Goal: Check status: Check status

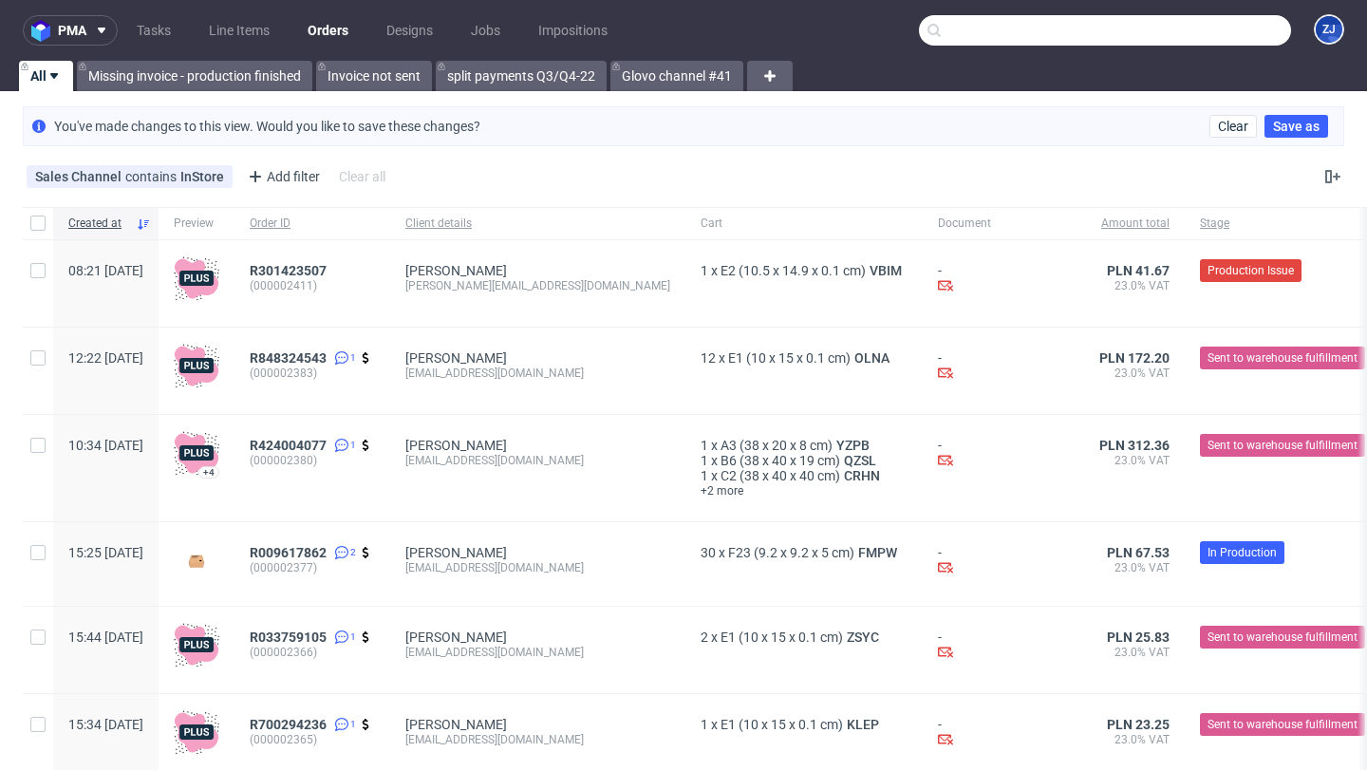
click at [1197, 22] on input "text" at bounding box center [1105, 30] width 372 height 30
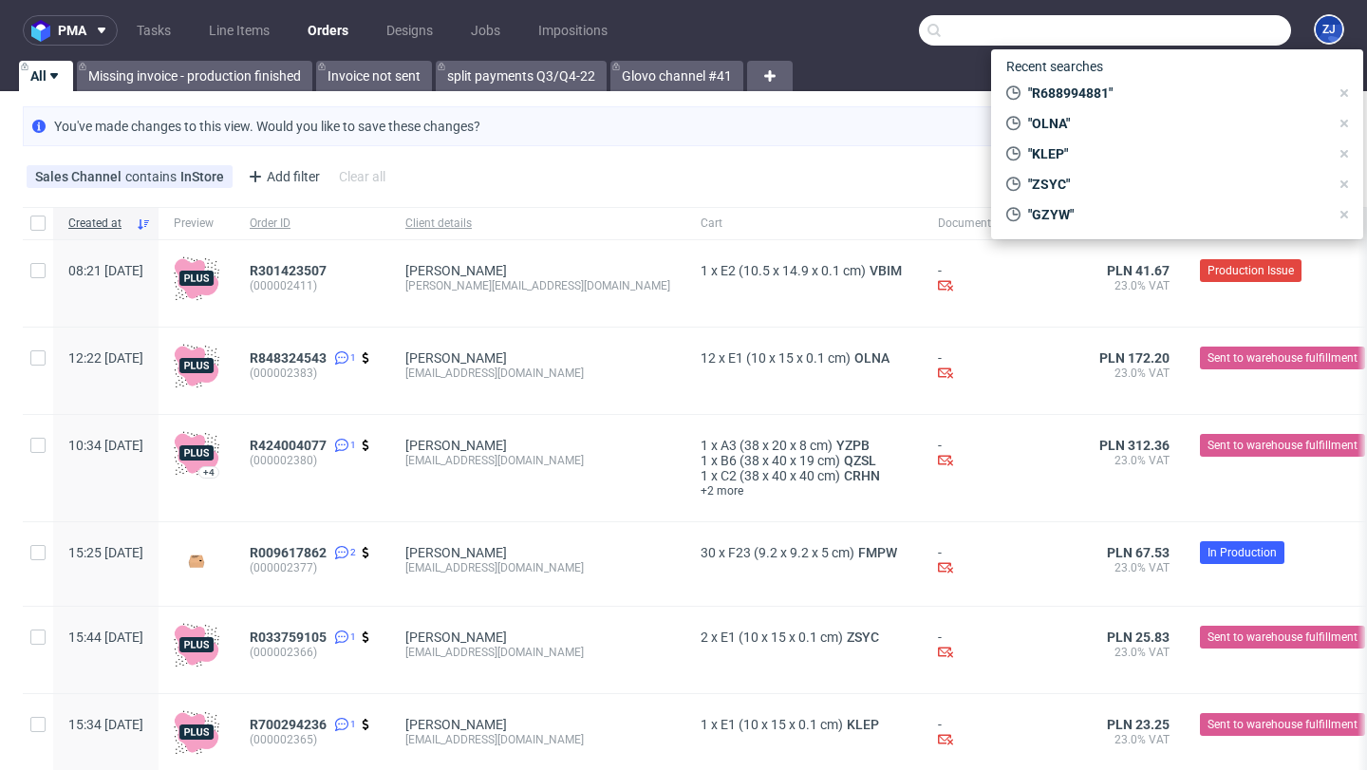
paste input "601217597501423029191192"
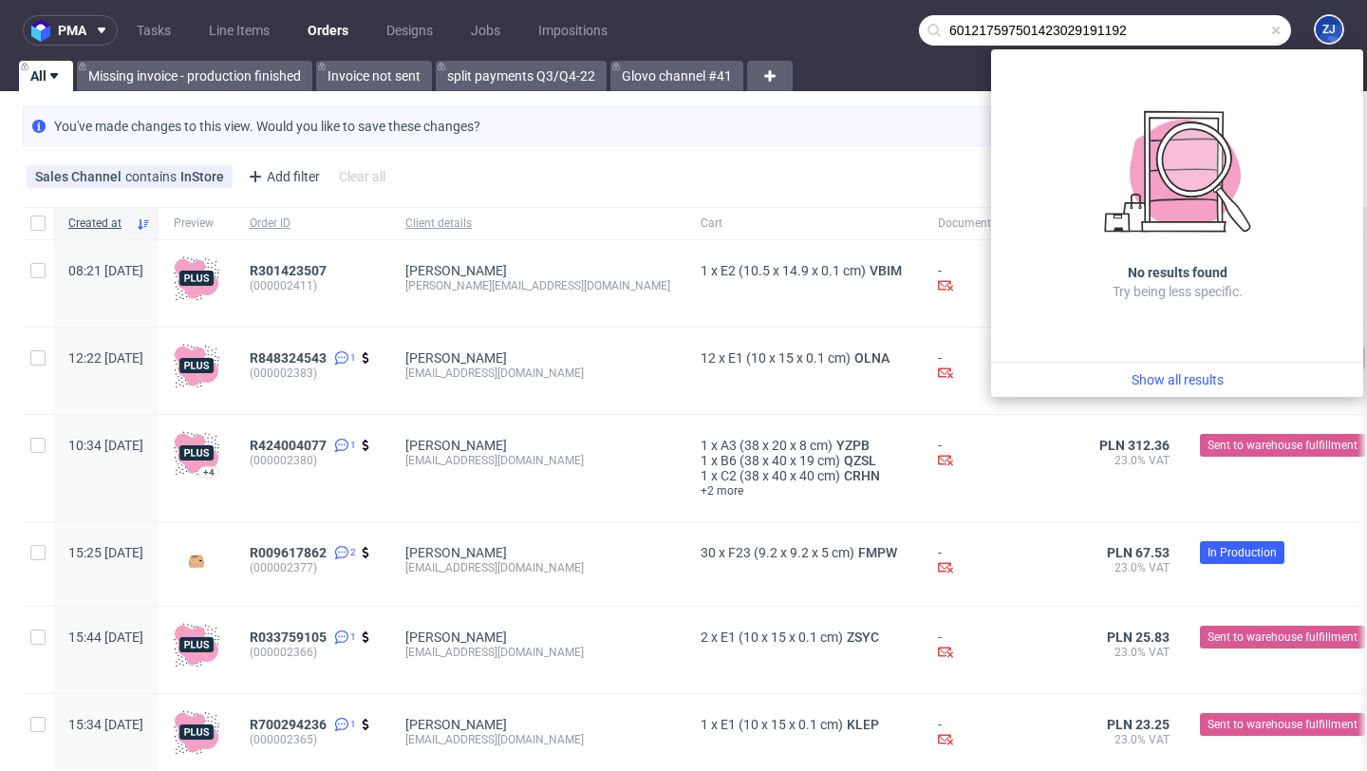
type input "601217597501423029191192"
click at [882, 141] on div "You've made changes to this view. Would you like to save these changes? Clear S…" at bounding box center [683, 126] width 1321 height 40
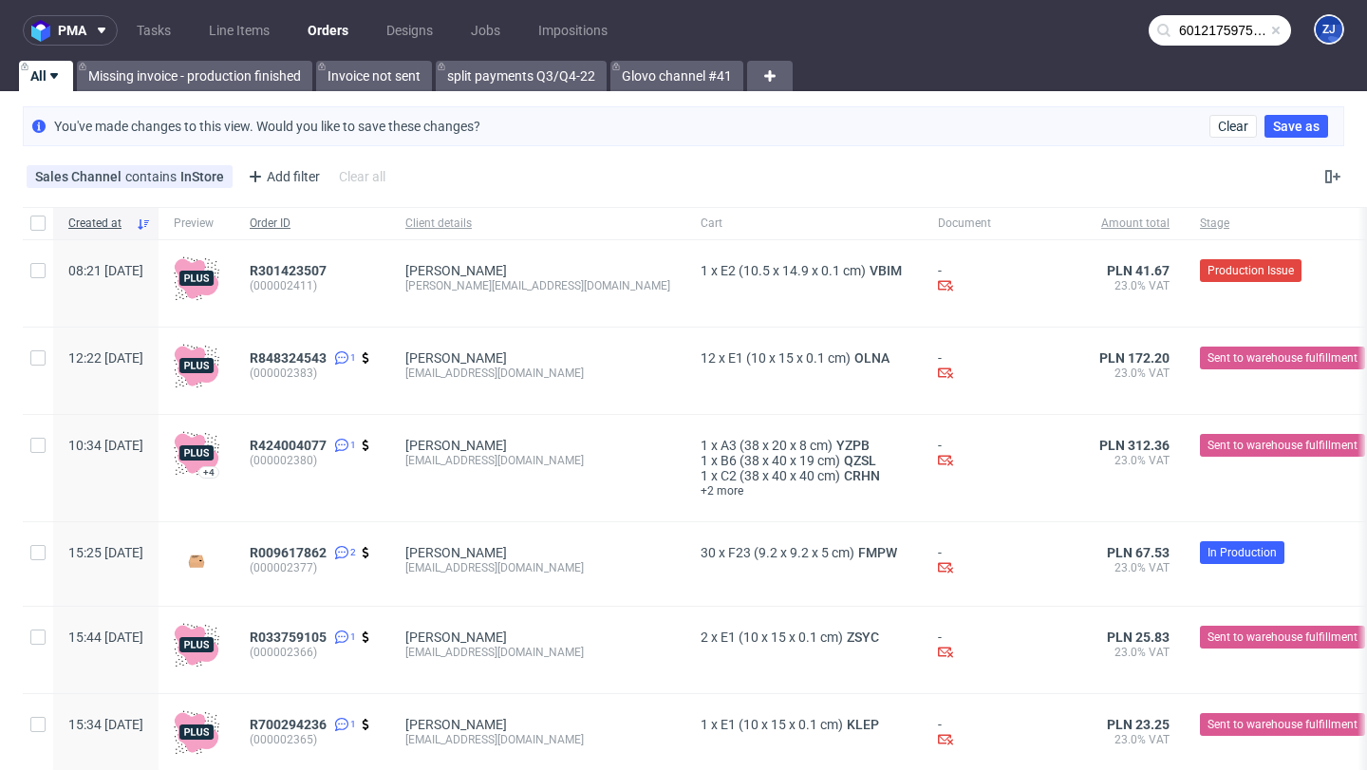
click at [322, 221] on span "Order ID" at bounding box center [312, 223] width 125 height 16
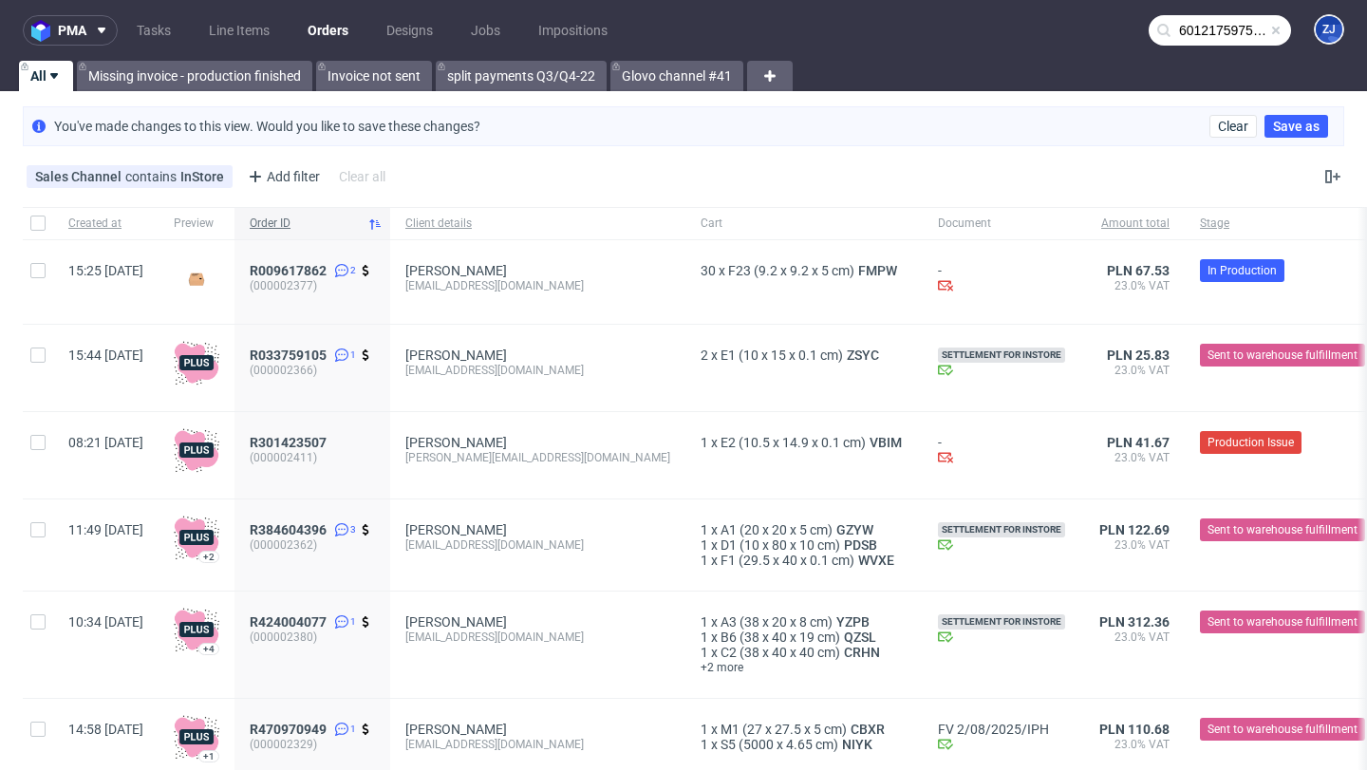
scroll to position [25, 0]
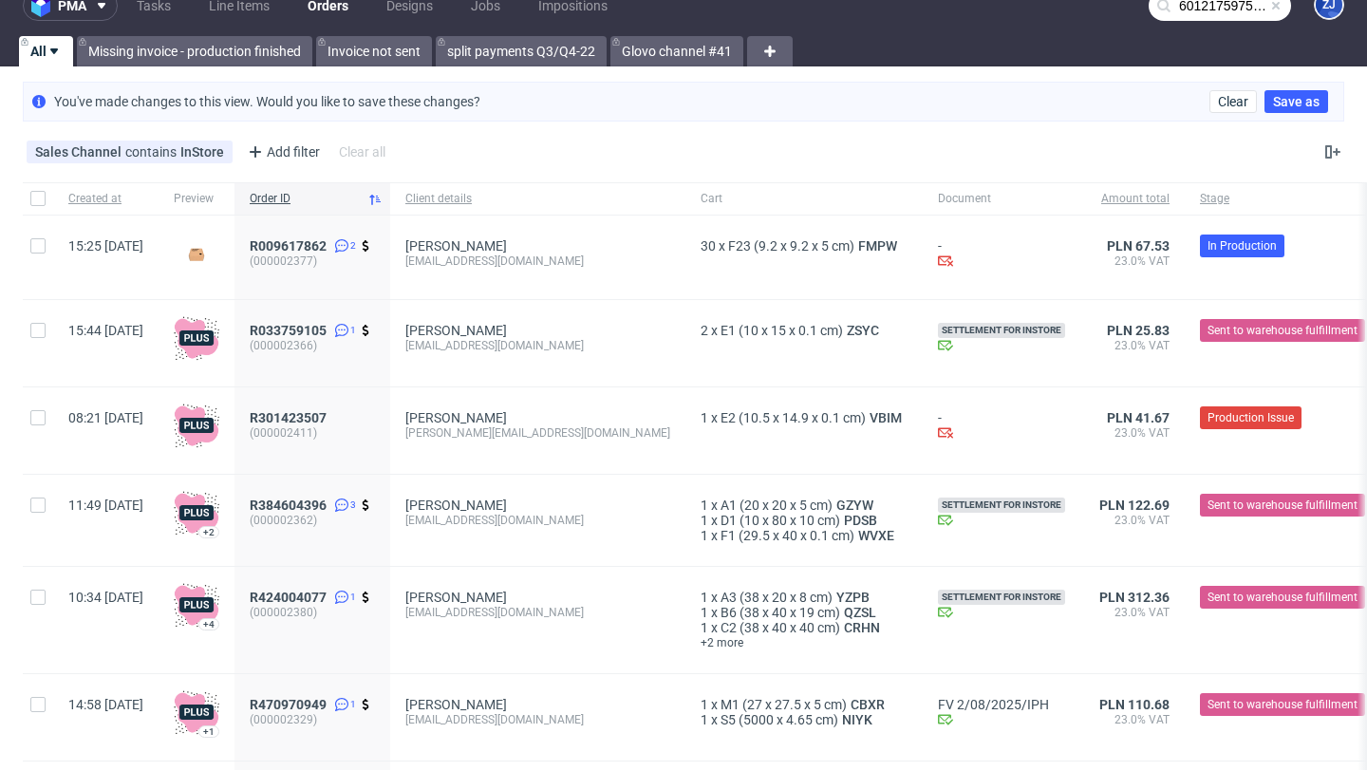
click at [342, 235] on div "R009617862 2 (000002377)" at bounding box center [312, 257] width 156 height 84
click at [326, 240] on span "R009617862" at bounding box center [288, 245] width 77 height 15
click at [326, 330] on span "R033759105" at bounding box center [288, 330] width 77 height 15
click at [326, 412] on span "R301423507" at bounding box center [288, 417] width 77 height 15
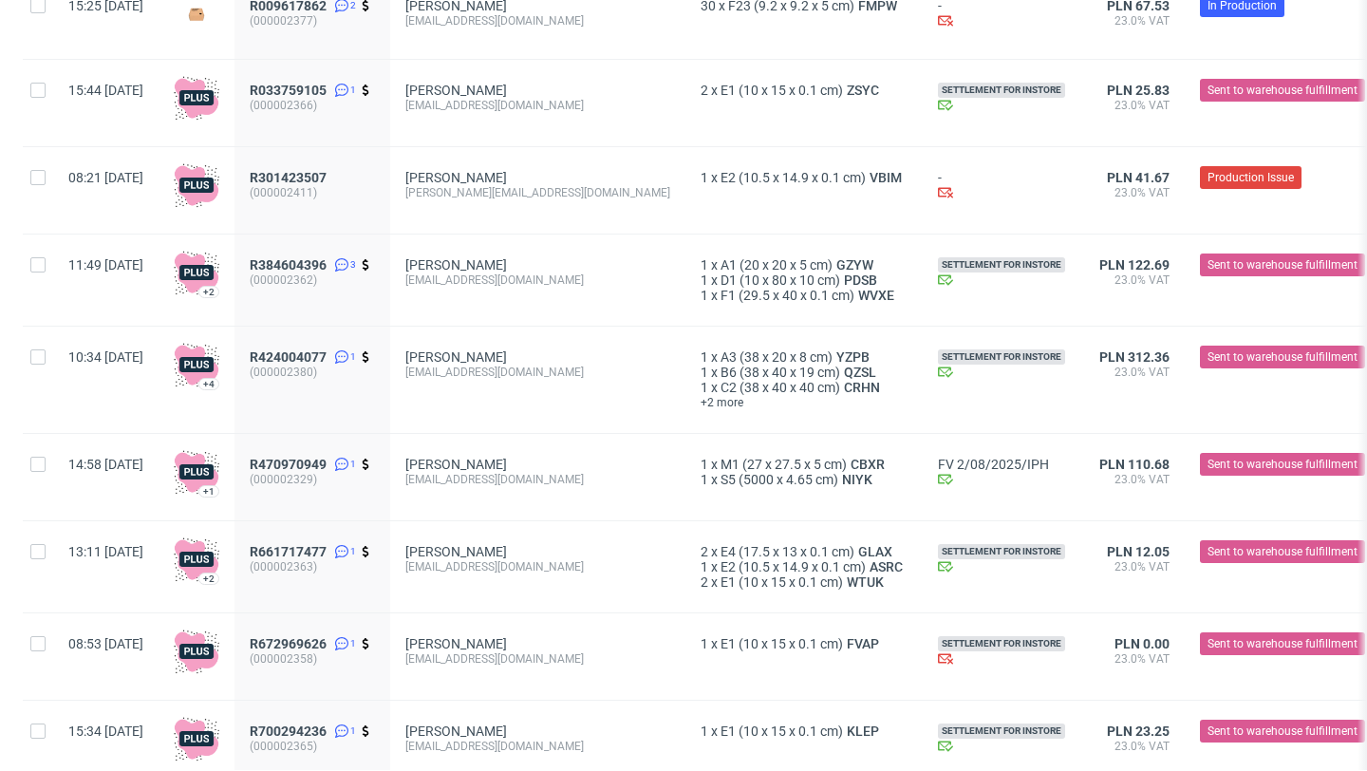
scroll to position [266, 0]
click at [326, 262] on span "R384604396" at bounding box center [288, 263] width 77 height 15
click at [326, 356] on span "R424004077" at bounding box center [288, 355] width 77 height 15
click at [326, 463] on span "R470970949" at bounding box center [288, 463] width 77 height 15
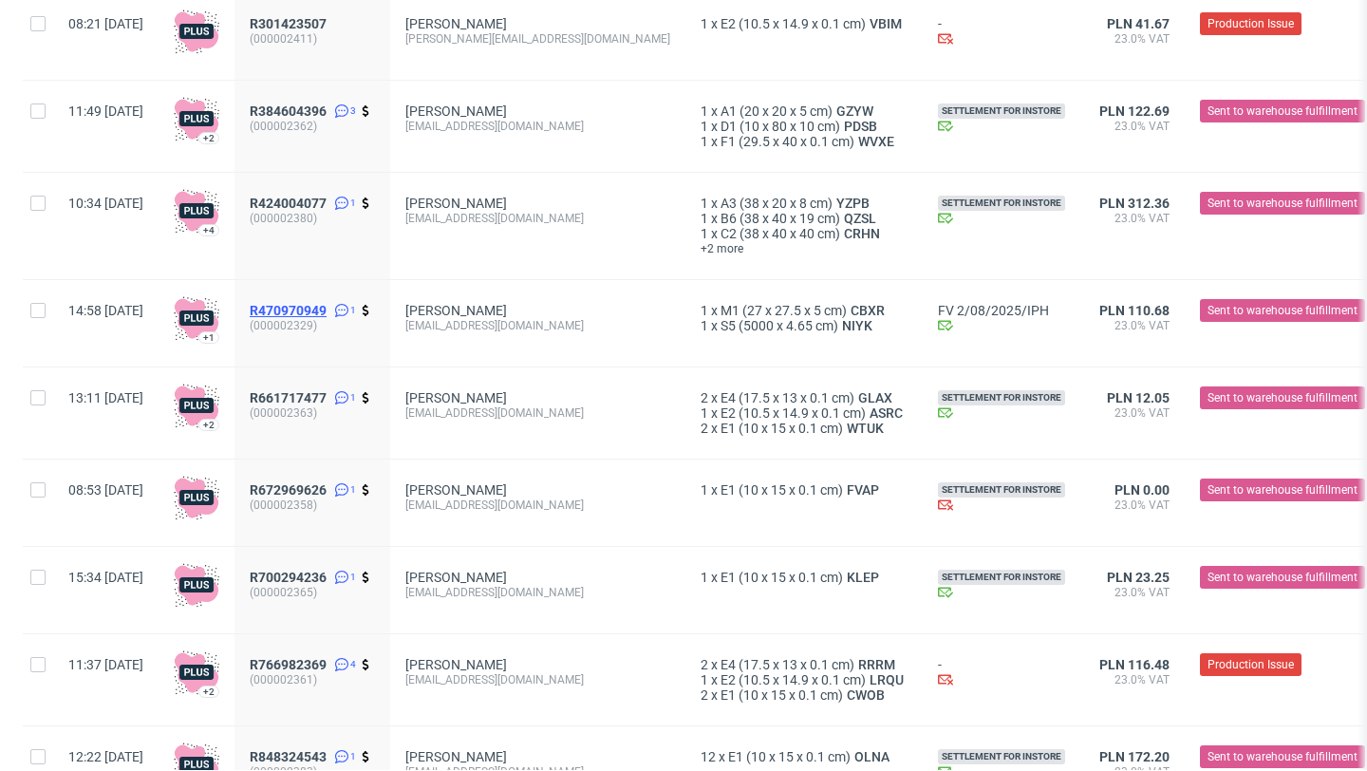
scroll to position [463, 0]
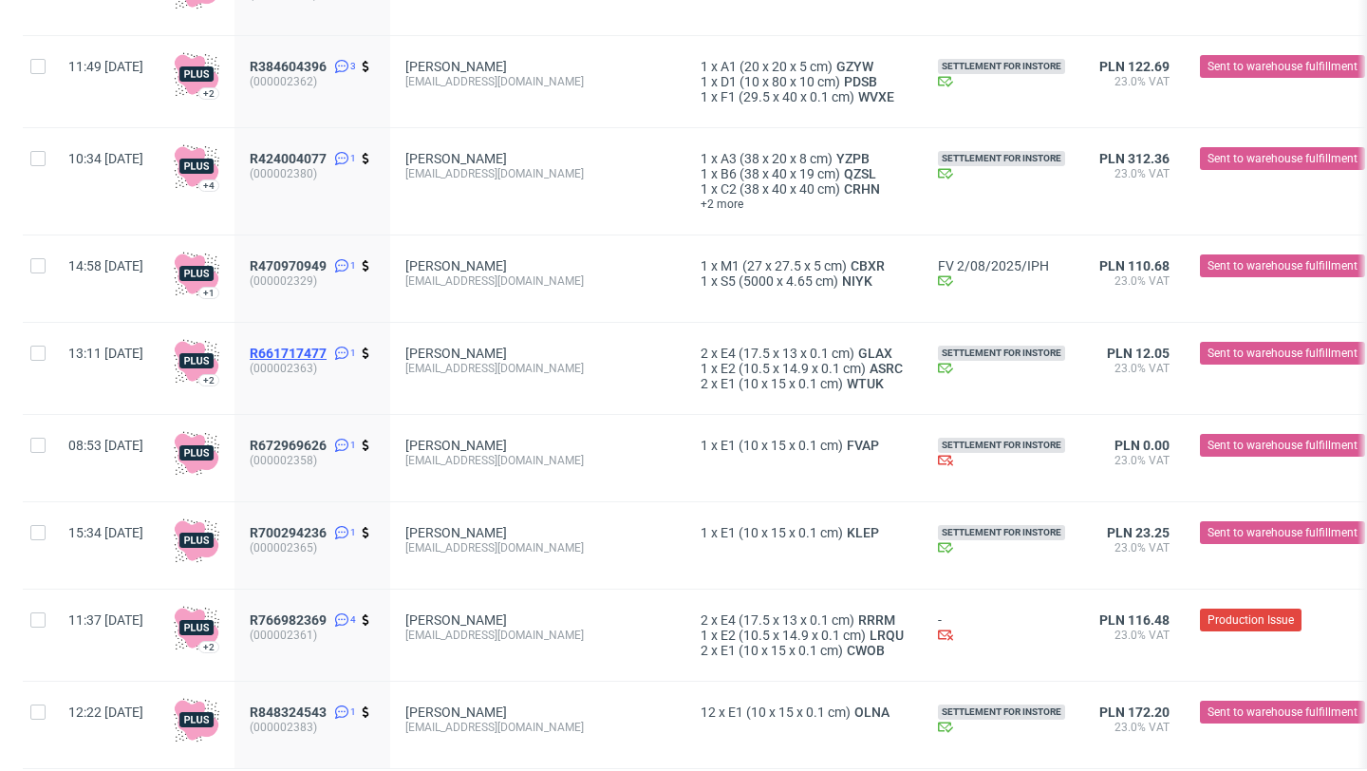
click at [326, 353] on span "R661717477" at bounding box center [288, 352] width 77 height 15
click at [326, 445] on span "R672969626" at bounding box center [288, 445] width 77 height 15
click at [326, 531] on span "R700294236" at bounding box center [288, 532] width 77 height 15
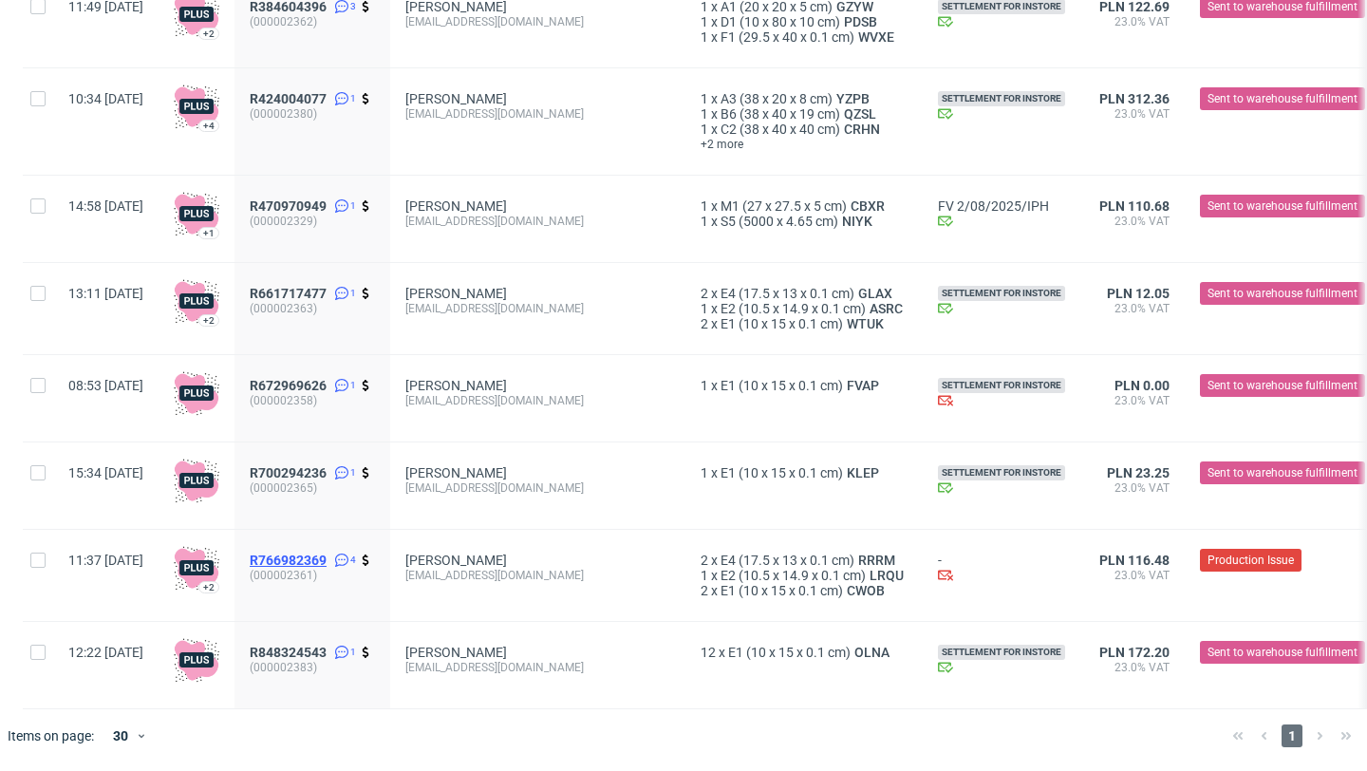
click at [326, 555] on span "R766982369" at bounding box center [288, 559] width 77 height 15
click at [326, 652] on span "R848324543" at bounding box center [288, 651] width 77 height 15
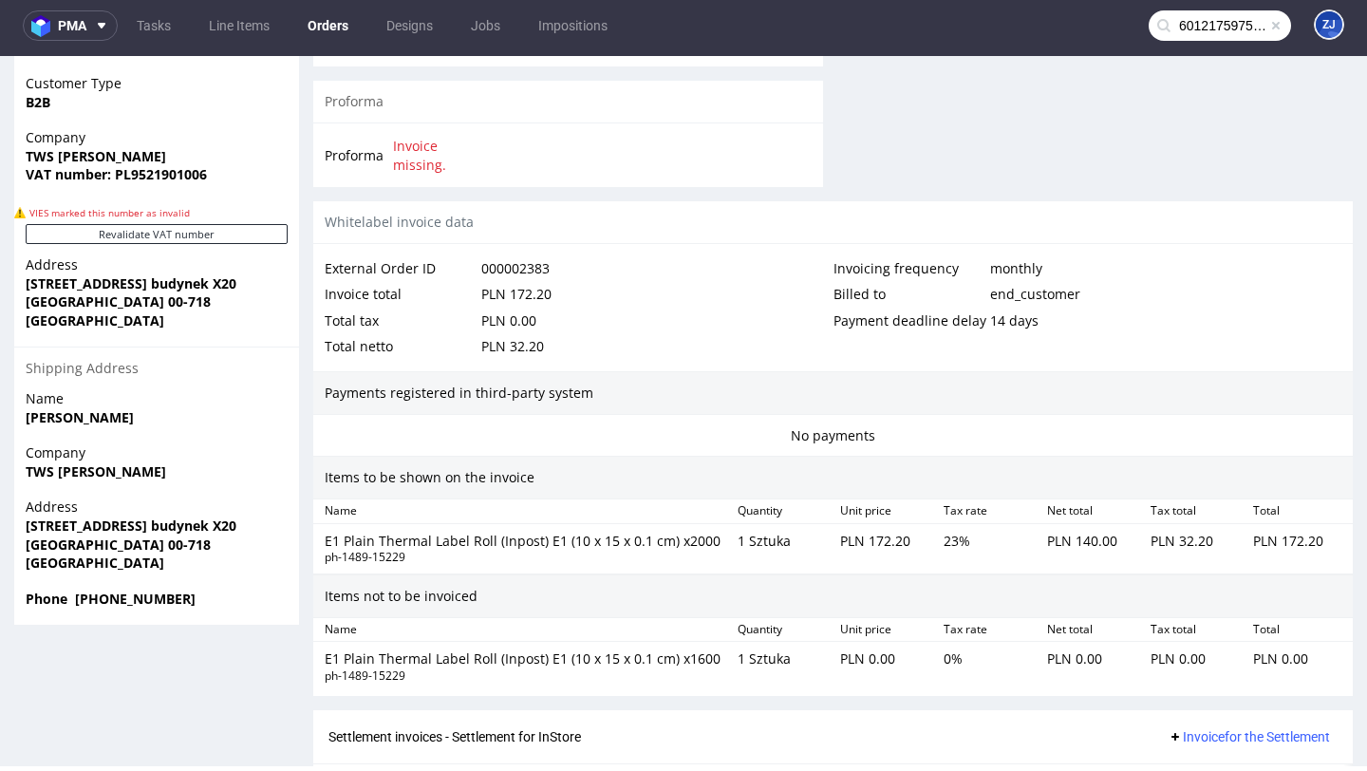
scroll to position [1220, 0]
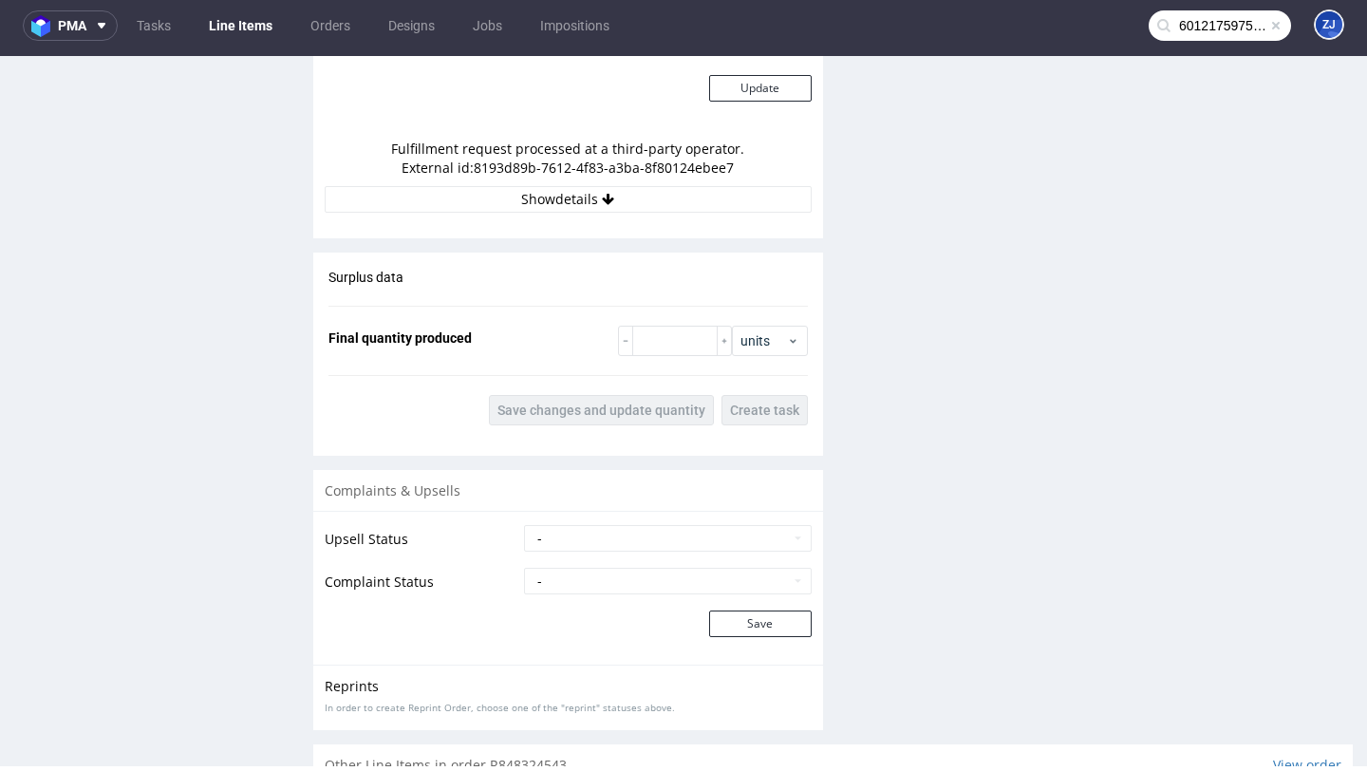
scroll to position [1875, 0]
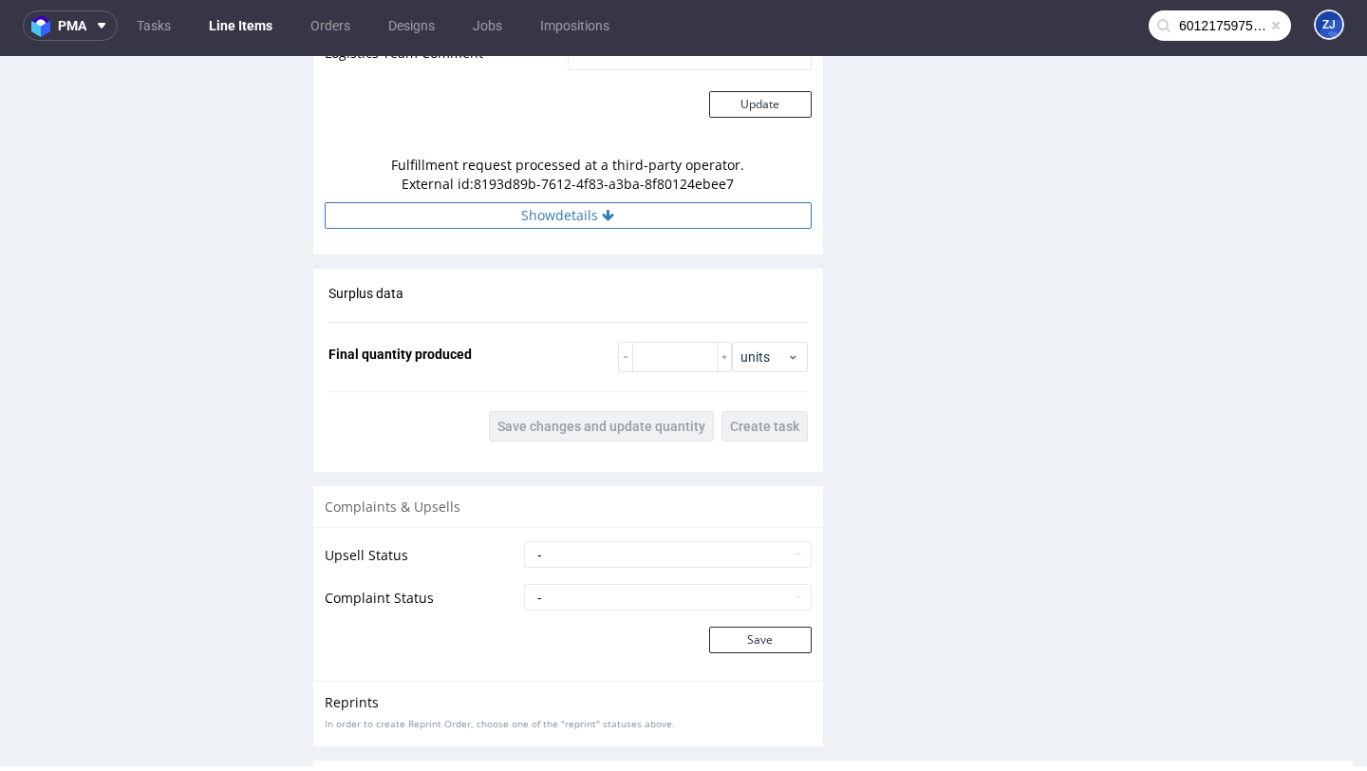
click at [637, 202] on button "Show details" at bounding box center [568, 215] width 487 height 27
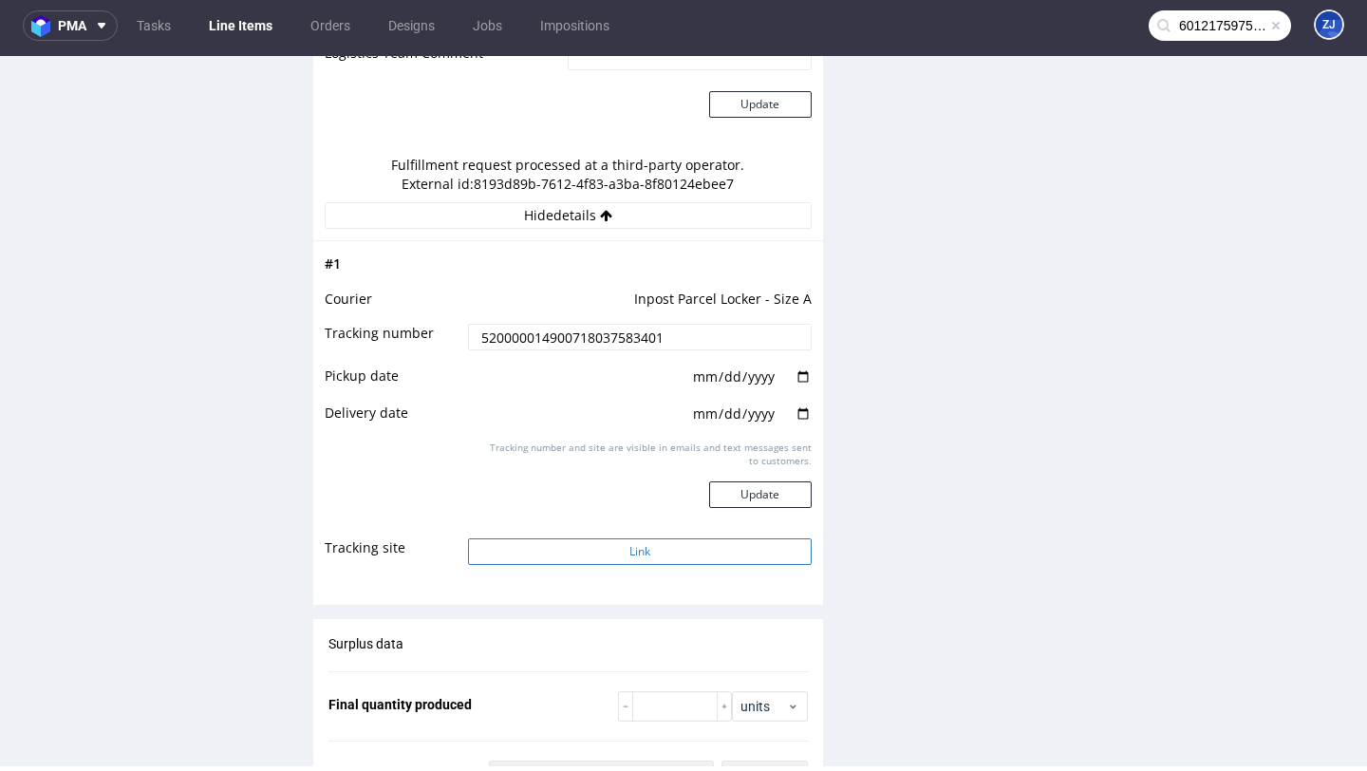
click at [618, 538] on button "Link" at bounding box center [639, 551] width 343 height 27
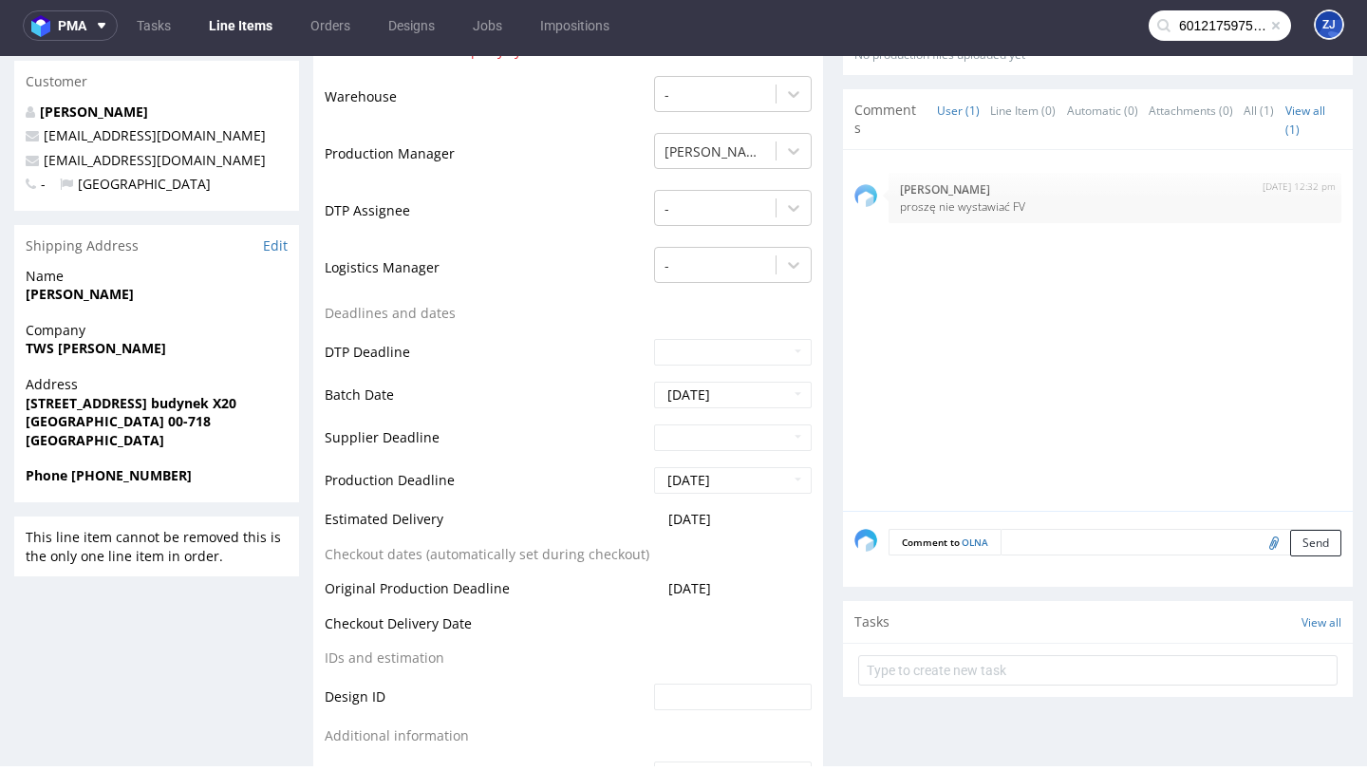
scroll to position [500, 0]
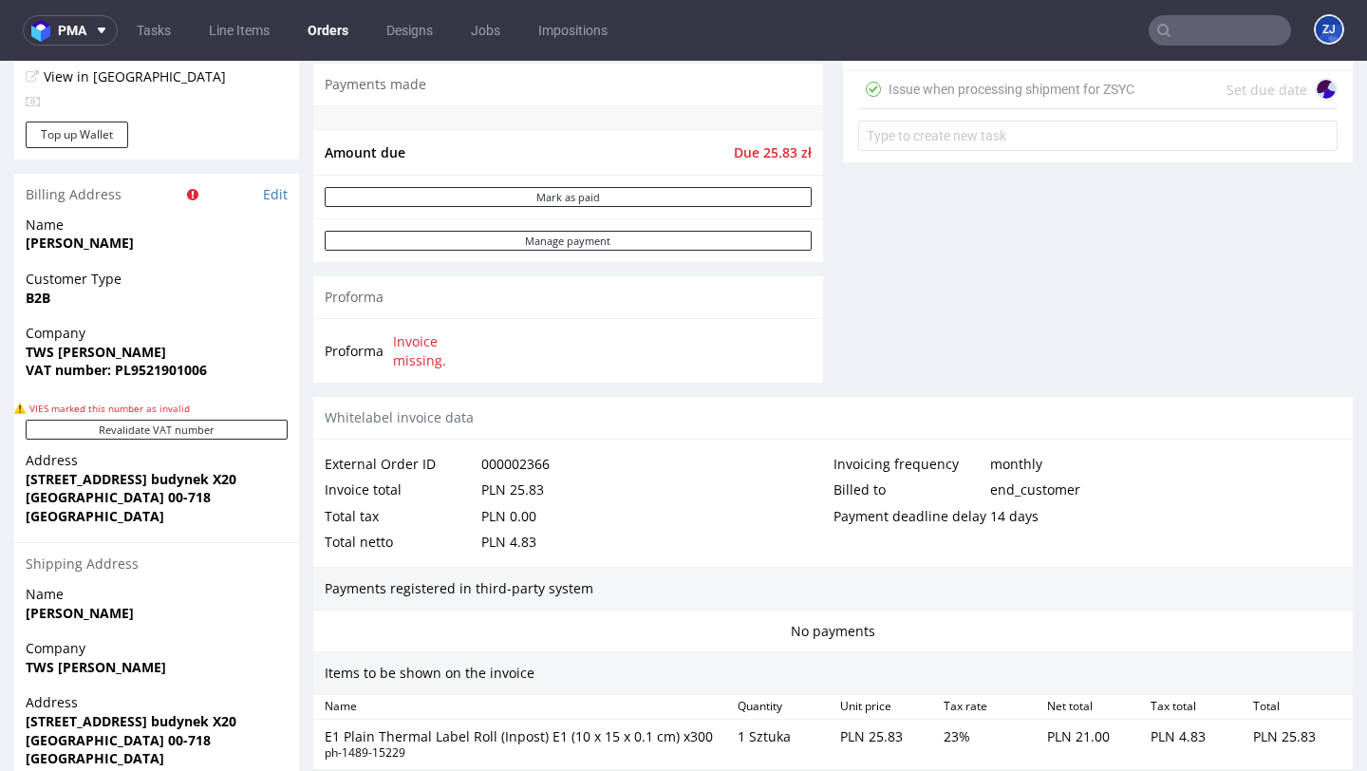
scroll to position [1220, 0]
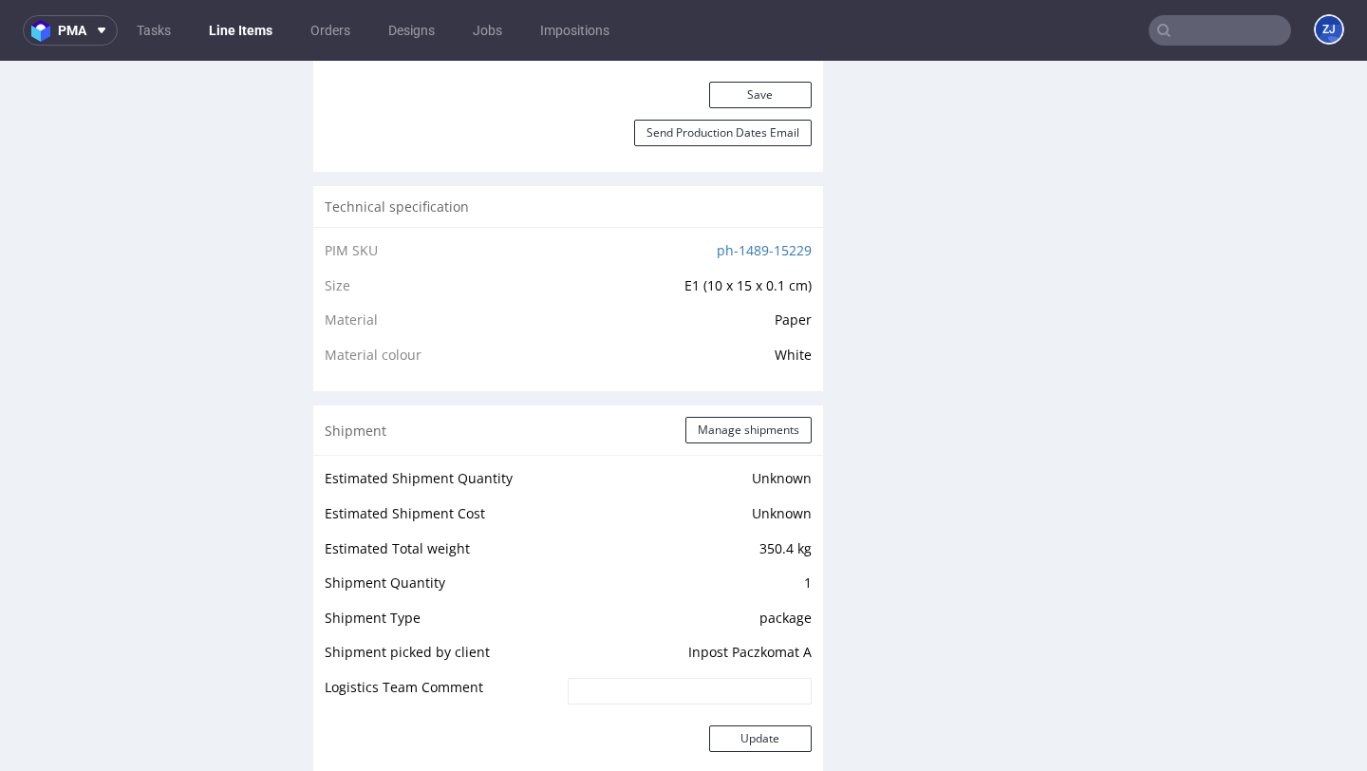
scroll to position [1413, 0]
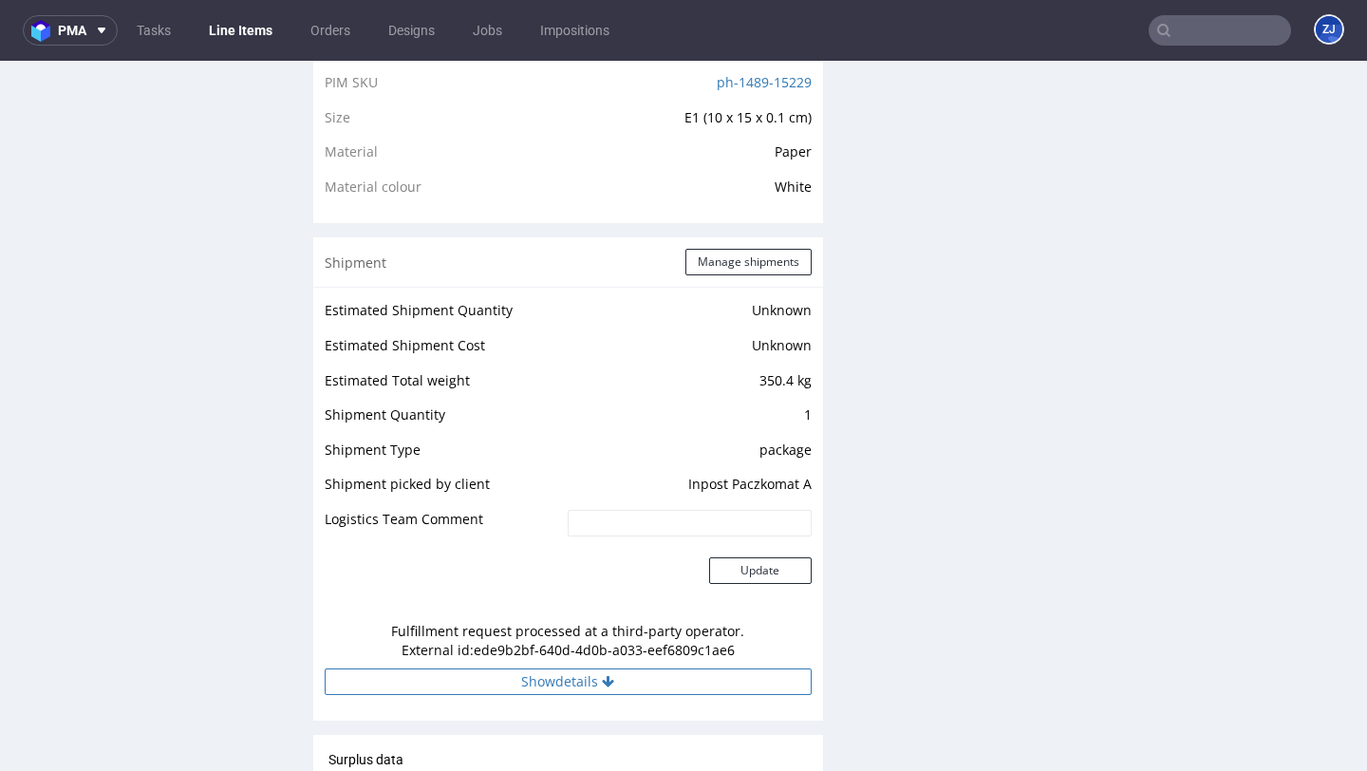
click at [646, 668] on button "Show details" at bounding box center [568, 681] width 487 height 27
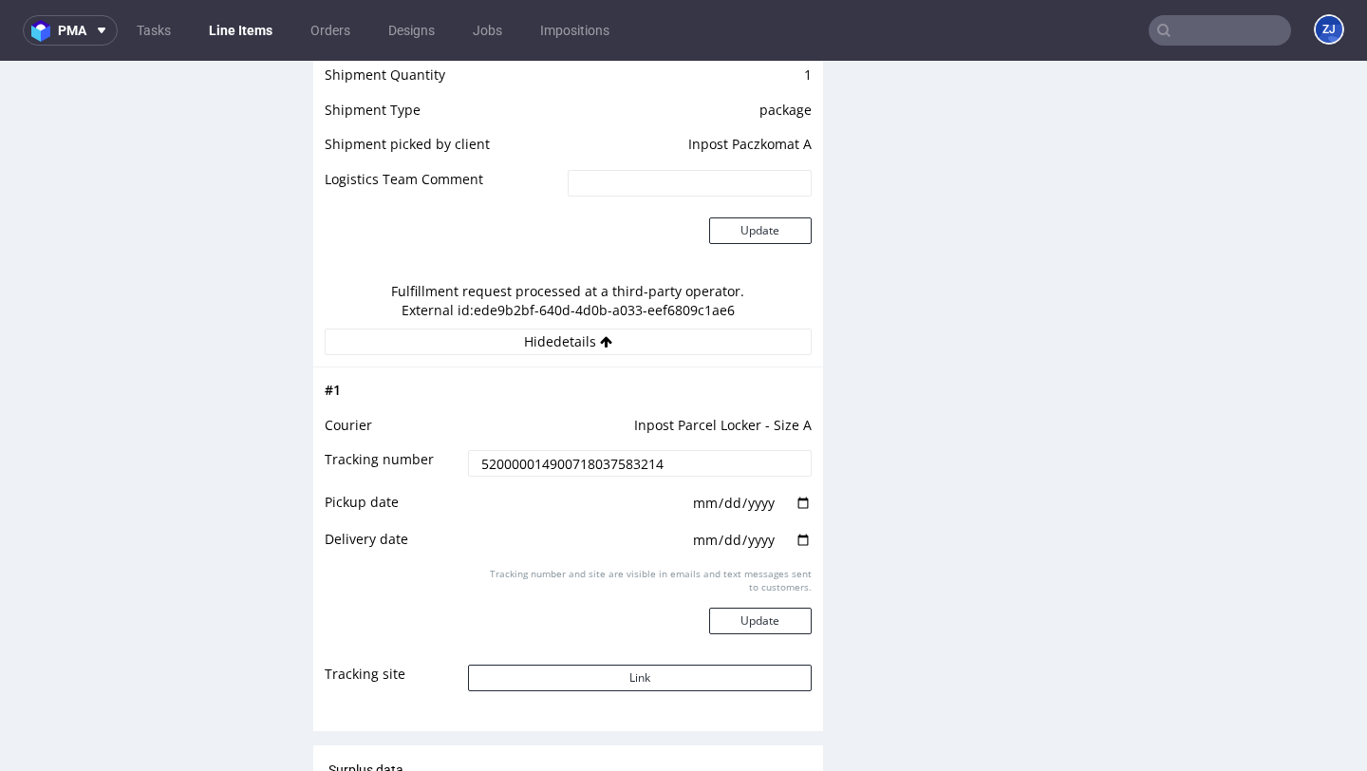
scroll to position [1823, 0]
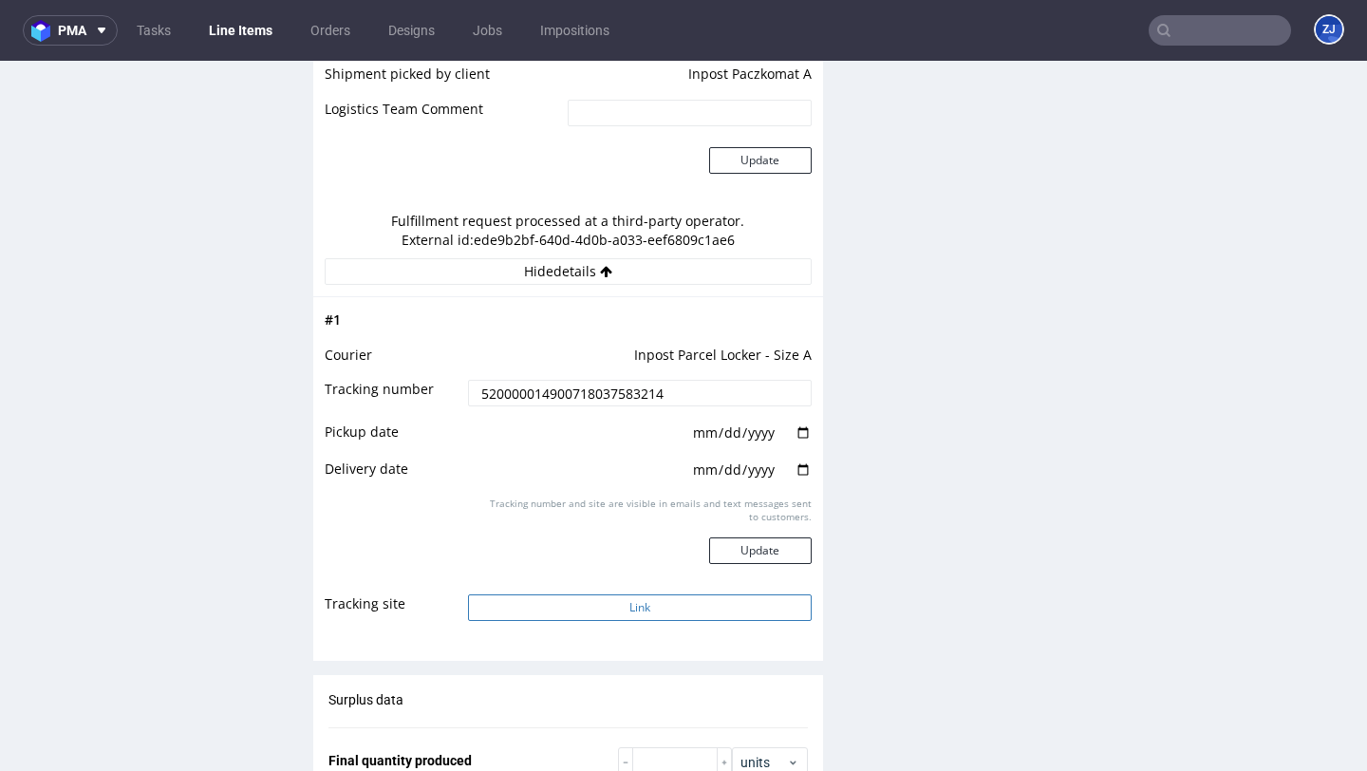
click at [654, 595] on button "Link" at bounding box center [639, 607] width 343 height 27
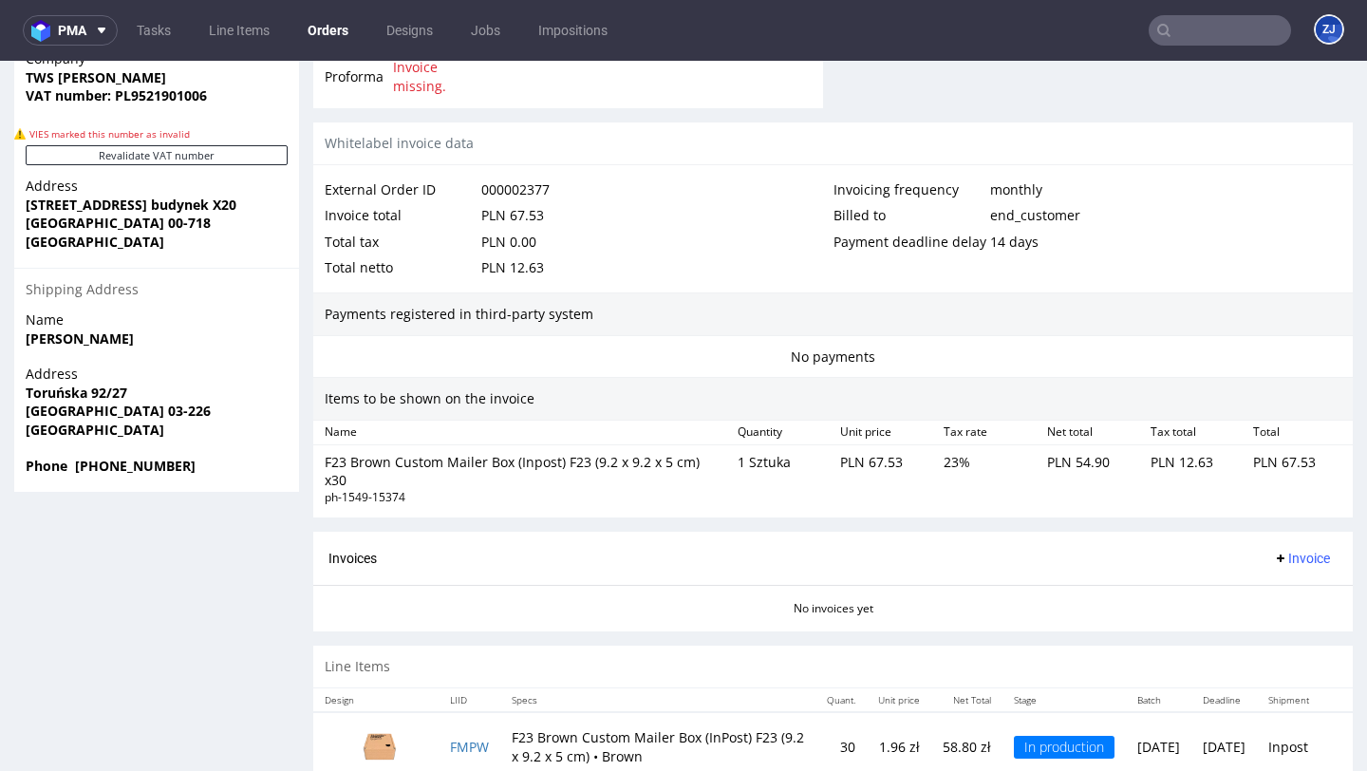
scroll to position [1055, 0]
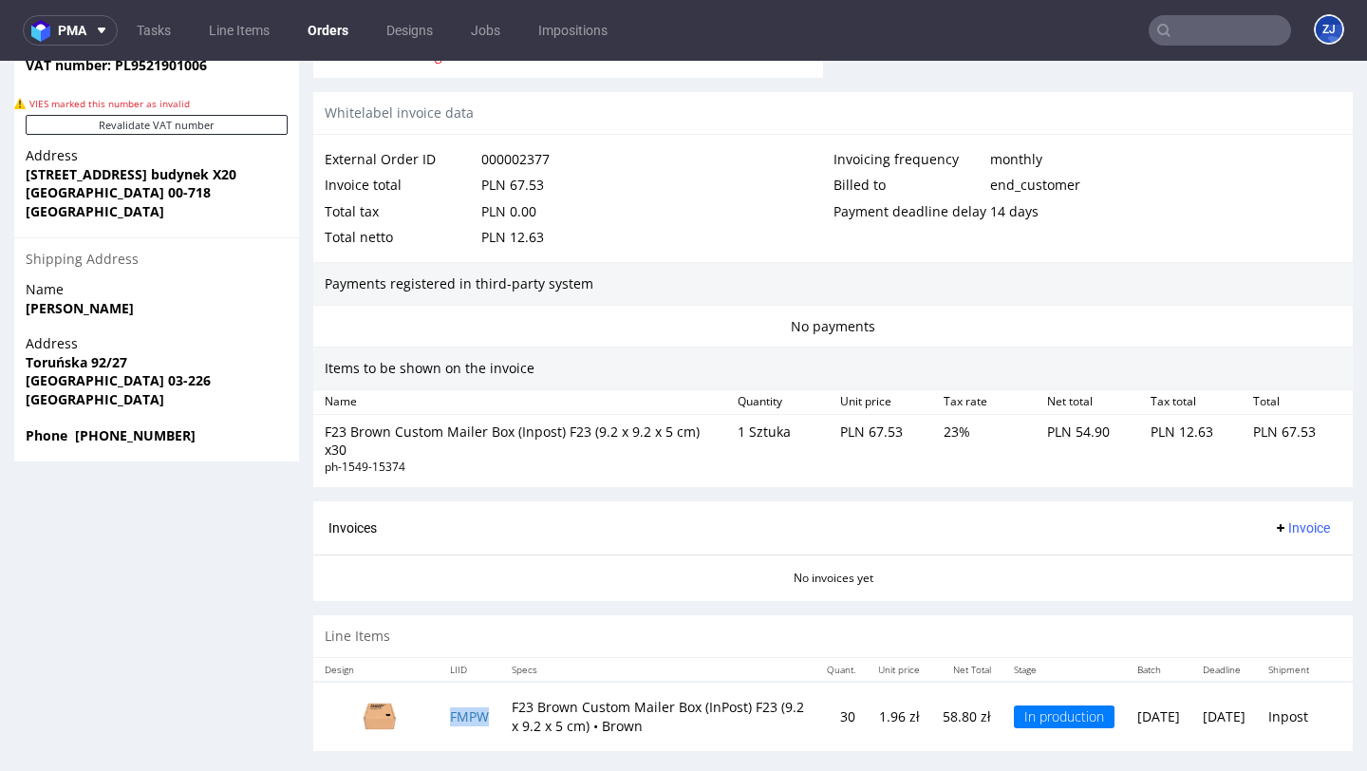
click at [457, 710] on td "FMPW" at bounding box center [469, 716] width 62 height 70
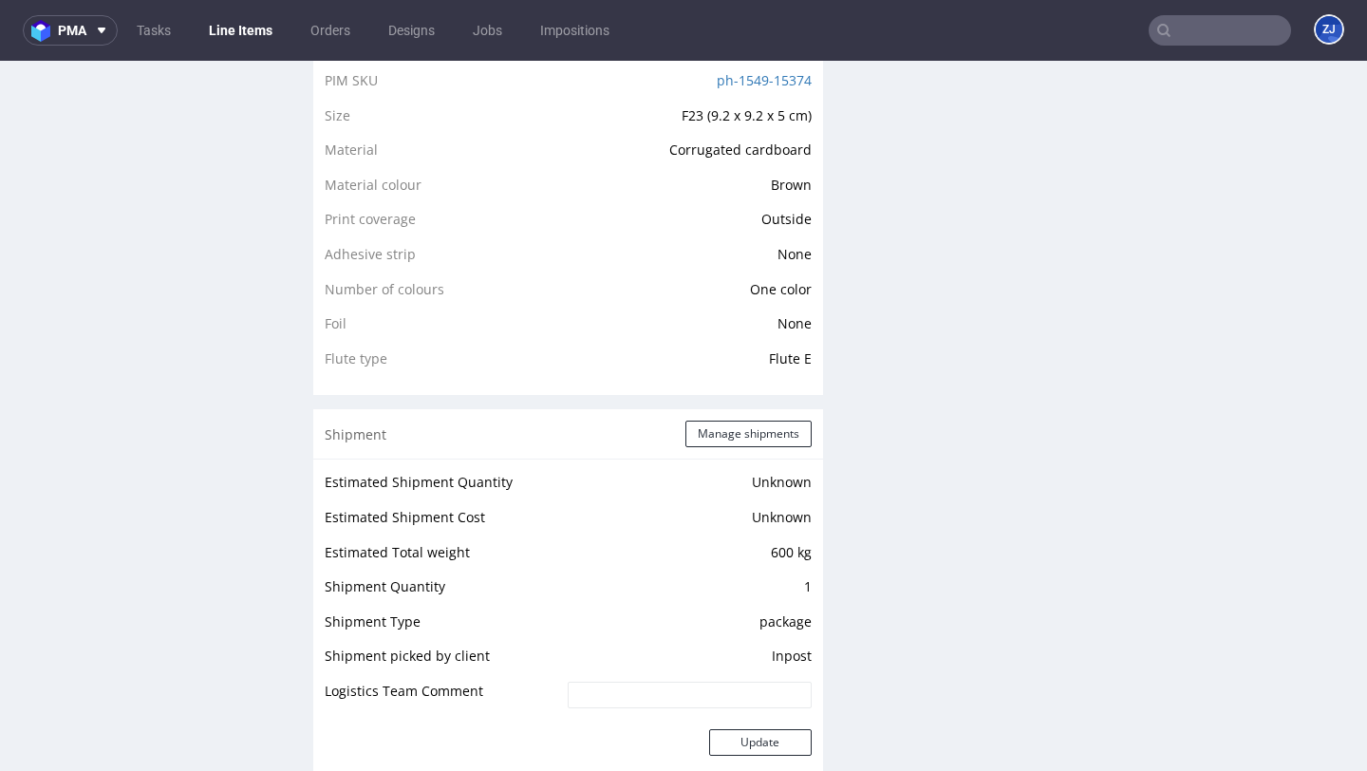
scroll to position [1966, 0]
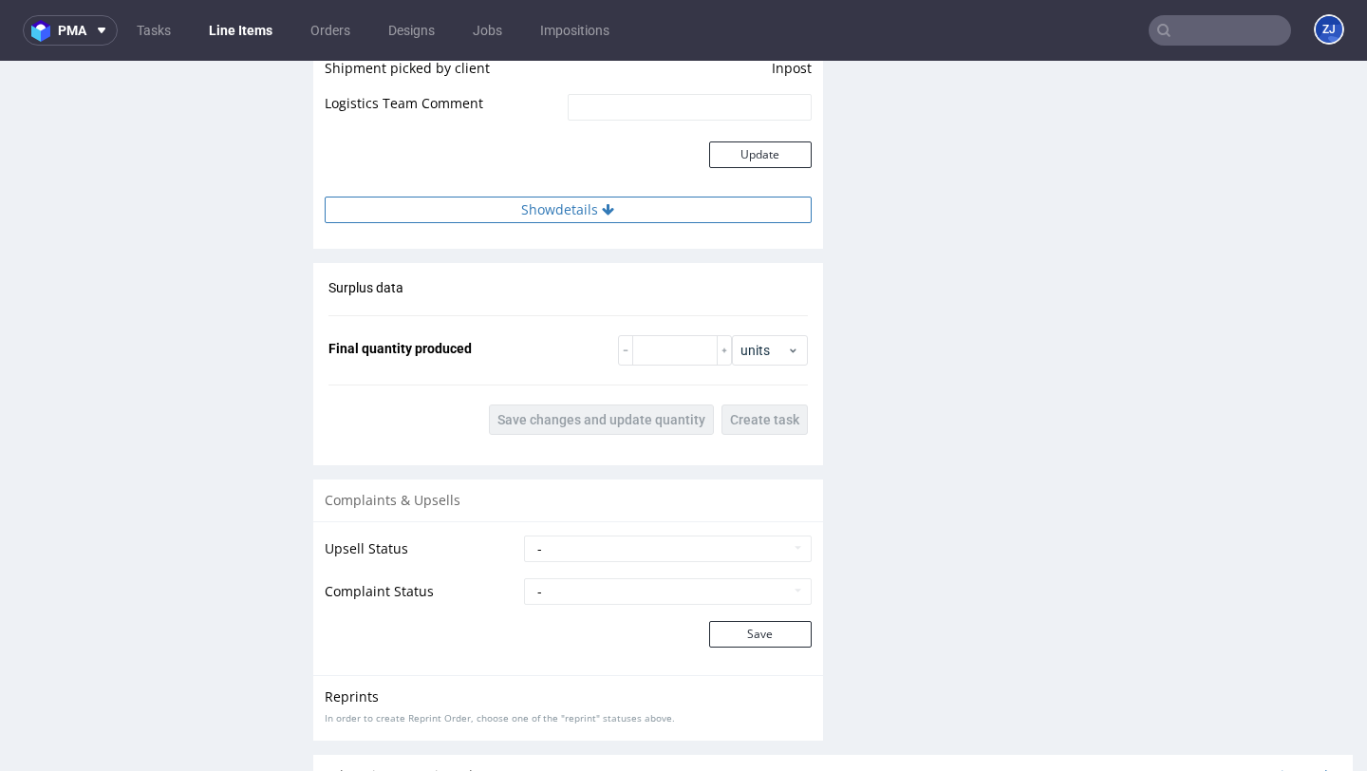
click at [618, 196] on button "Show details" at bounding box center [568, 209] width 487 height 27
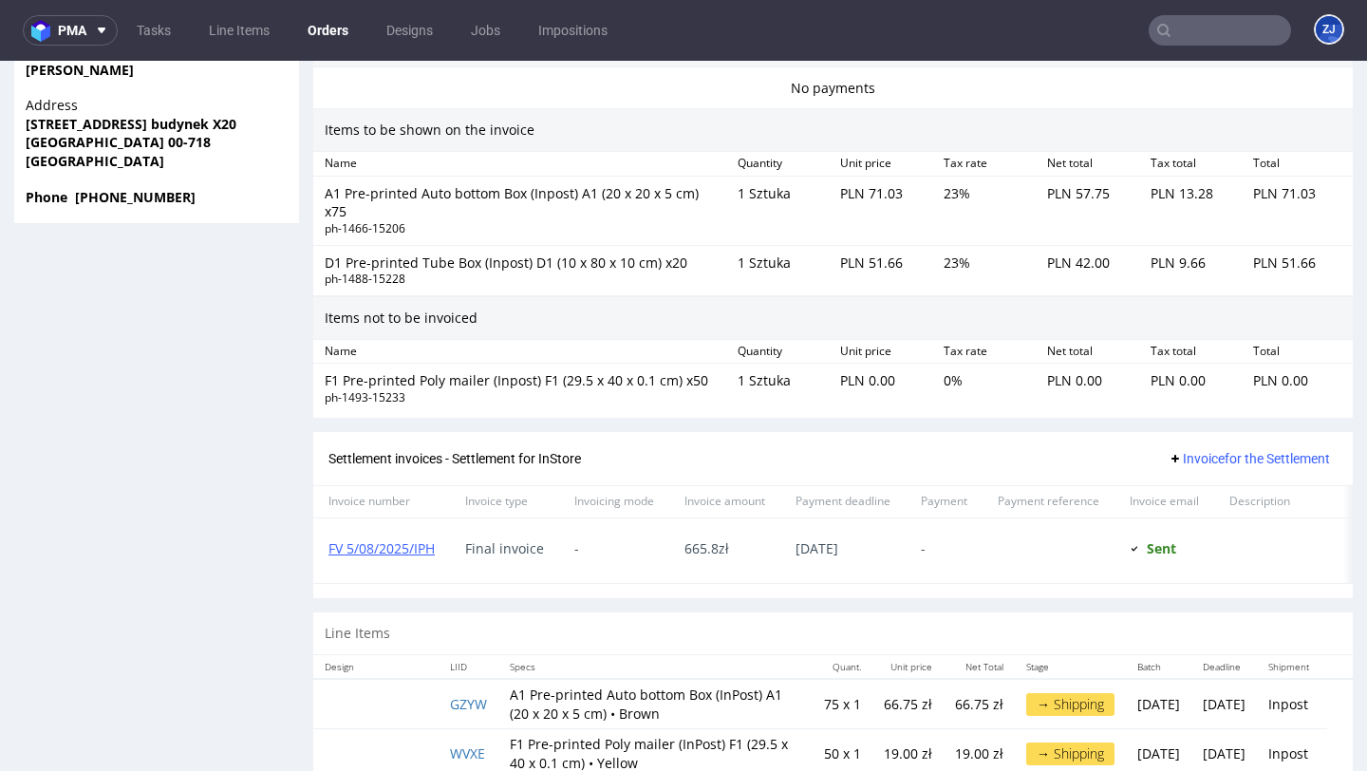
scroll to position [1389, 0]
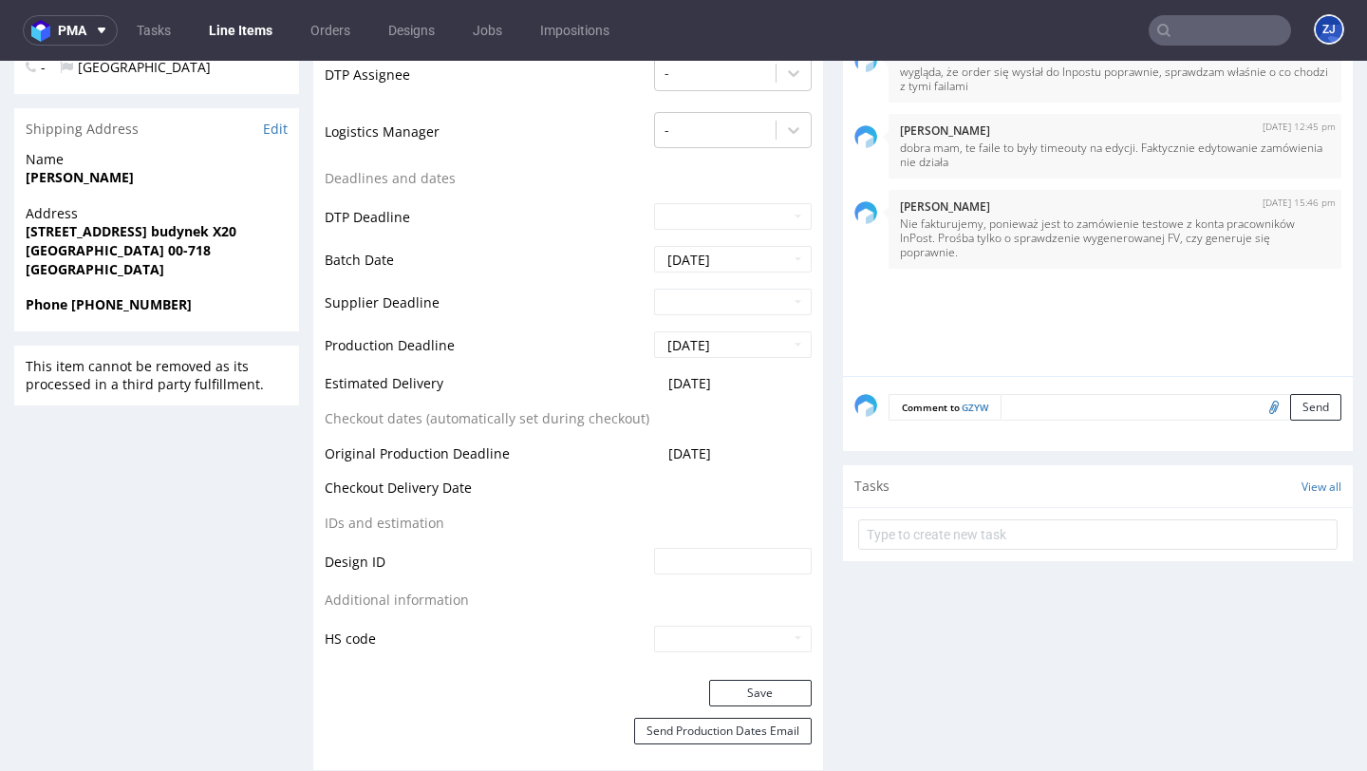
scroll to position [1506, 0]
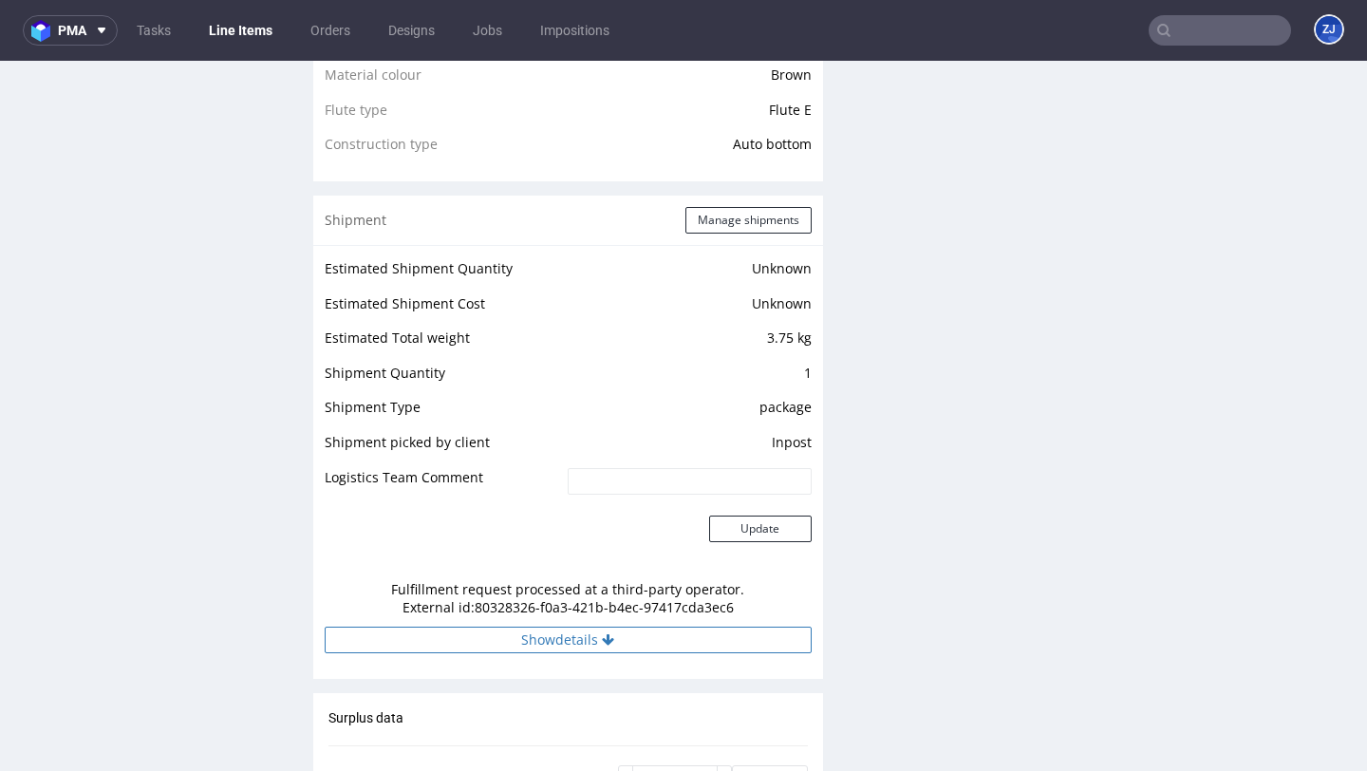
click at [497, 635] on button "Show details" at bounding box center [568, 639] width 487 height 27
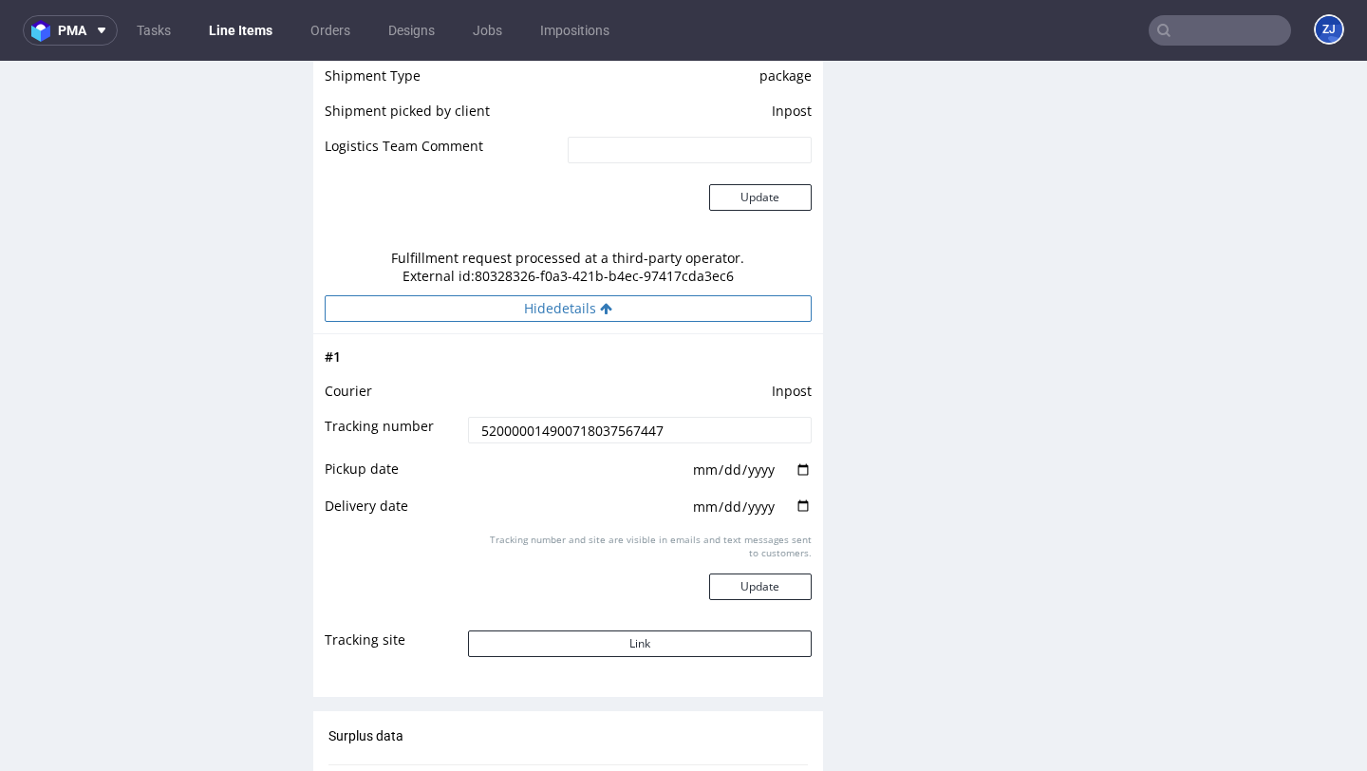
scroll to position [1843, 0]
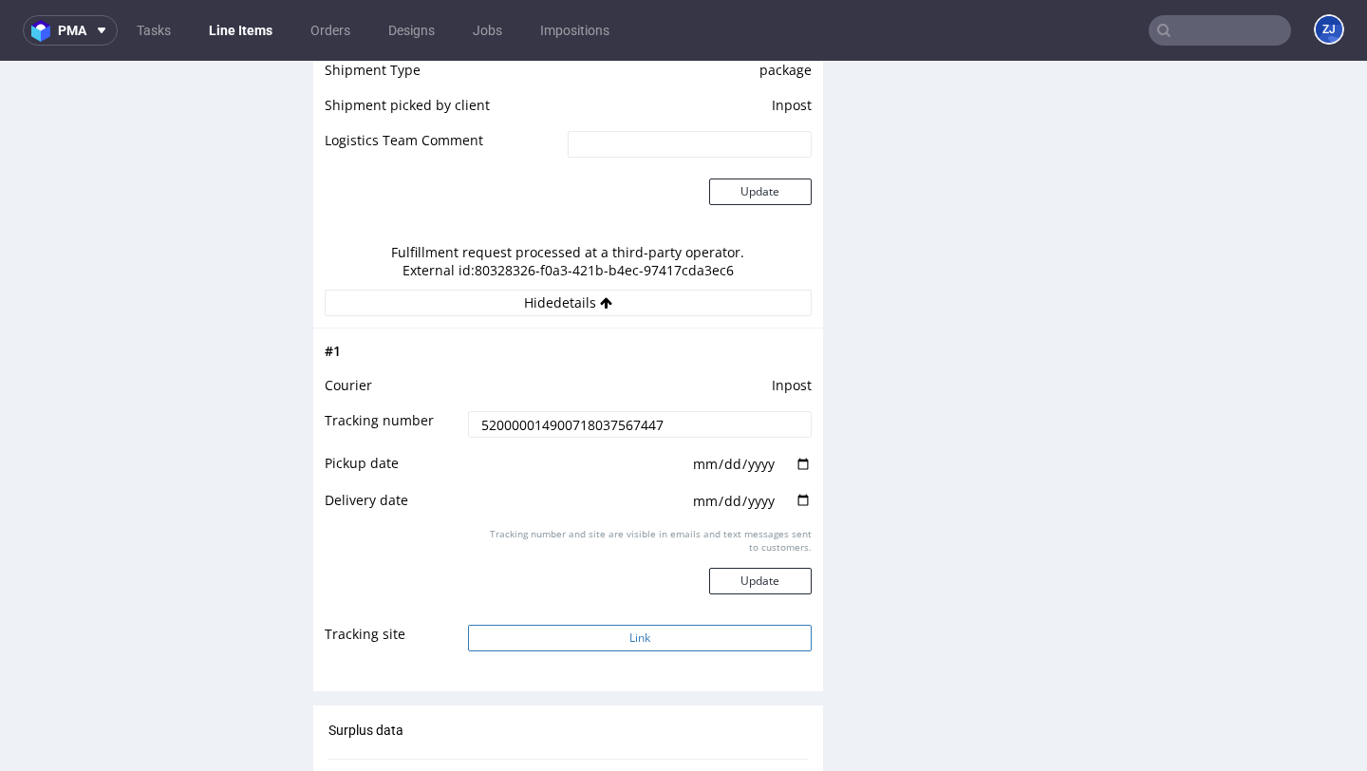
click at [513, 627] on button "Link" at bounding box center [639, 638] width 343 height 27
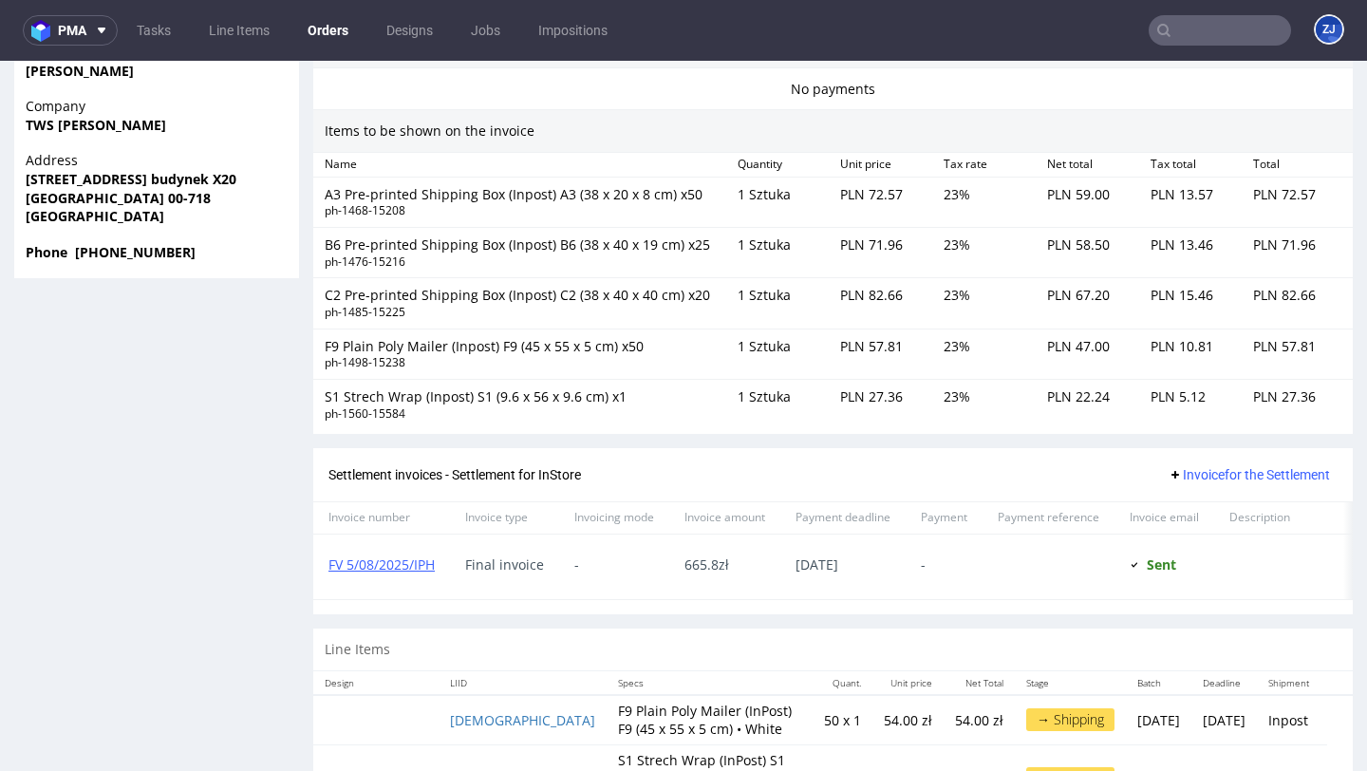
scroll to position [1539, 0]
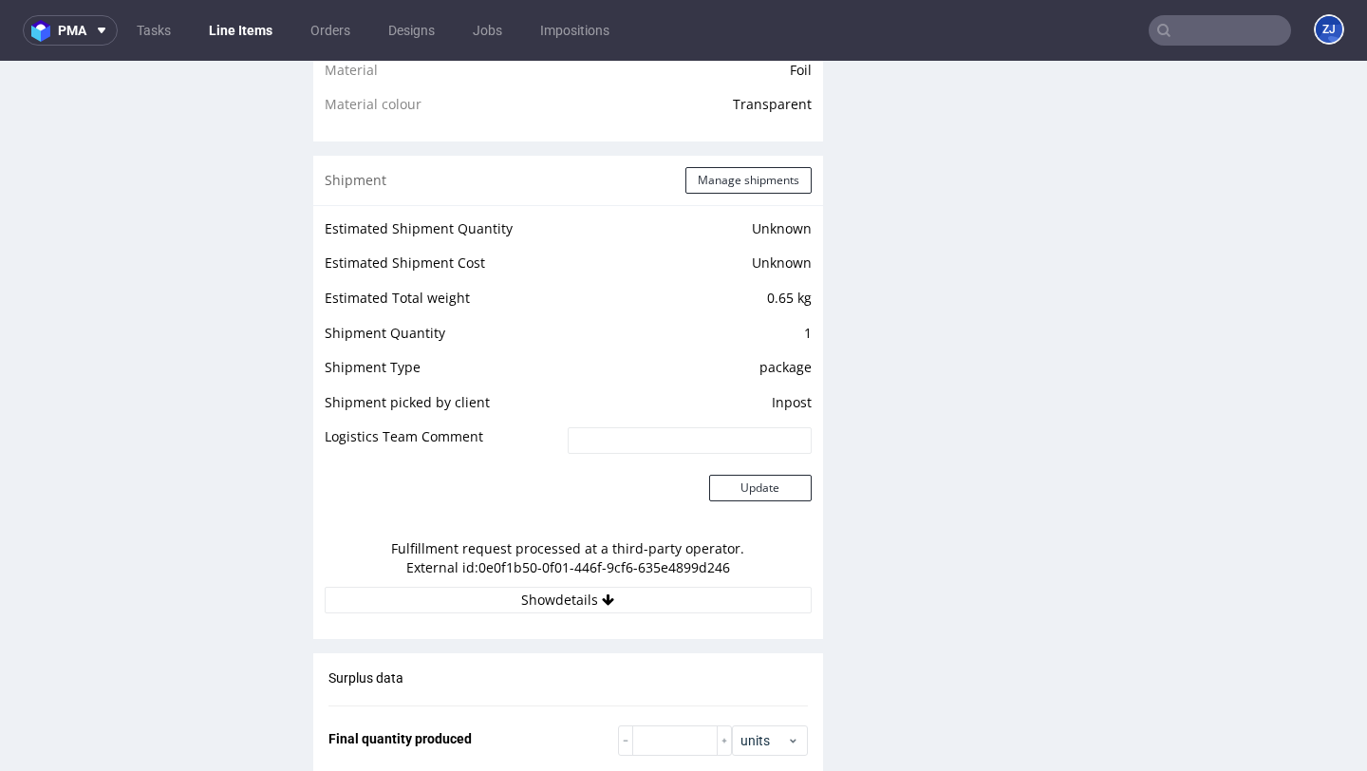
scroll to position [1542, 0]
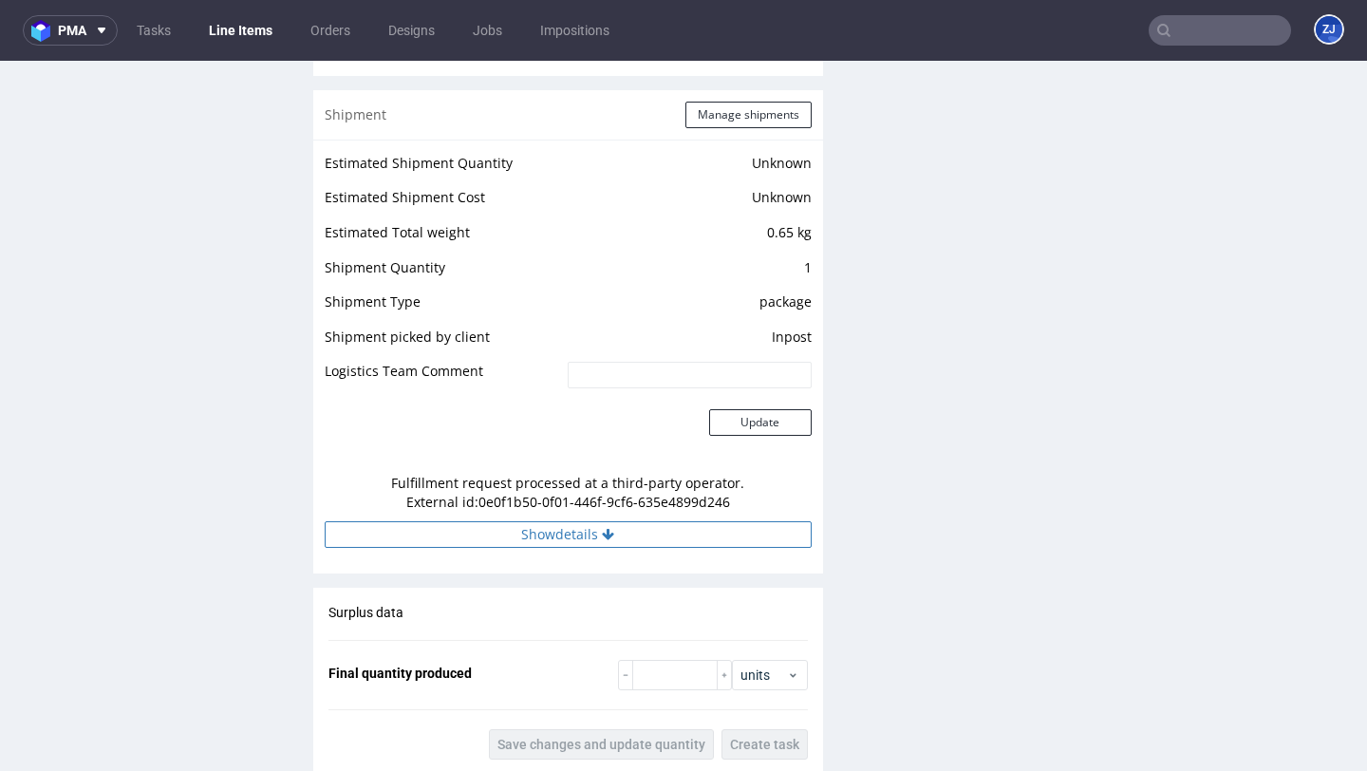
click at [494, 532] on button "Show details" at bounding box center [568, 534] width 487 height 27
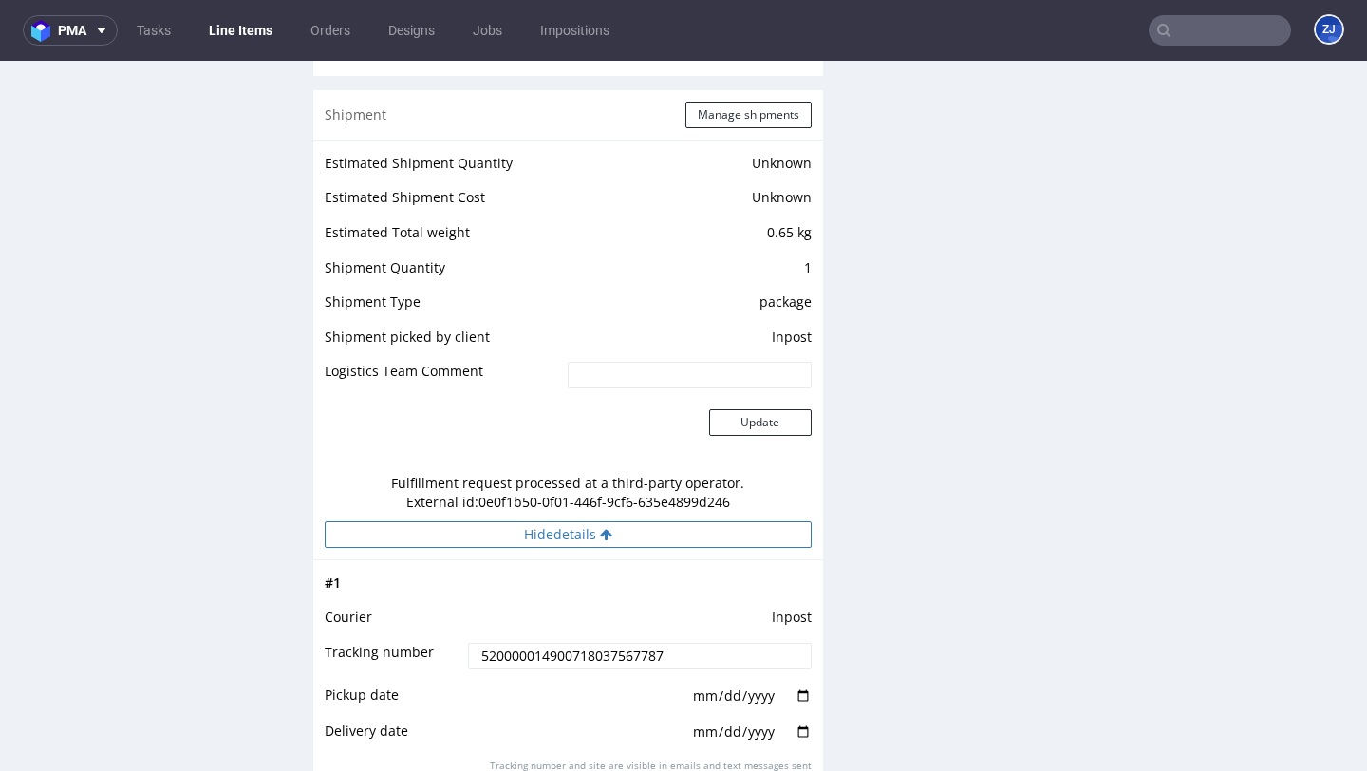
scroll to position [1799, 0]
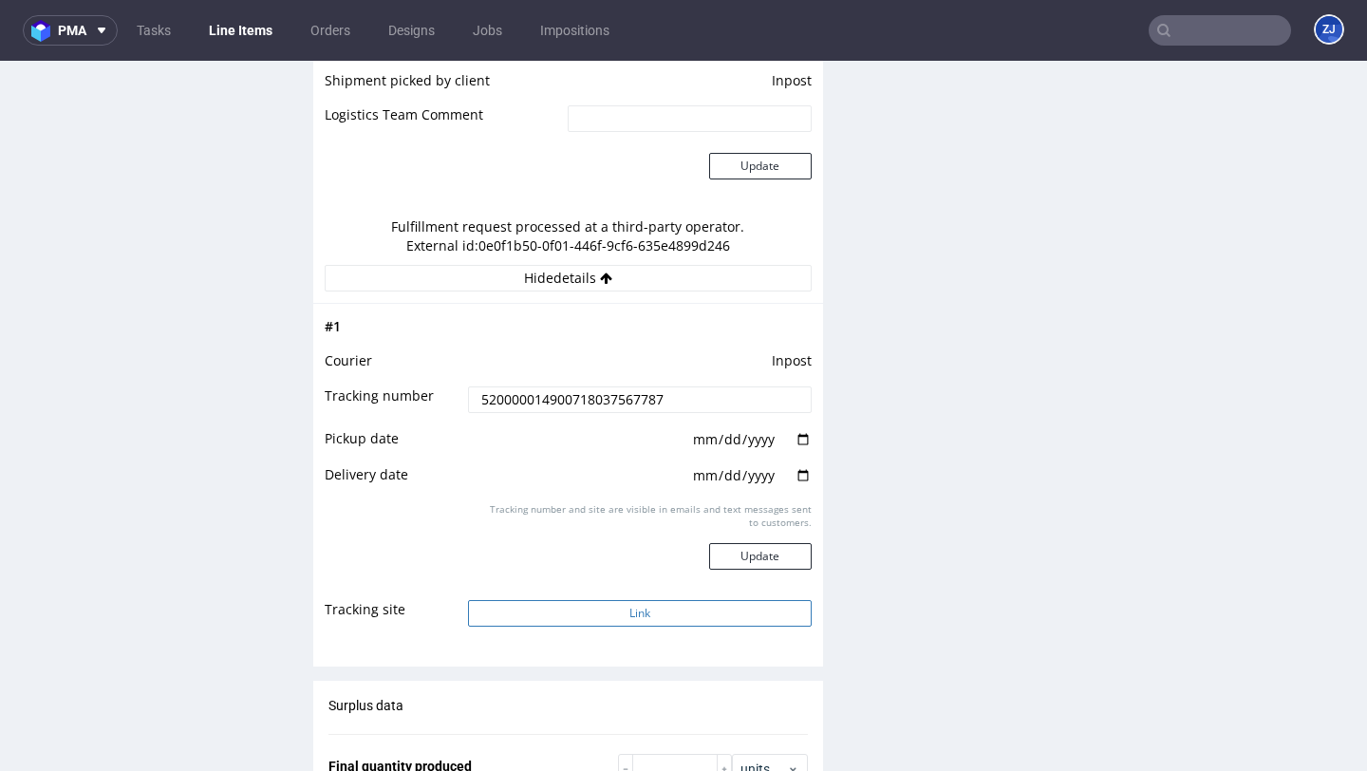
click at [695, 605] on button "Link" at bounding box center [639, 613] width 343 height 27
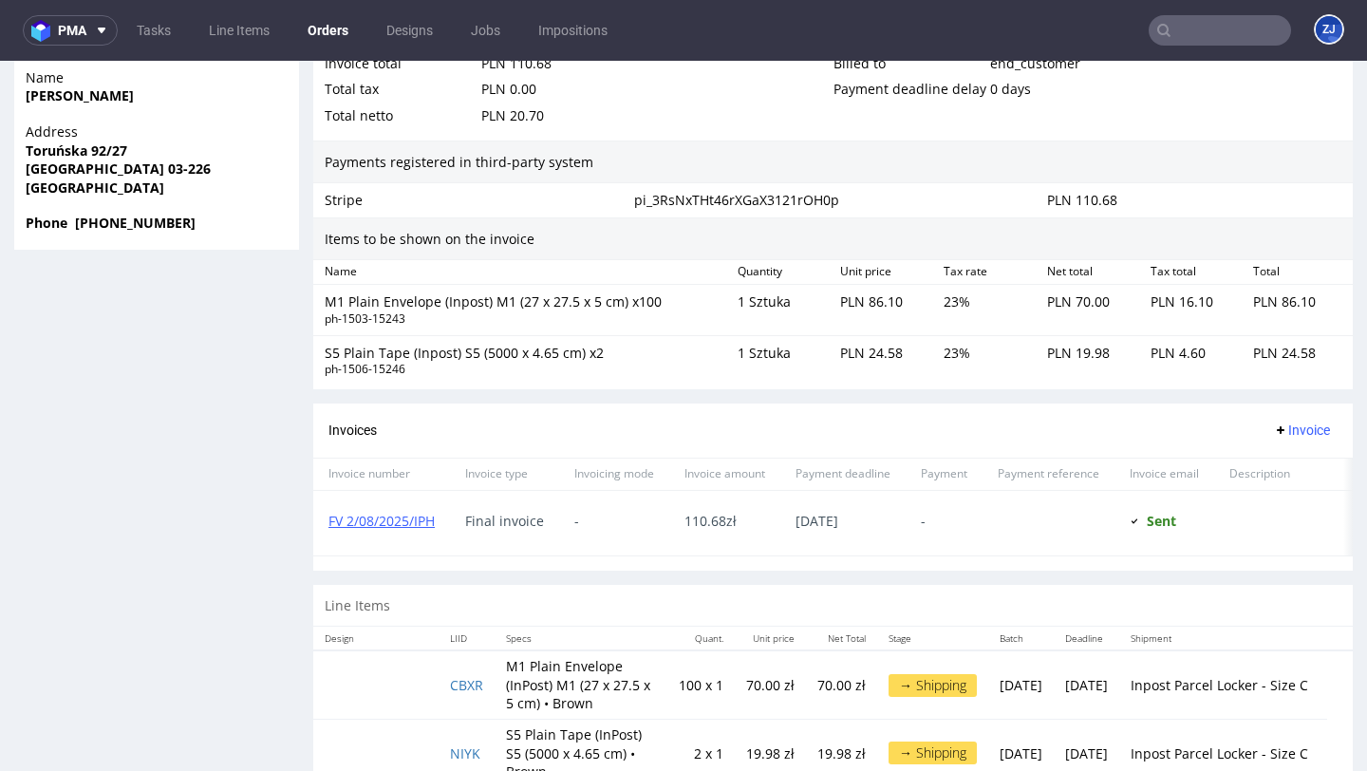
scroll to position [1158, 0]
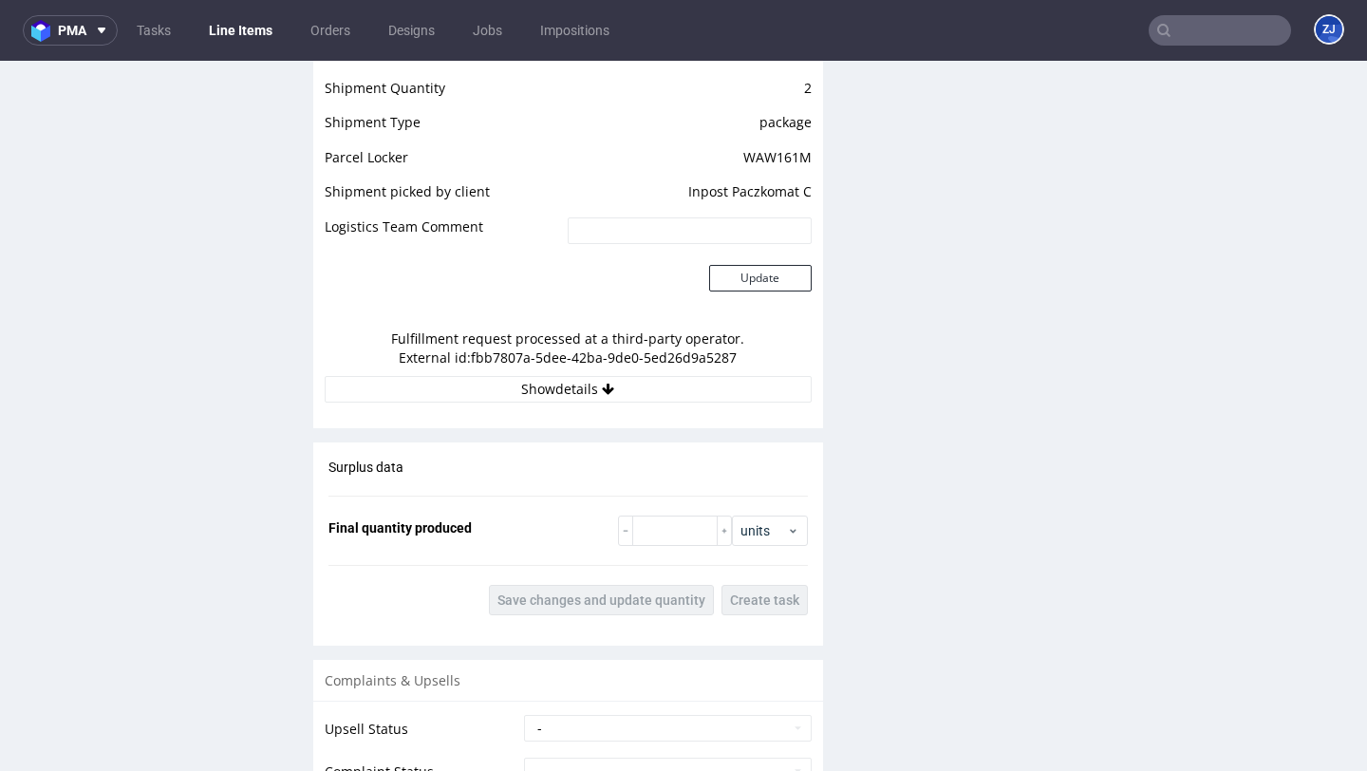
scroll to position [1717, 0]
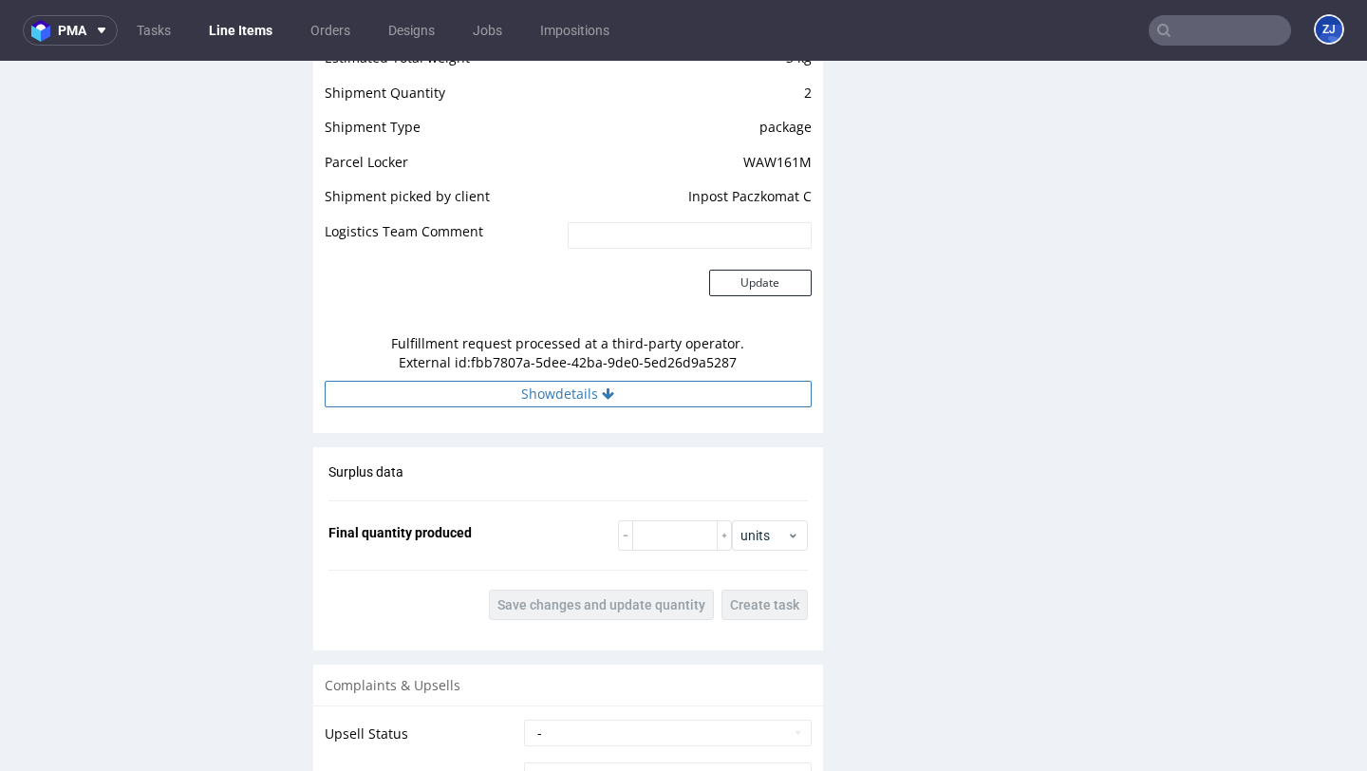
click at [633, 388] on button "Show details" at bounding box center [568, 394] width 487 height 27
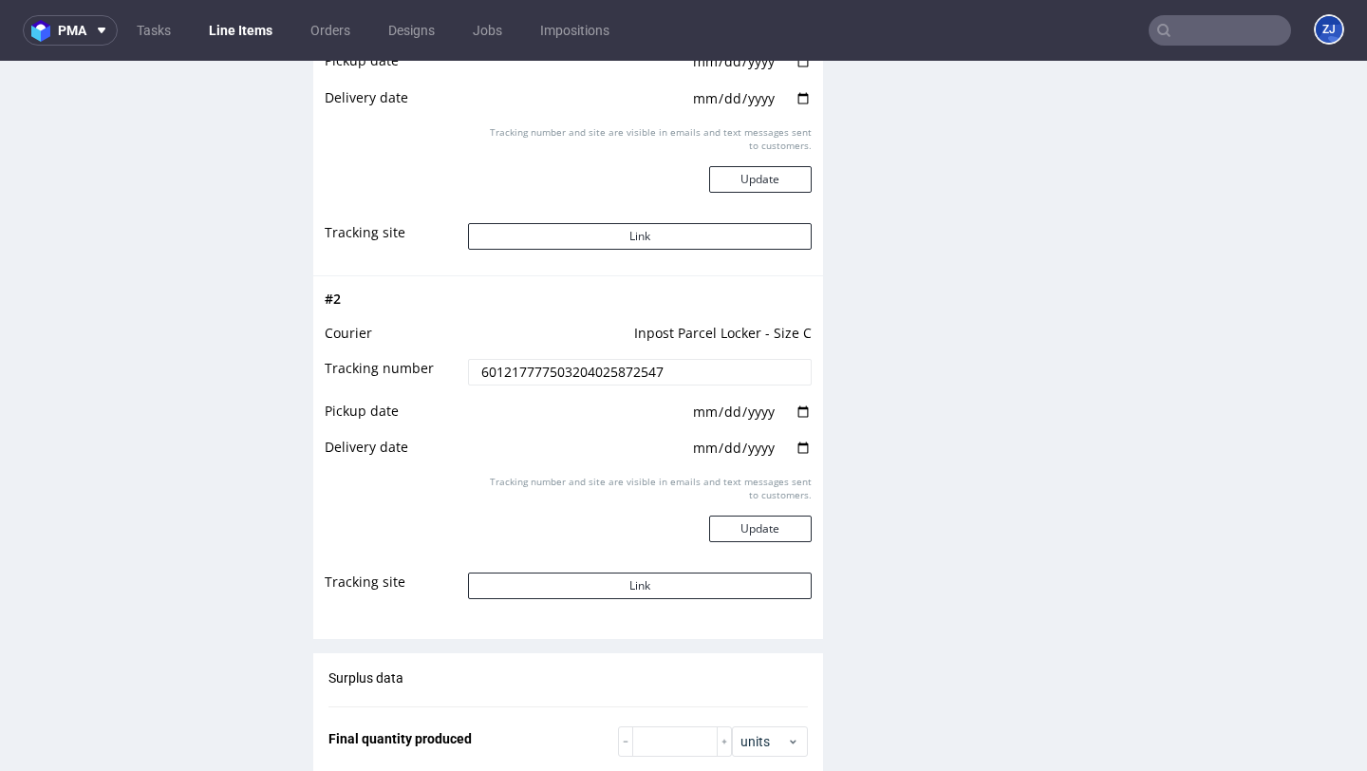
scroll to position [2209, 0]
click at [725, 245] on button "Link" at bounding box center [639, 238] width 343 height 27
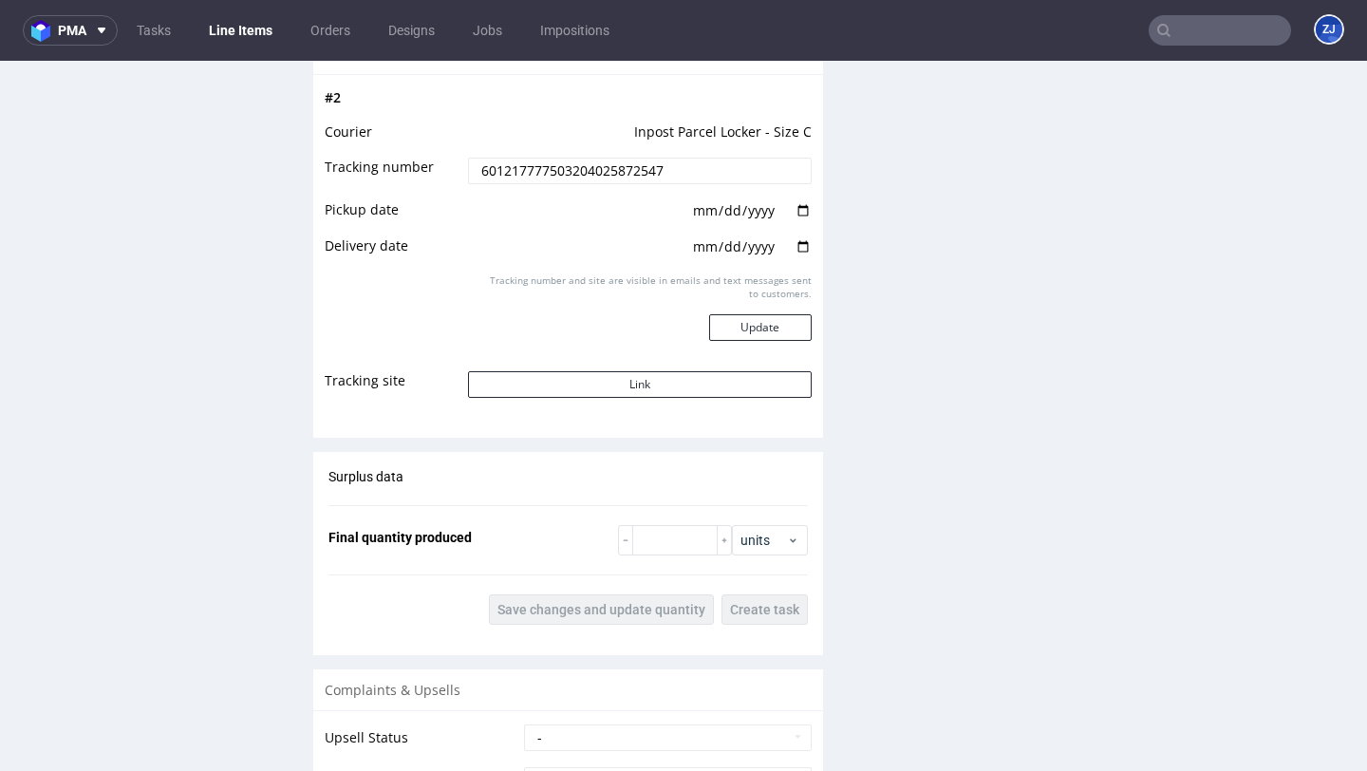
scroll to position [2413, 0]
click at [631, 373] on button "Link" at bounding box center [639, 383] width 343 height 27
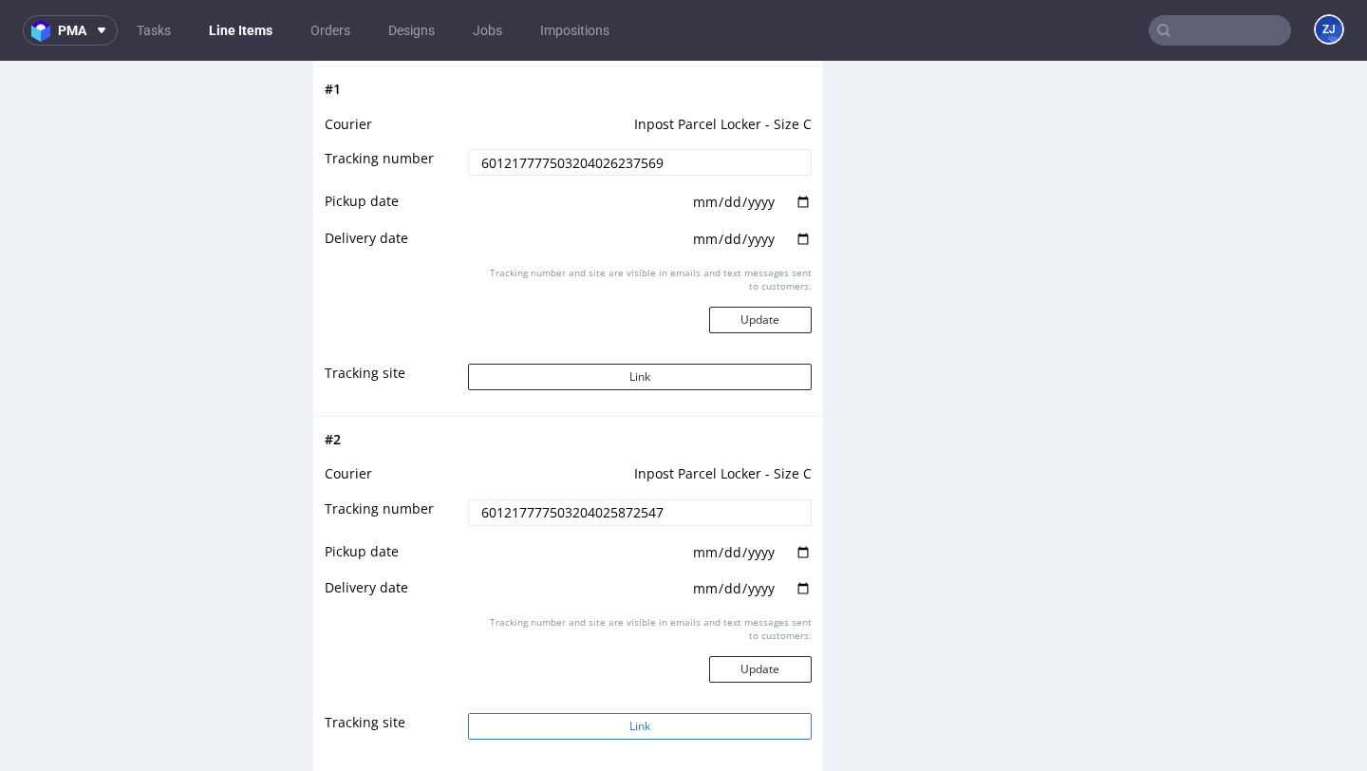
scroll to position [2069, 0]
click at [628, 386] on button "Link" at bounding box center [639, 377] width 343 height 27
click at [700, 381] on button "Link" at bounding box center [639, 377] width 343 height 27
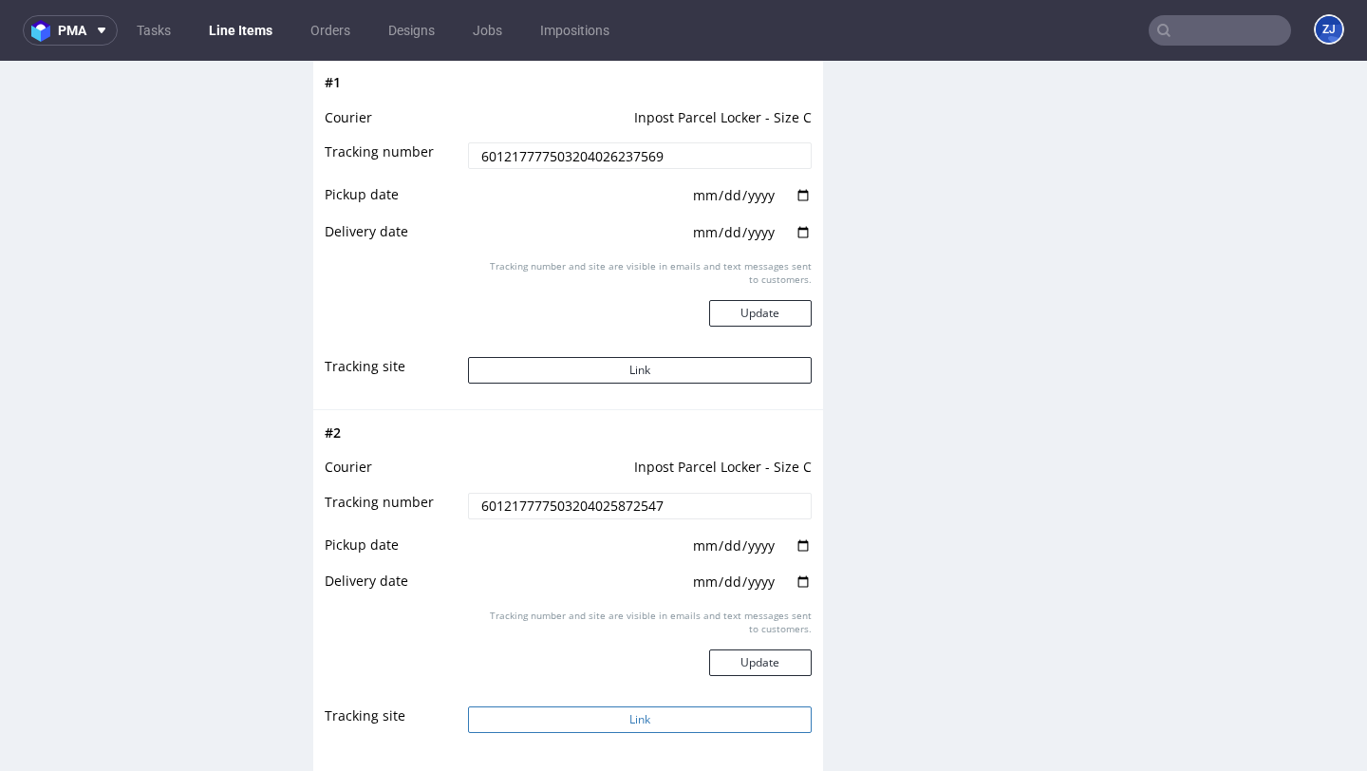
click at [645, 718] on button "Link" at bounding box center [639, 719] width 343 height 27
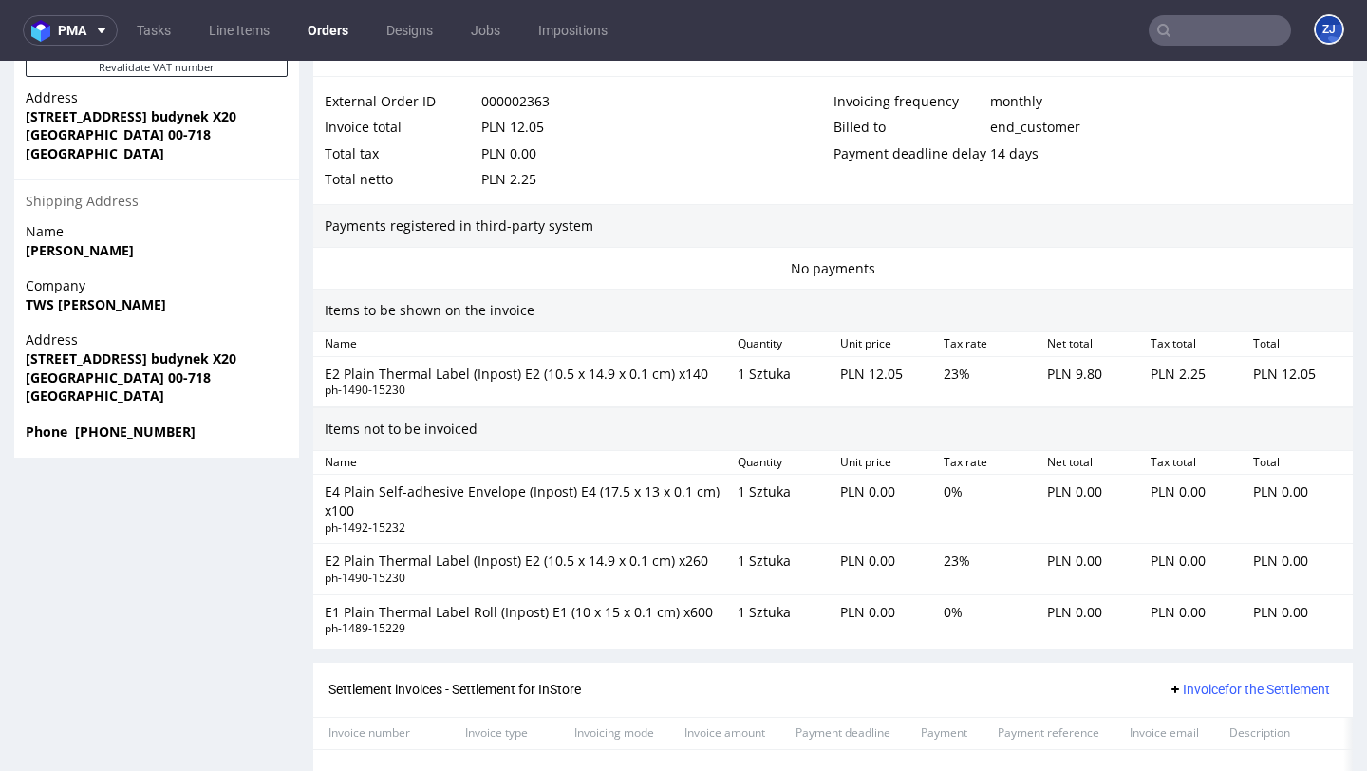
scroll to position [1495, 0]
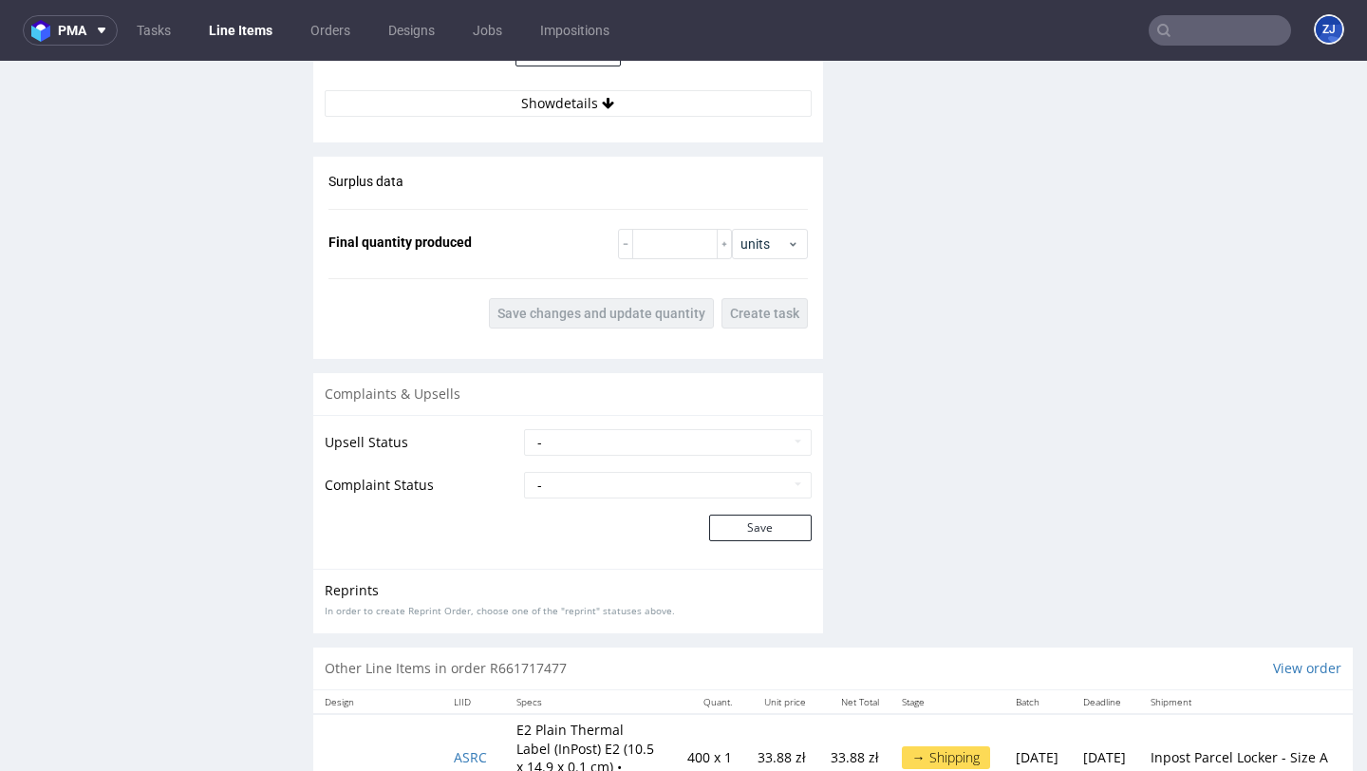
scroll to position [1826, 0]
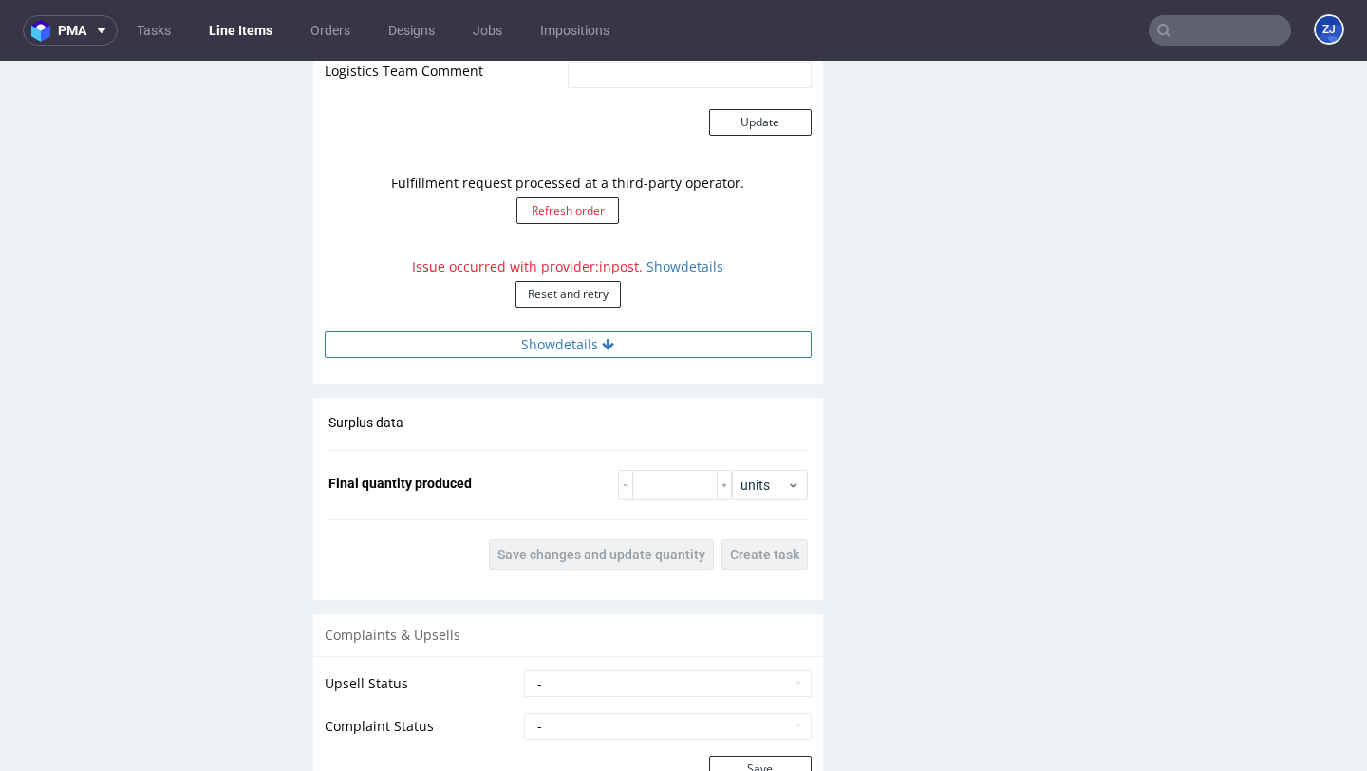
click at [597, 340] on button "Show details" at bounding box center [568, 344] width 487 height 27
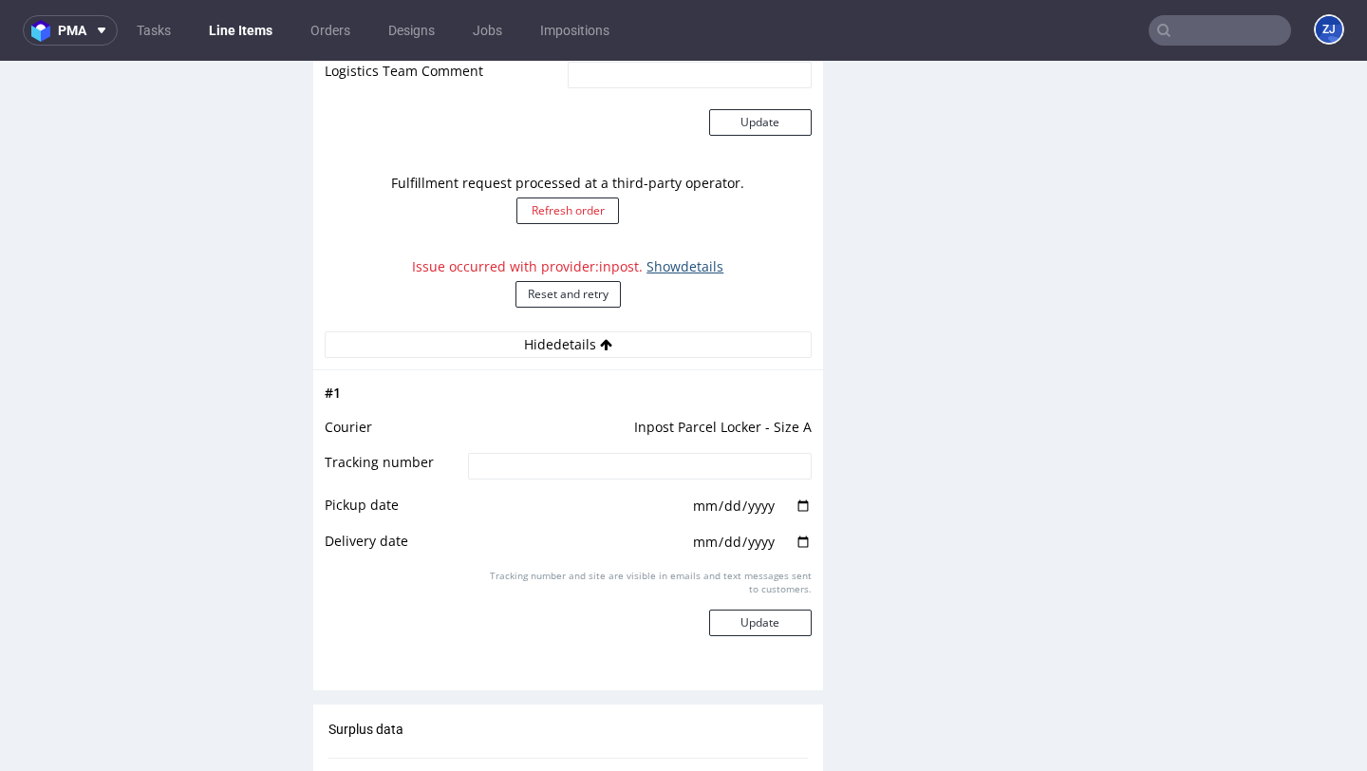
click at [662, 270] on link "Show details" at bounding box center [684, 266] width 77 height 18
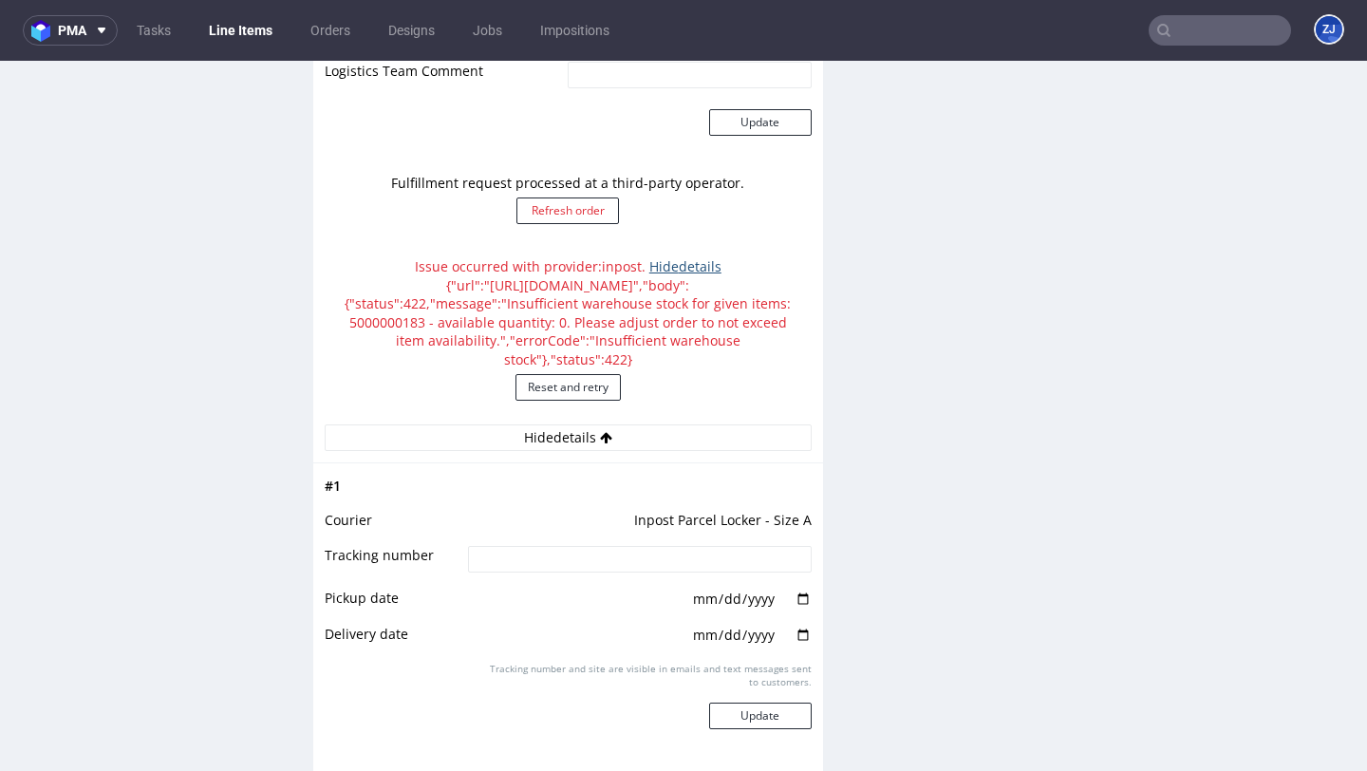
click at [662, 269] on link "Hide details" at bounding box center [685, 266] width 72 height 18
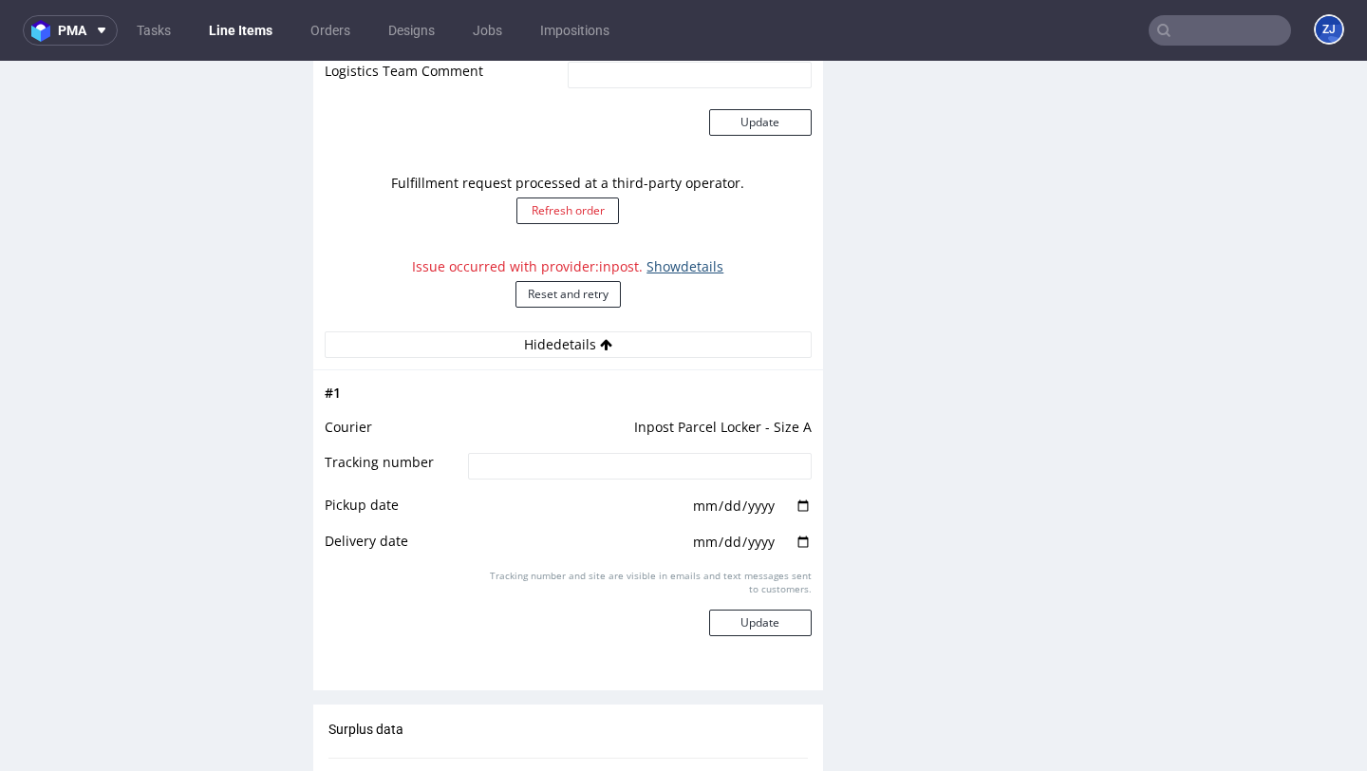
scroll to position [2491, 0]
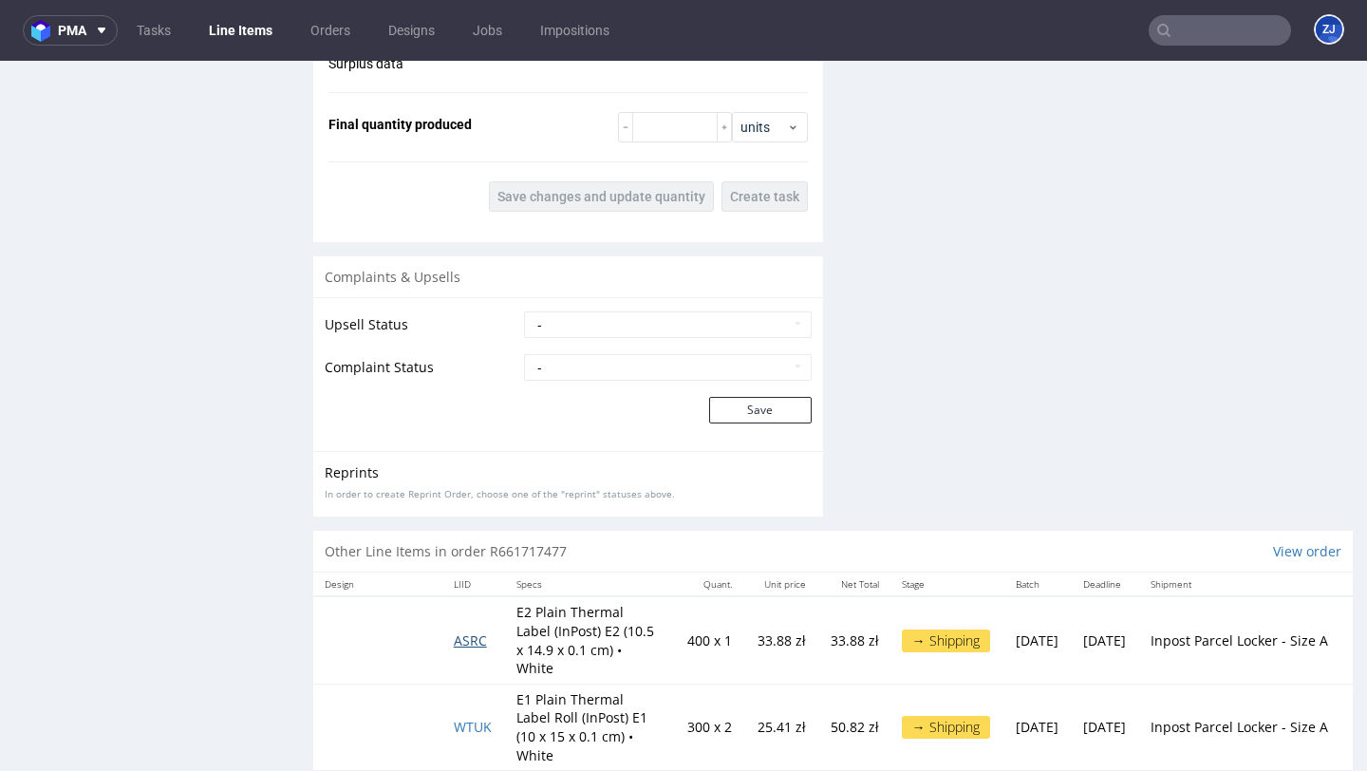
click at [471, 631] on span "ASRC" at bounding box center [470, 640] width 33 height 18
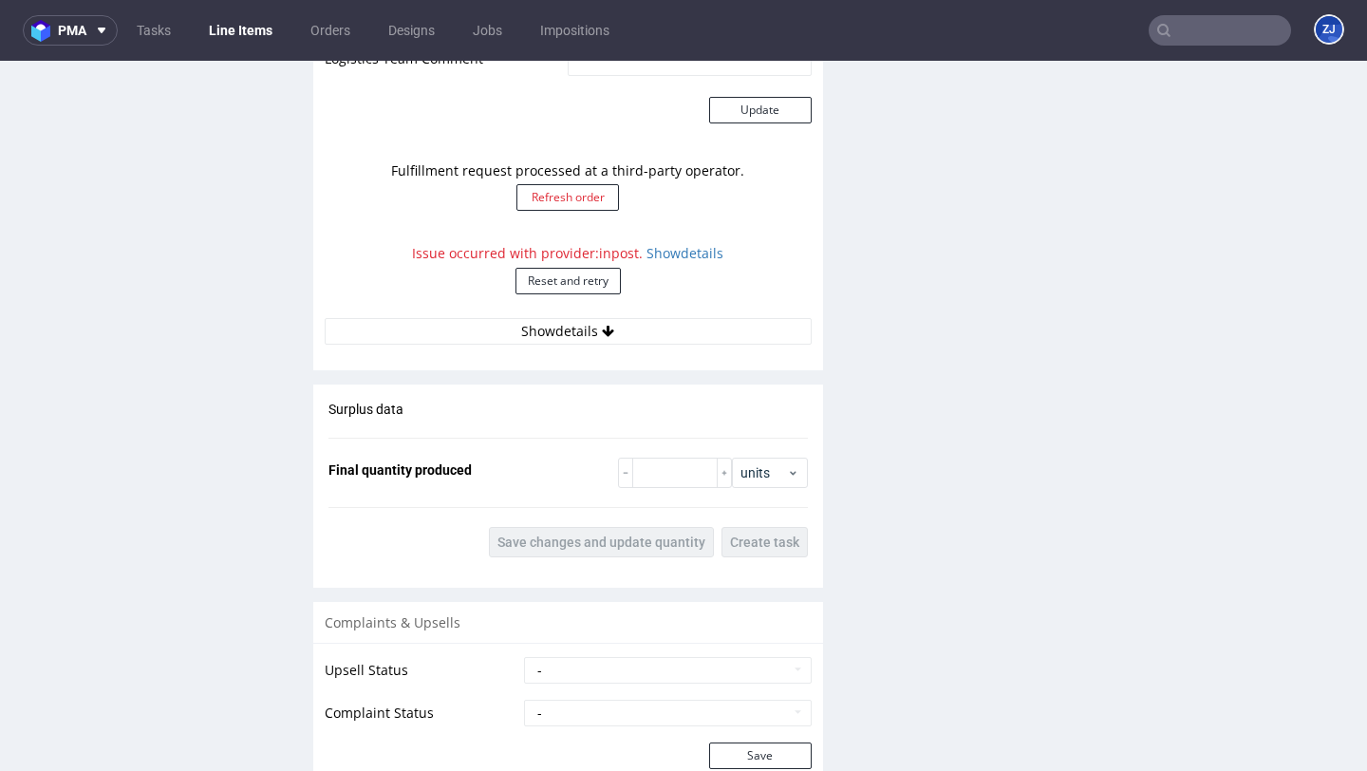
scroll to position [1819, 0]
click at [589, 339] on button "Show details" at bounding box center [568, 332] width 487 height 27
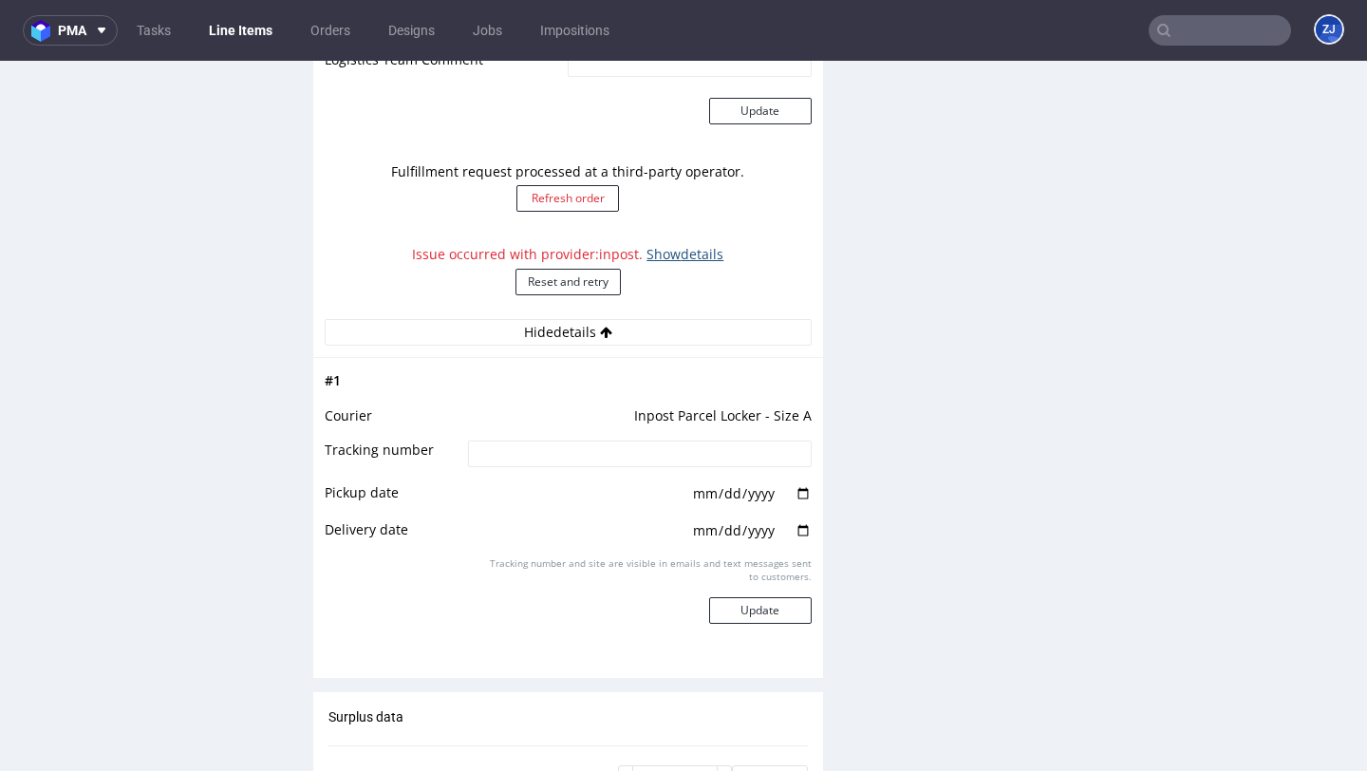
click at [670, 253] on link "Show details" at bounding box center [684, 254] width 77 height 18
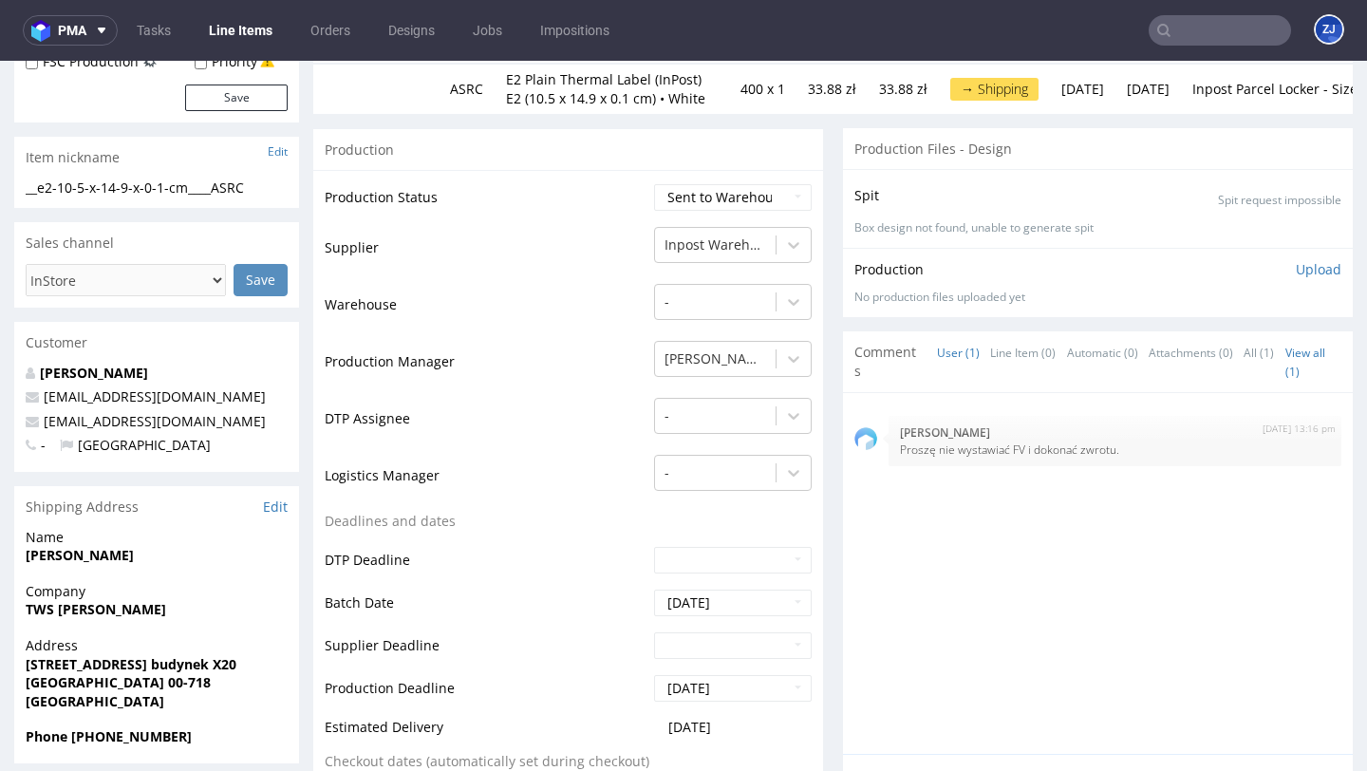
scroll to position [0, 0]
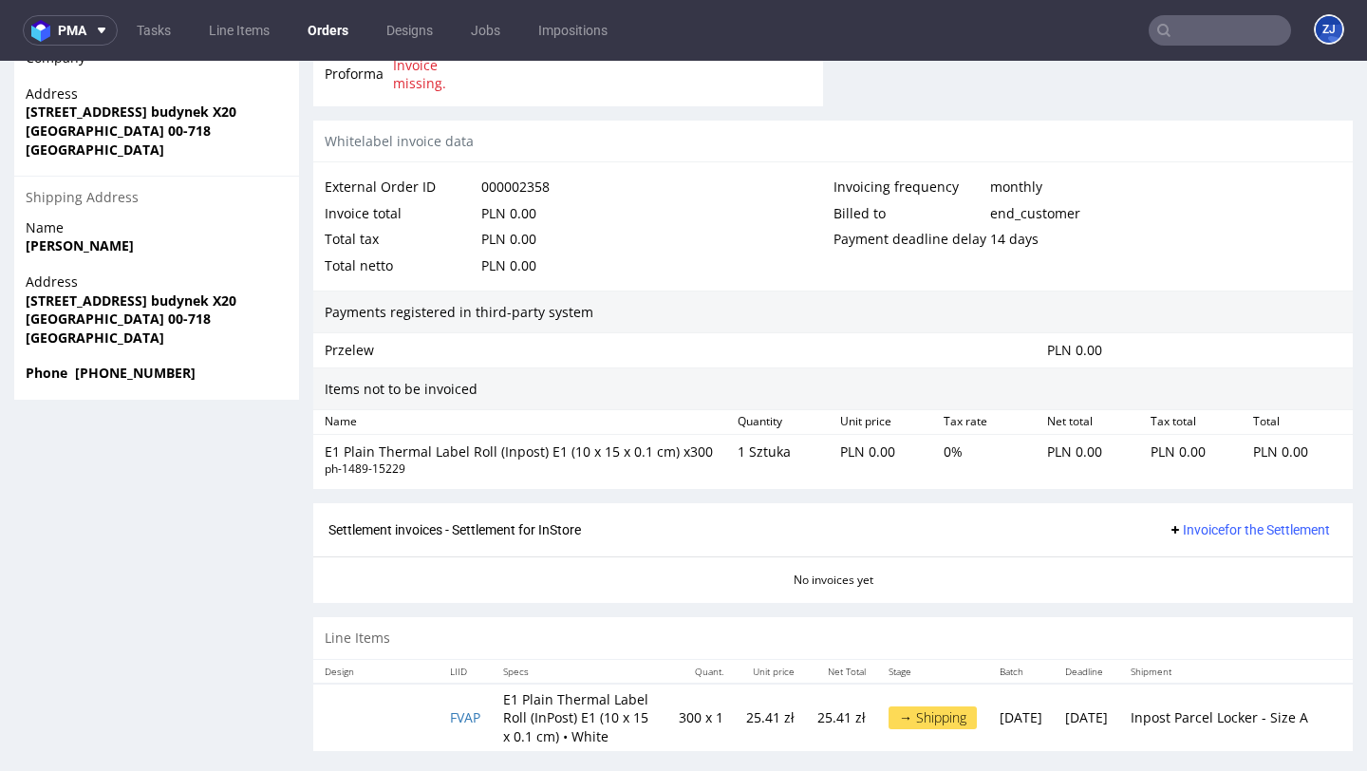
scroll to position [5, 0]
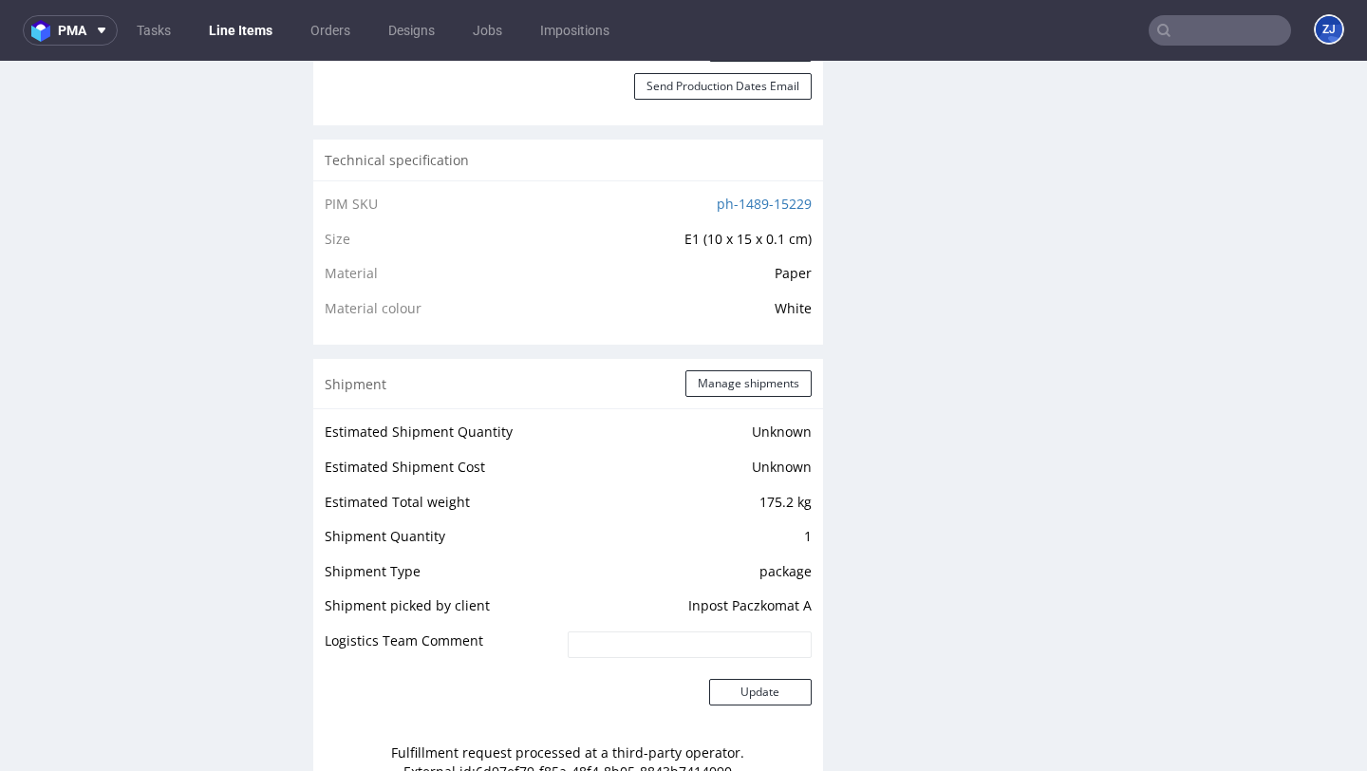
scroll to position [1570, 0]
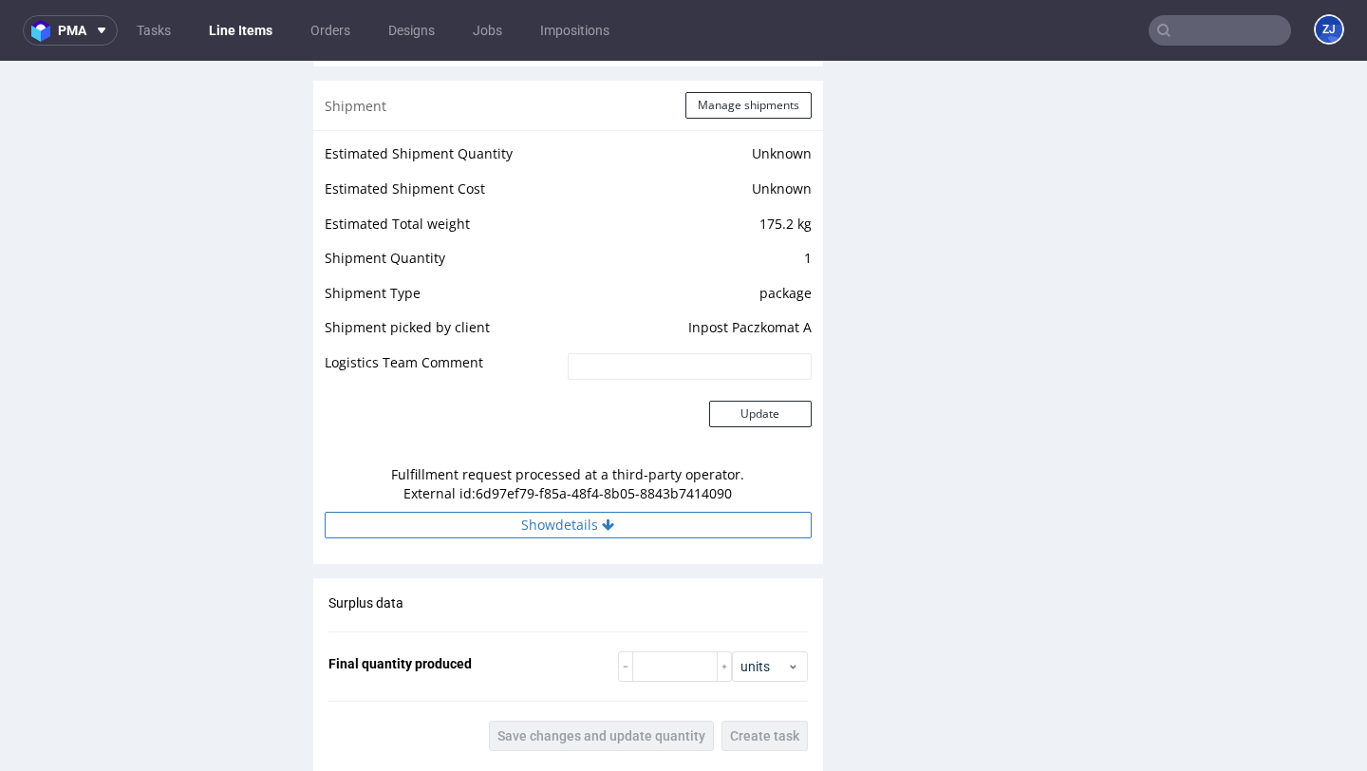
click at [622, 512] on button "Show details" at bounding box center [568, 525] width 487 height 27
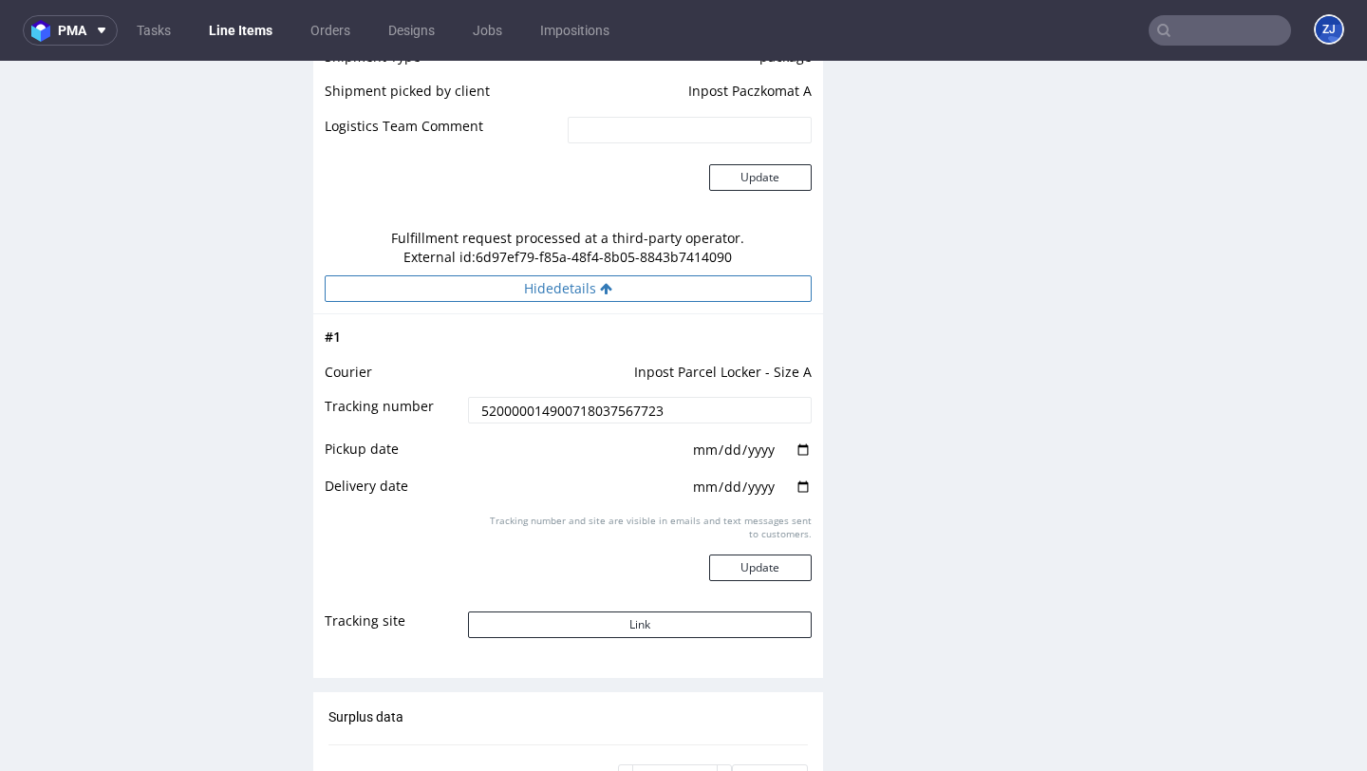
scroll to position [1868, 0]
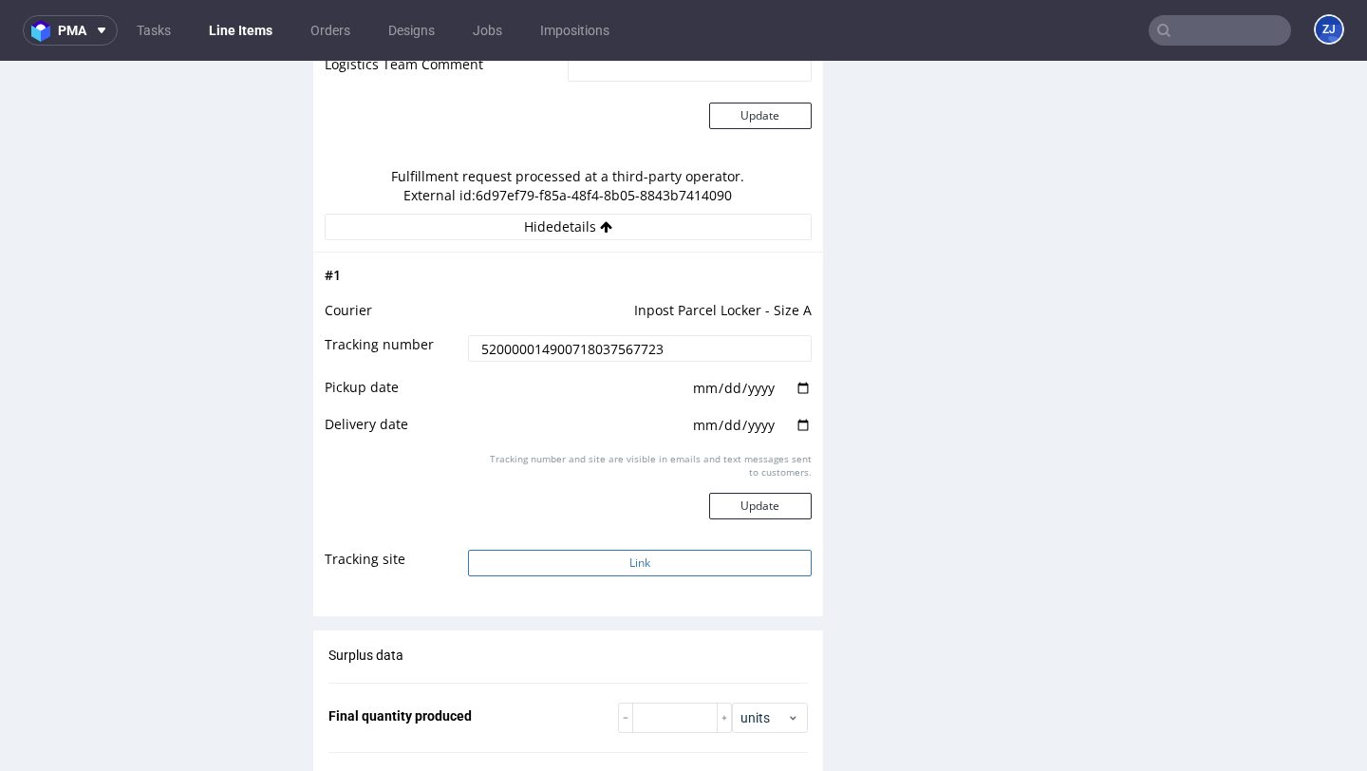
click at [629, 550] on button "Link" at bounding box center [639, 563] width 343 height 27
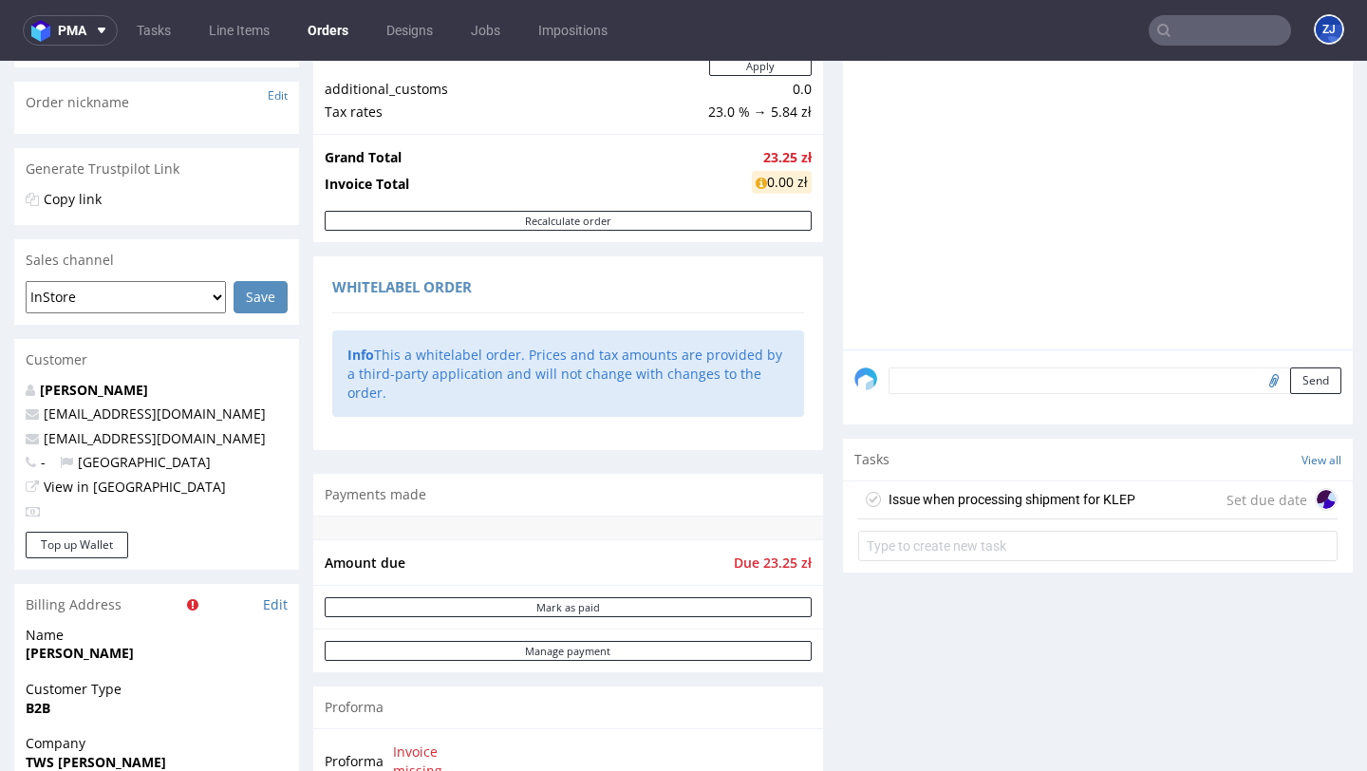
scroll to position [1136, 0]
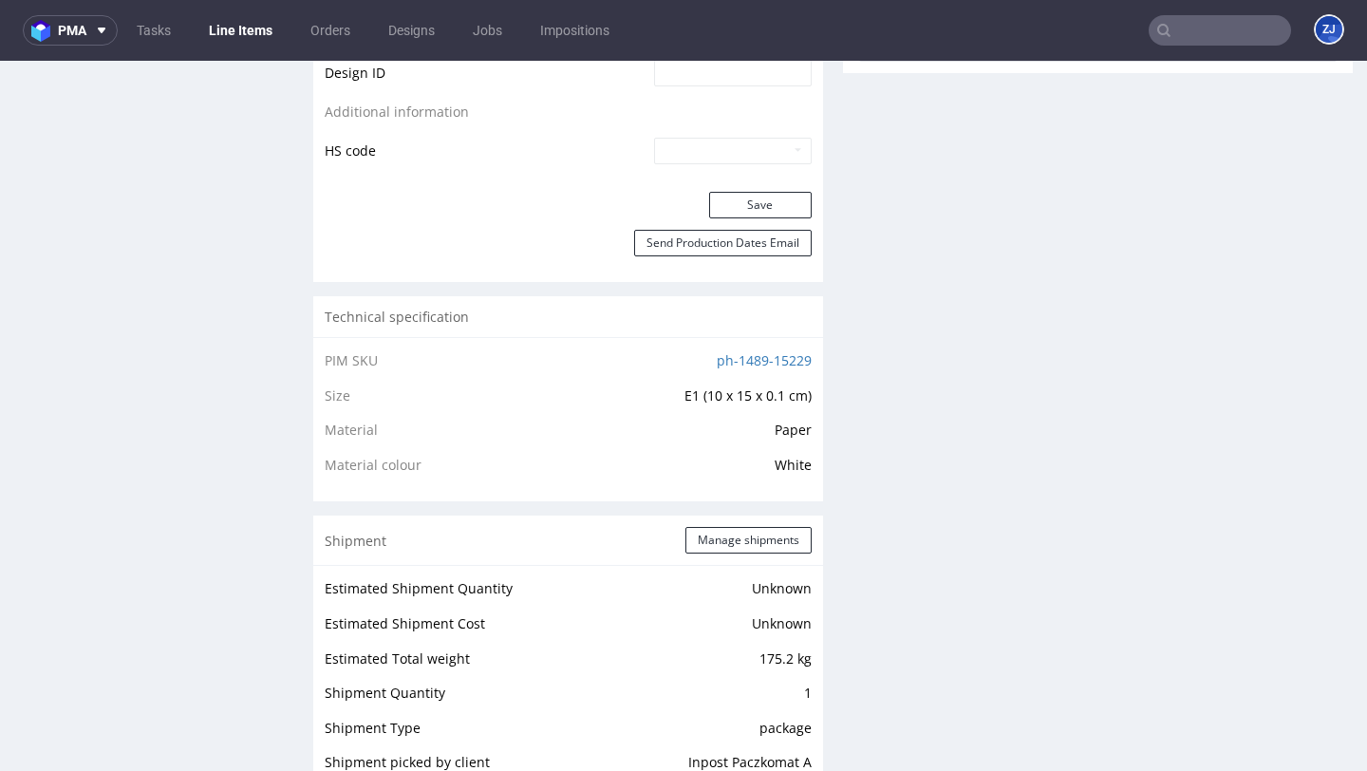
scroll to position [1421, 0]
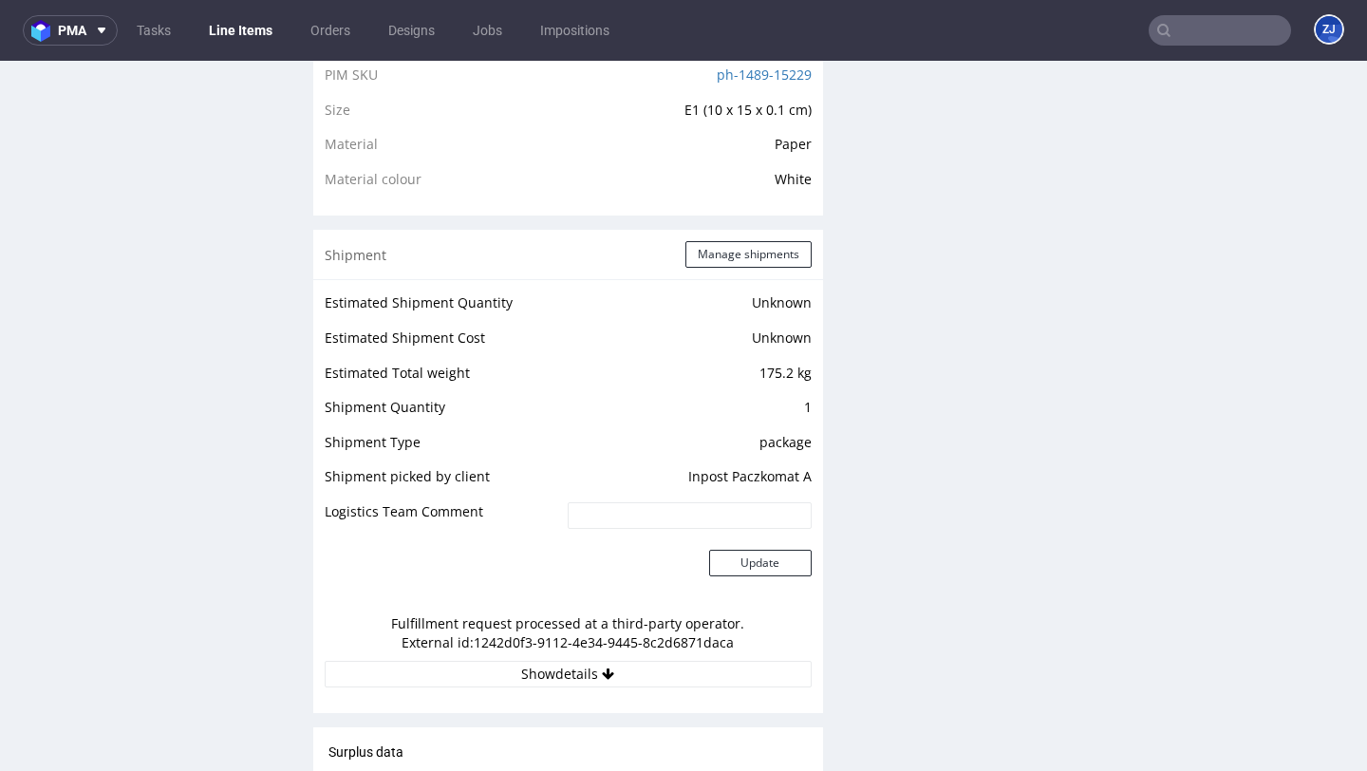
click at [479, 676] on div "Estimated Shipment Quantity Unknown Estimated Shipment Cost Unknown Estimated T…" at bounding box center [568, 489] width 510 height 420
click at [481, 661] on button "Show details" at bounding box center [568, 674] width 487 height 27
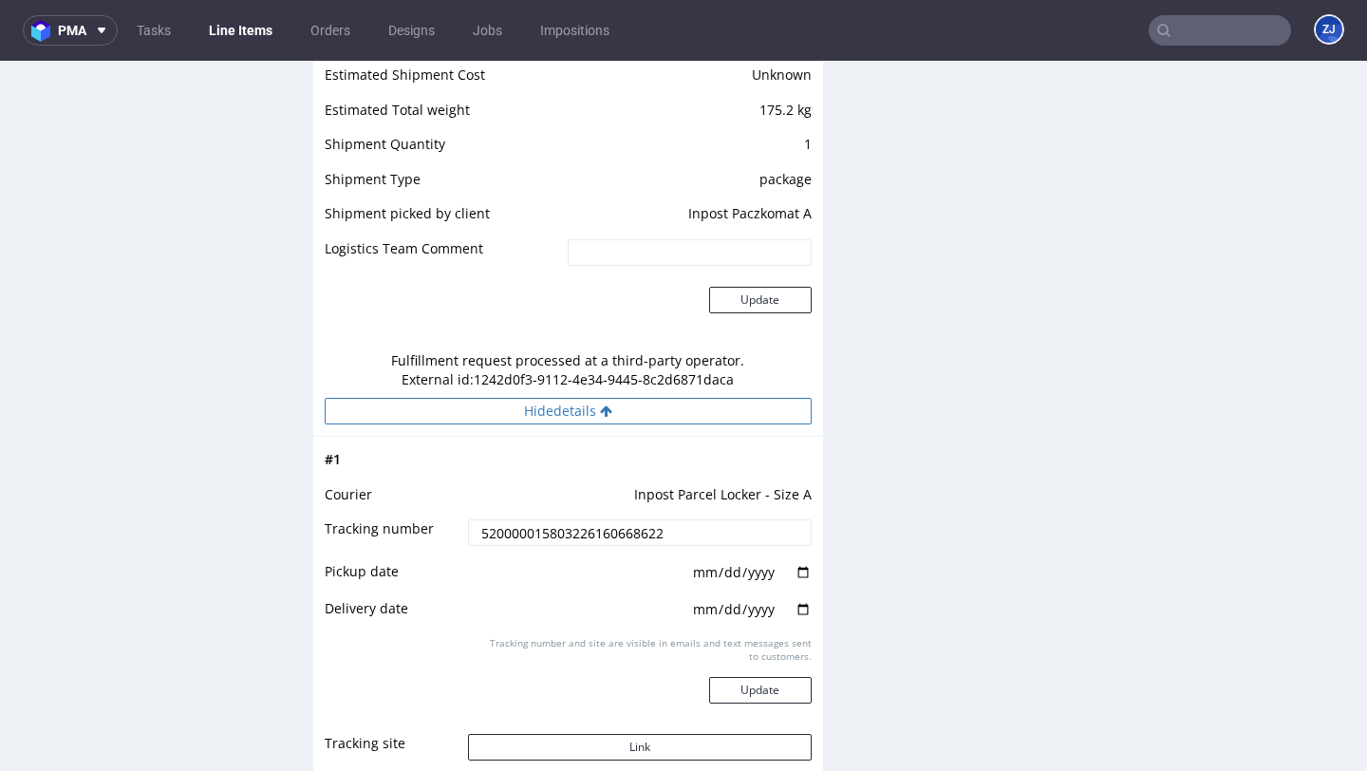
scroll to position [1746, 0]
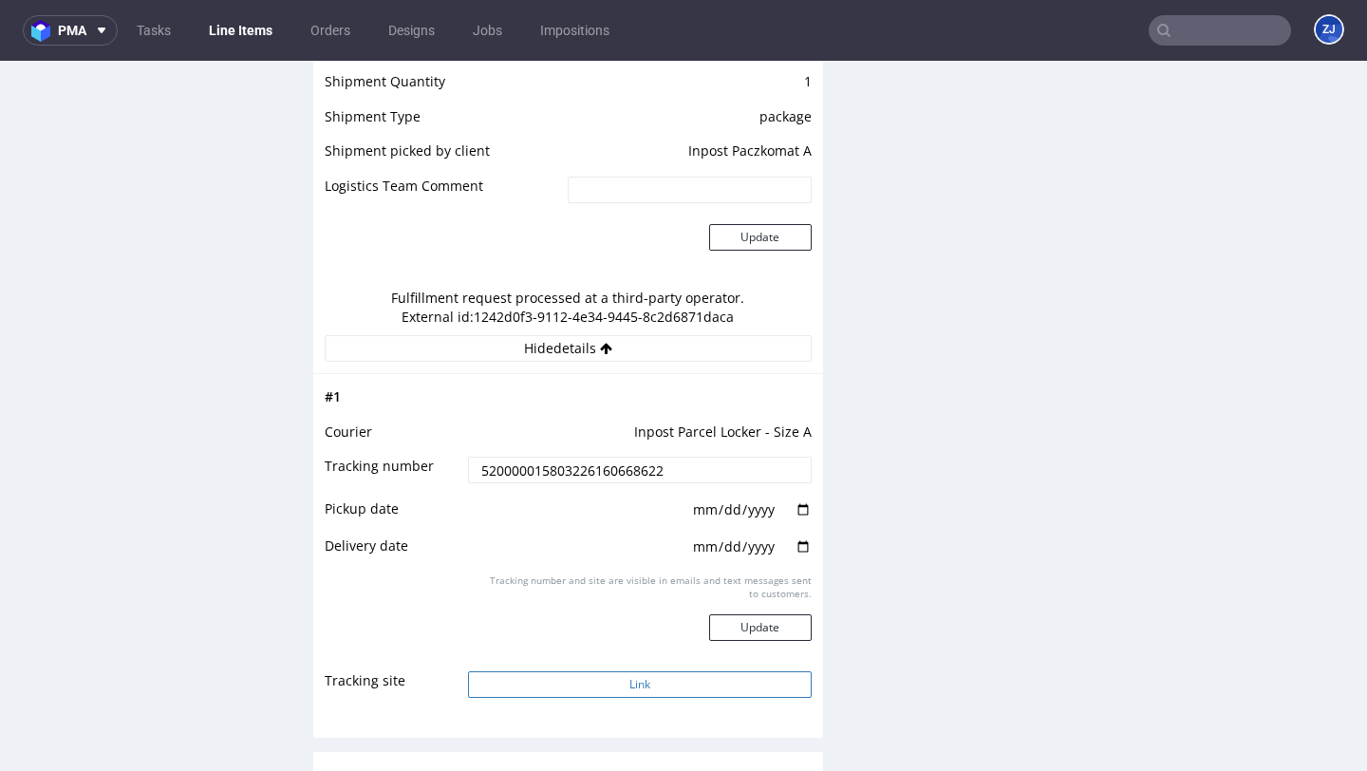
click at [627, 671] on button "Link" at bounding box center [639, 684] width 343 height 27
click at [790, 499] on input "date" at bounding box center [751, 509] width 121 height 21
click at [793, 499] on input "date" at bounding box center [751, 509] width 121 height 21
type input "2025-08-12"
click at [796, 536] on input "date" at bounding box center [751, 546] width 121 height 21
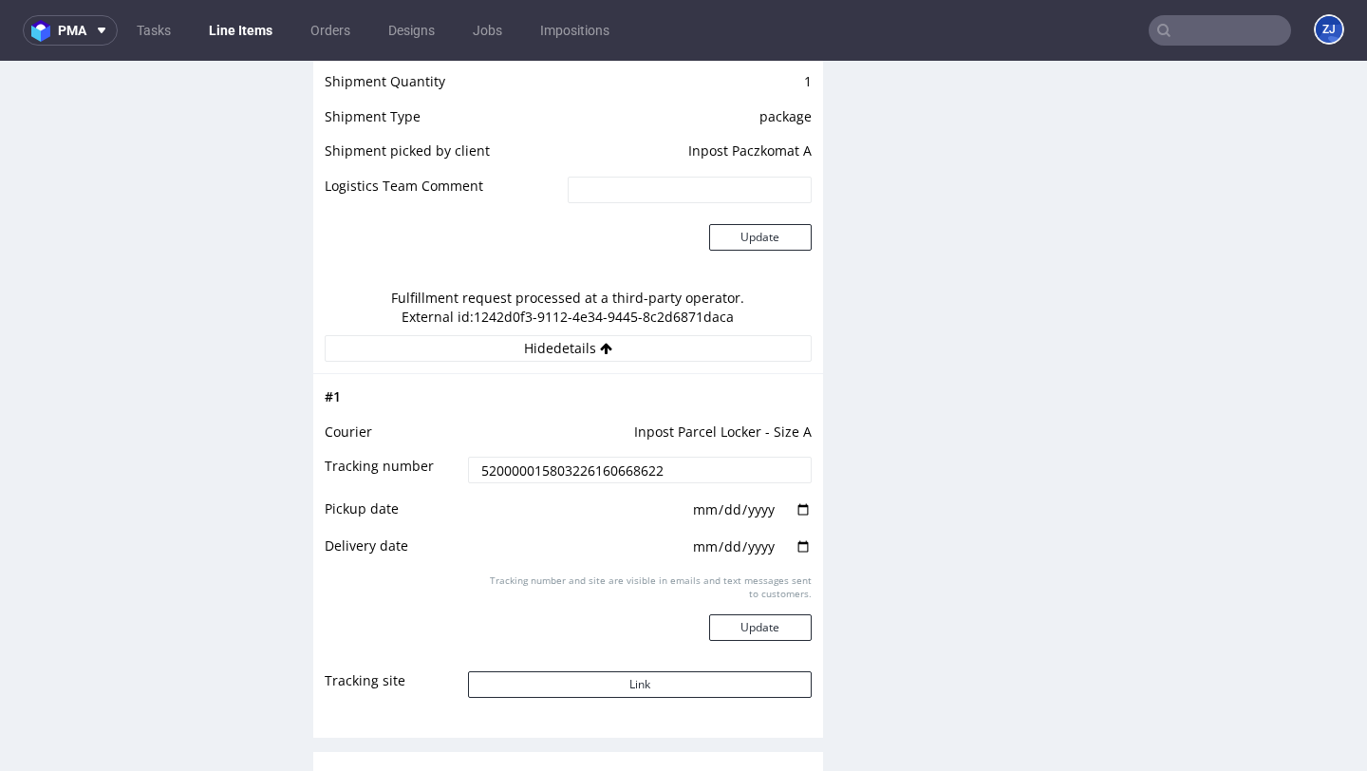
type input "2025-08-13"
click at [749, 614] on button "Update" at bounding box center [760, 627] width 103 height 27
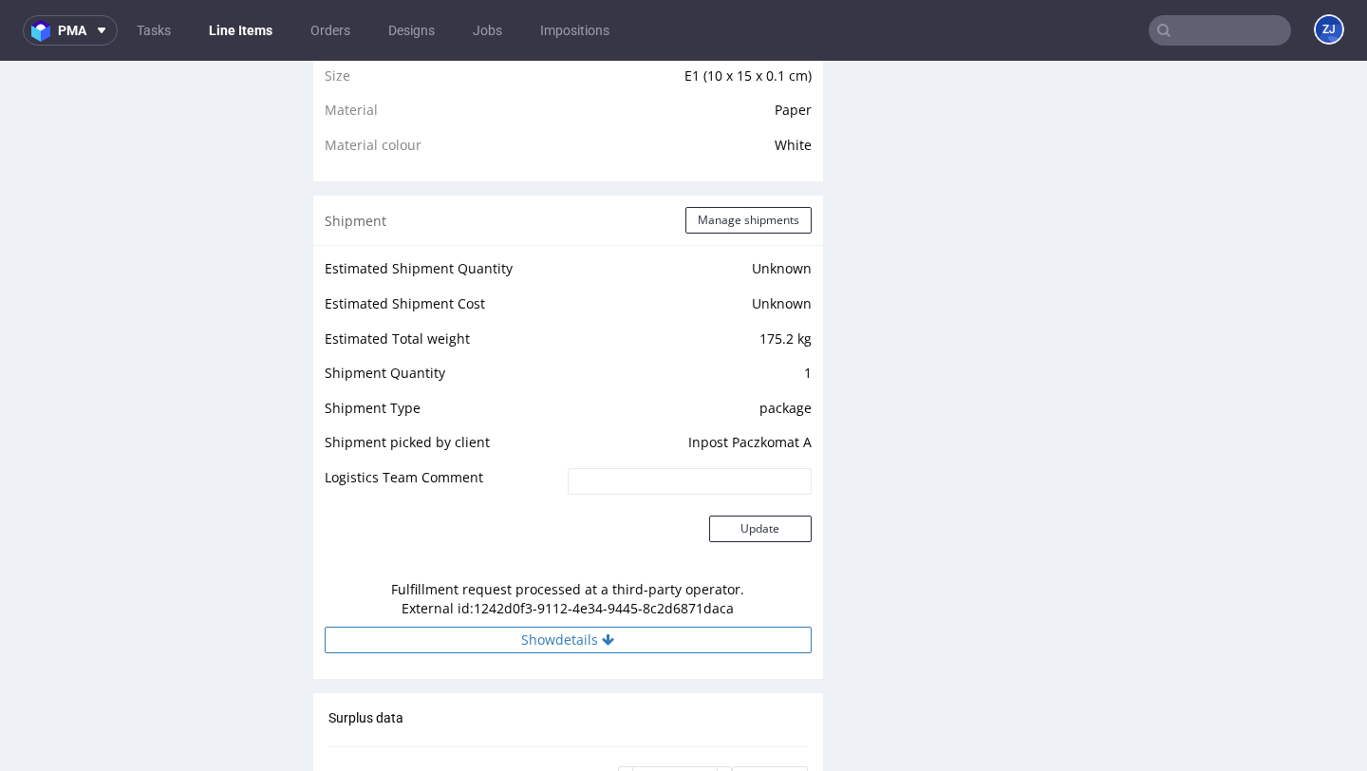
click at [753, 626] on button "Show details" at bounding box center [568, 639] width 487 height 27
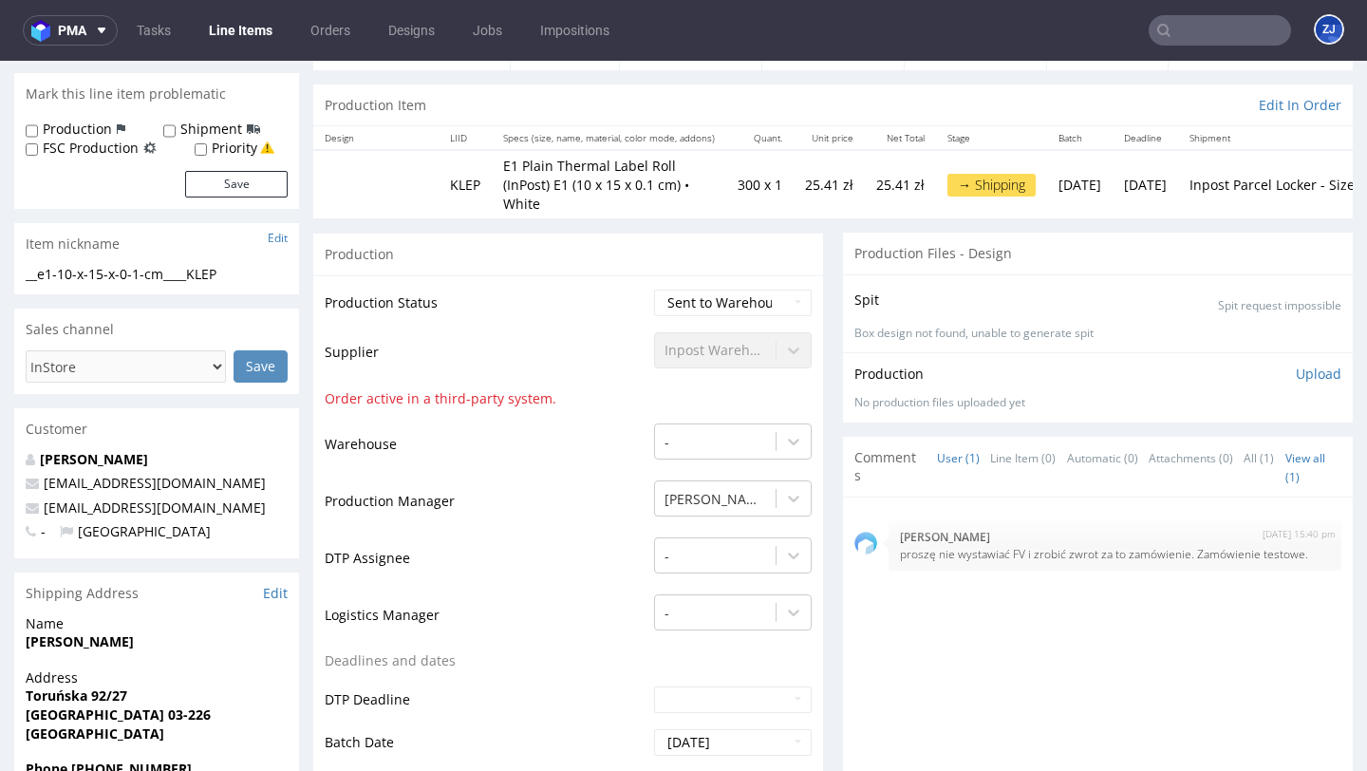
scroll to position [0, 0]
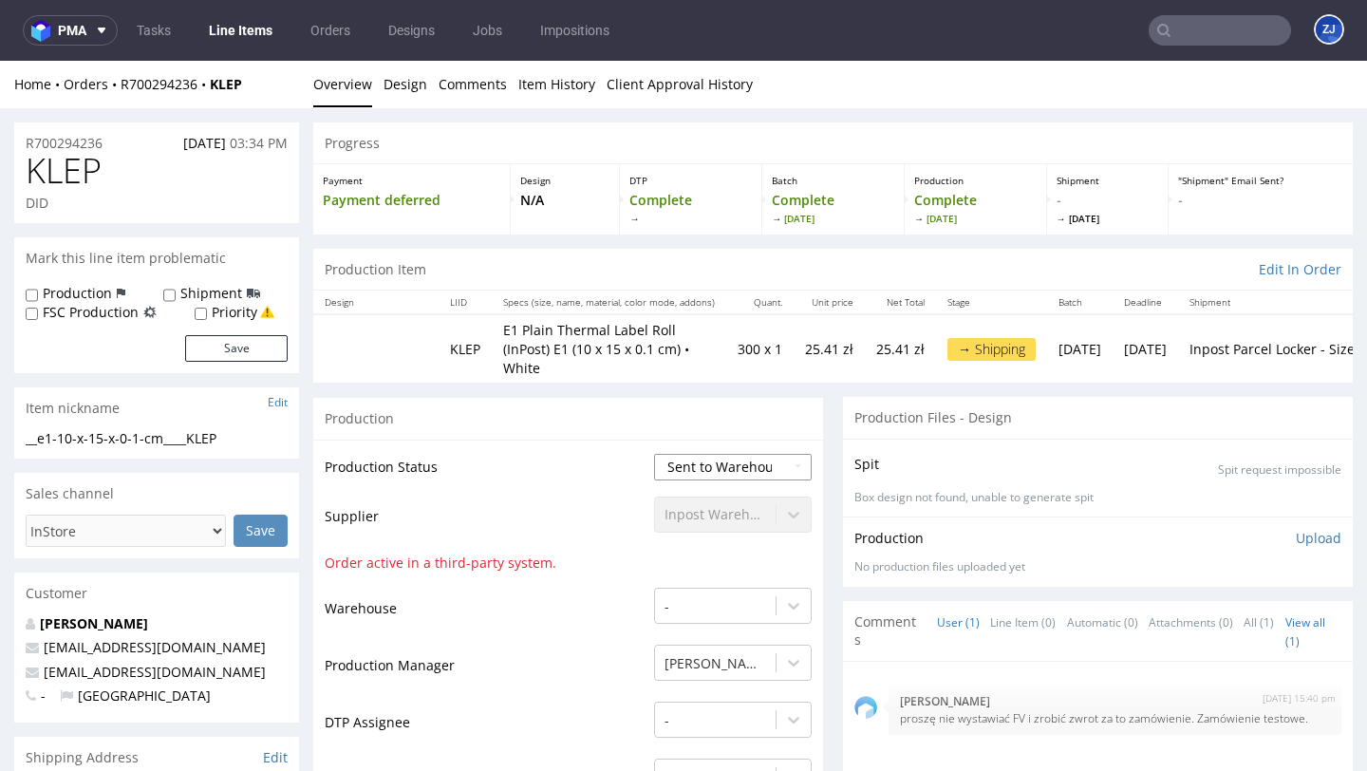
click at [741, 456] on select "Waiting for Artwork Waiting for Diecut Waiting for Mockup Waiting for DTP Waiti…" at bounding box center [733, 467] width 158 height 27
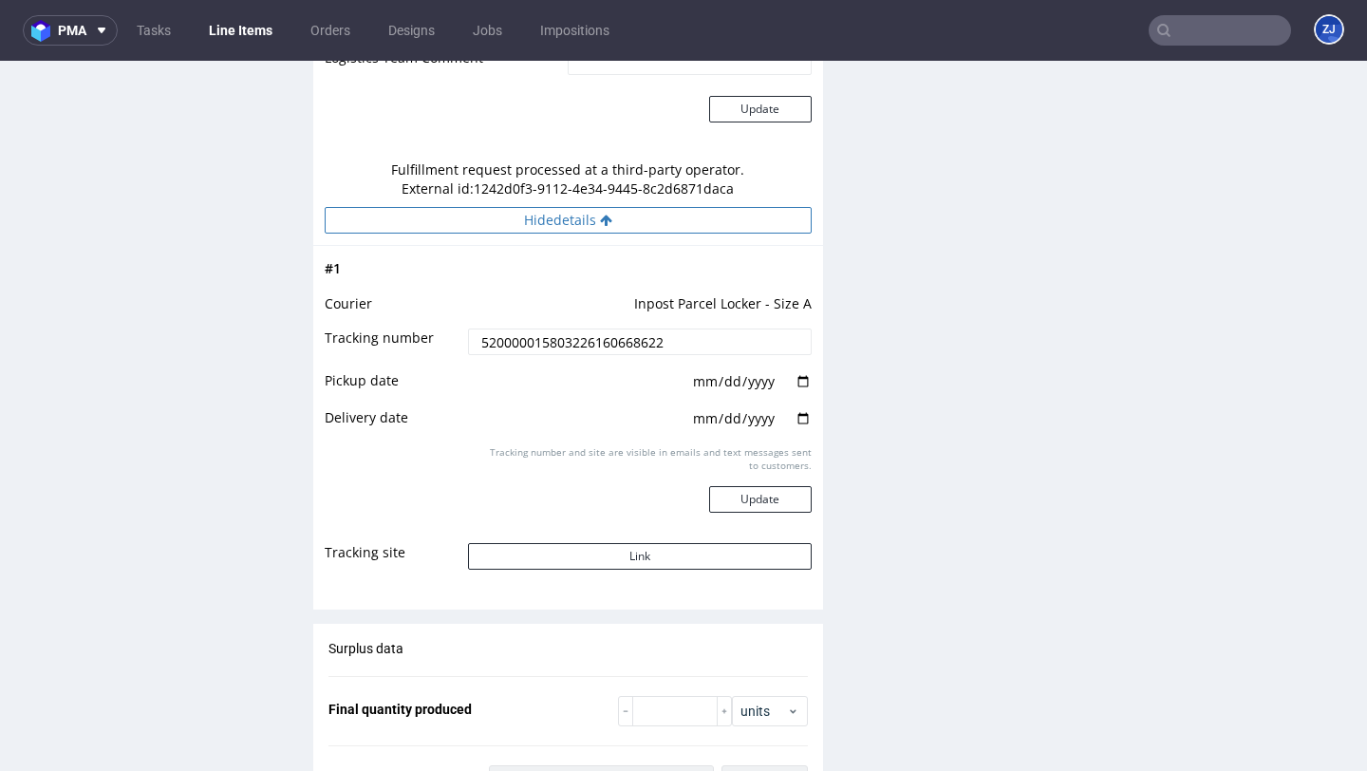
scroll to position [1876, 0]
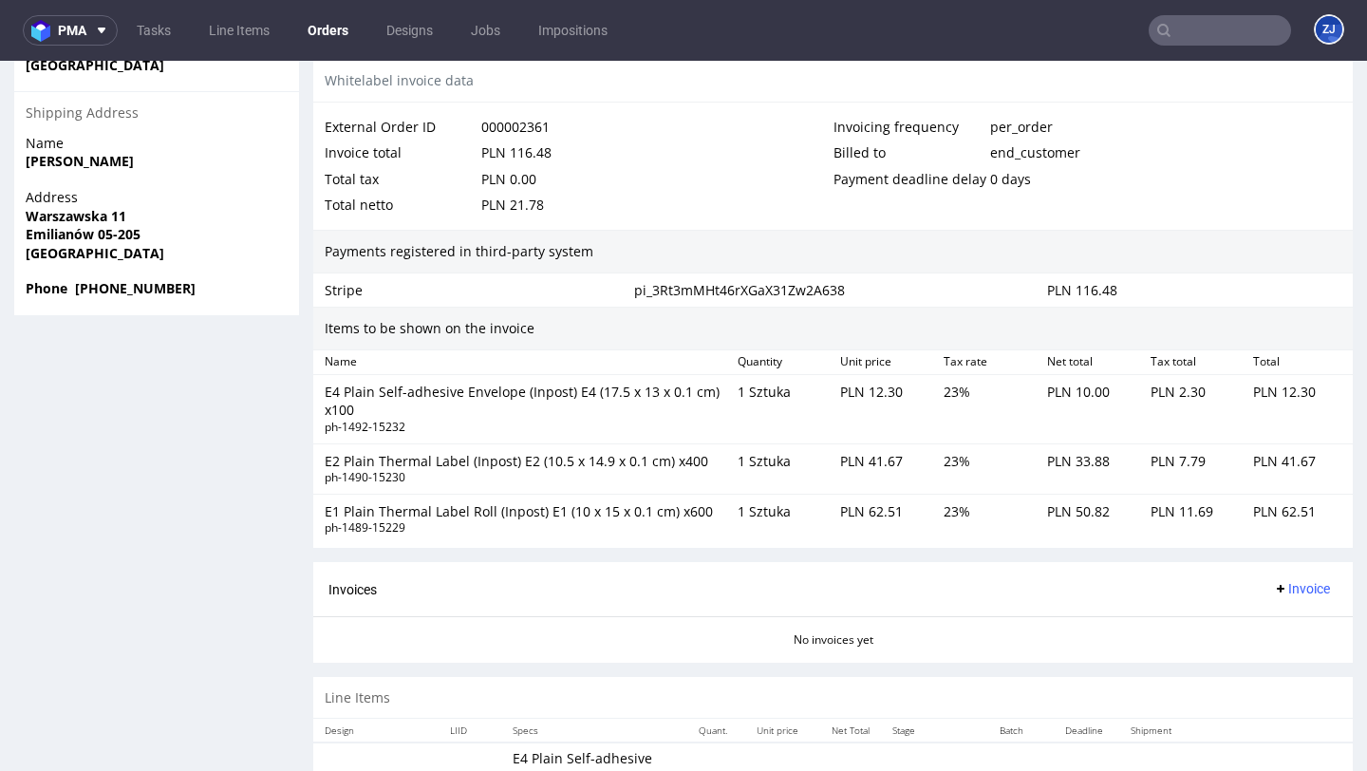
scroll to position [1314, 0]
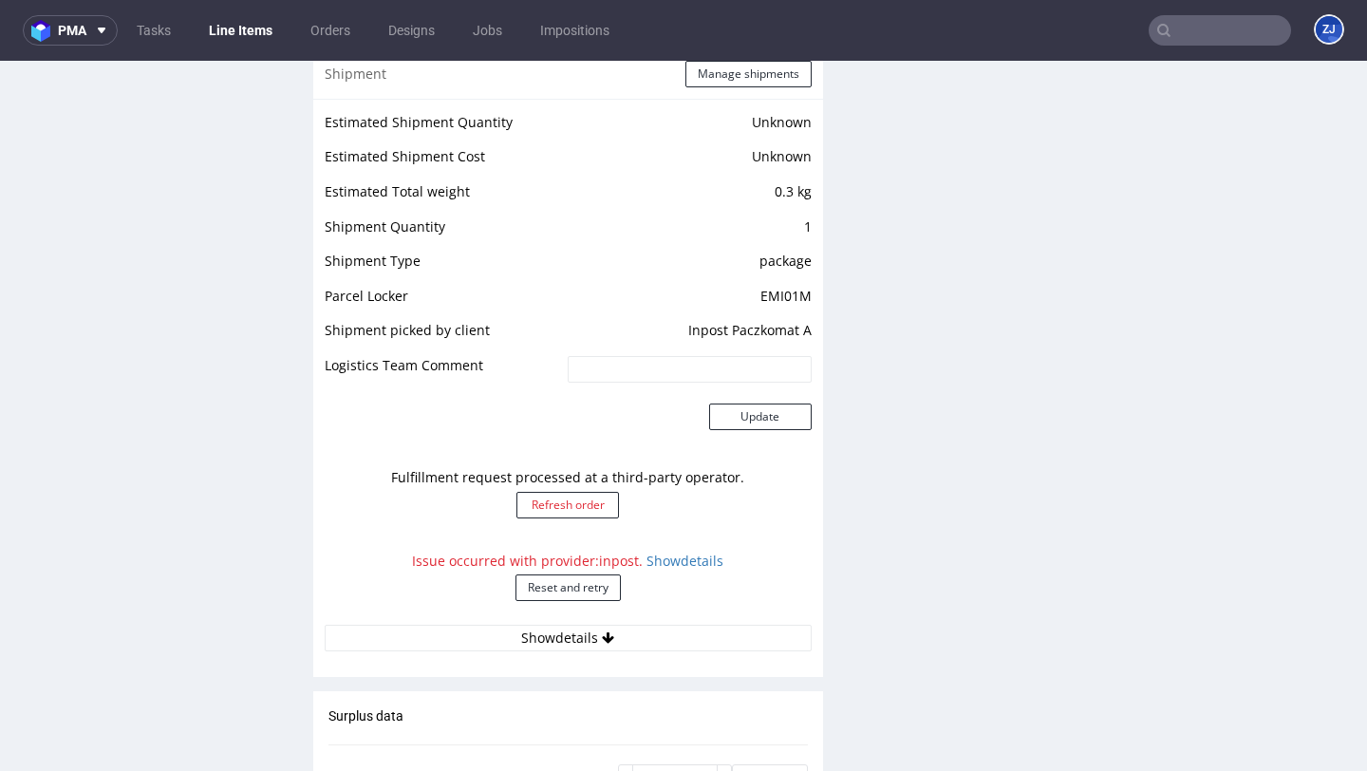
scroll to position [1569, 0]
click at [665, 558] on link "Show details" at bounding box center [684, 559] width 77 height 18
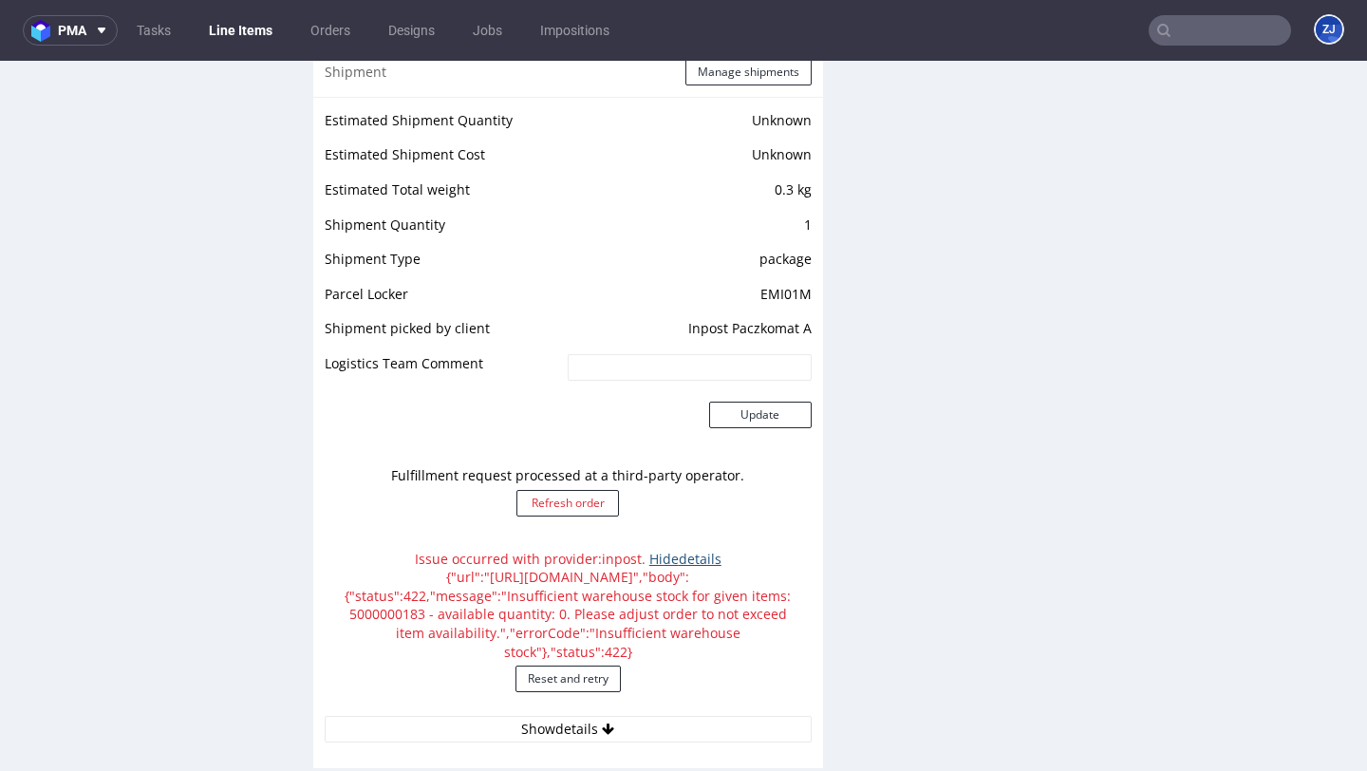
scroll to position [1653, 0]
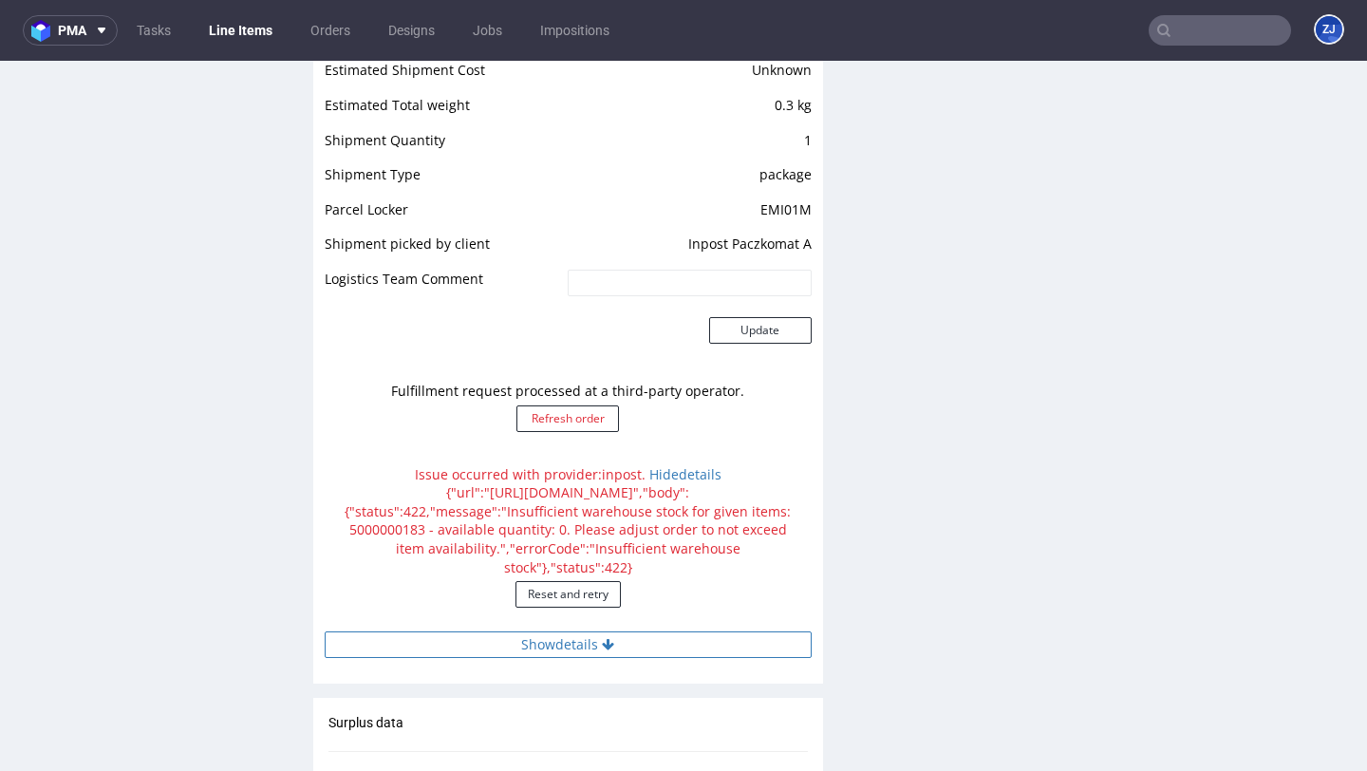
click at [672, 638] on button "Show details" at bounding box center [568, 644] width 487 height 27
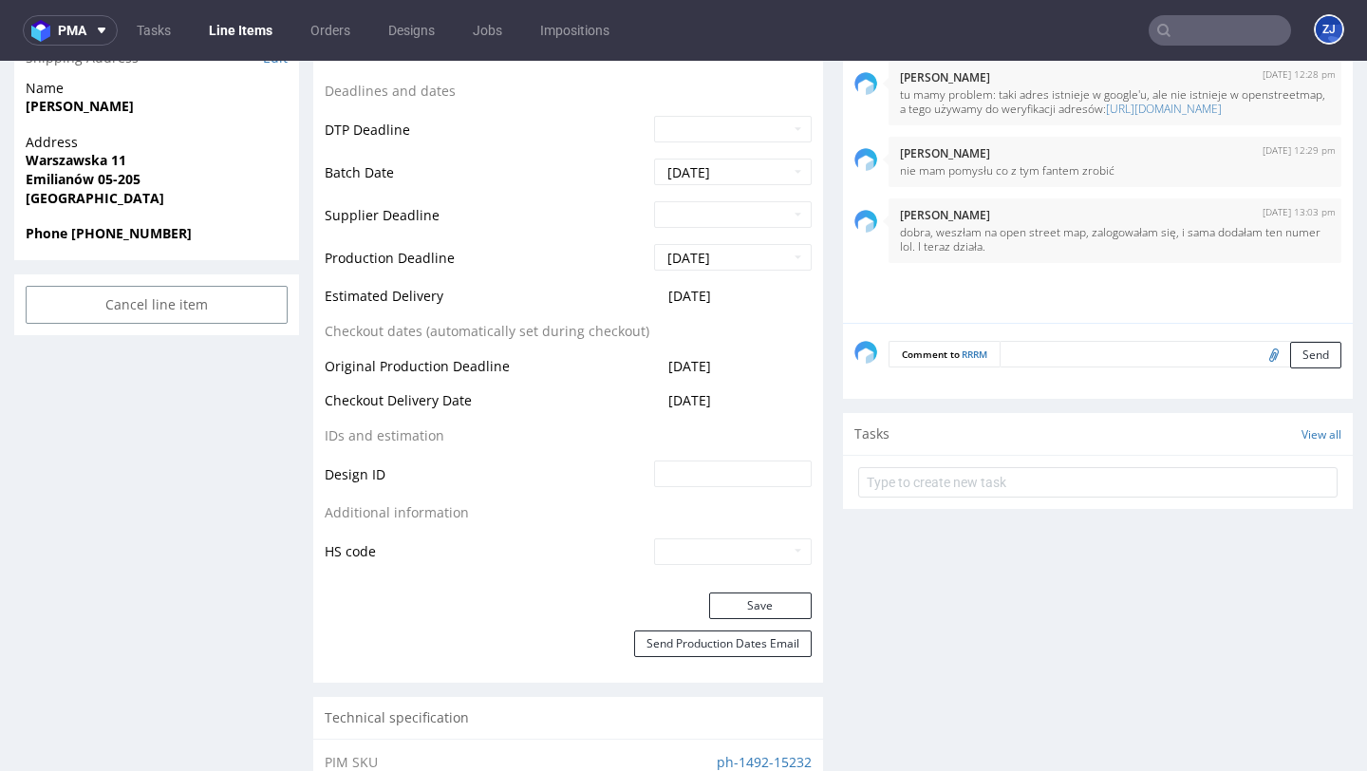
scroll to position [148, 0]
